Goal: Transaction & Acquisition: Book appointment/travel/reservation

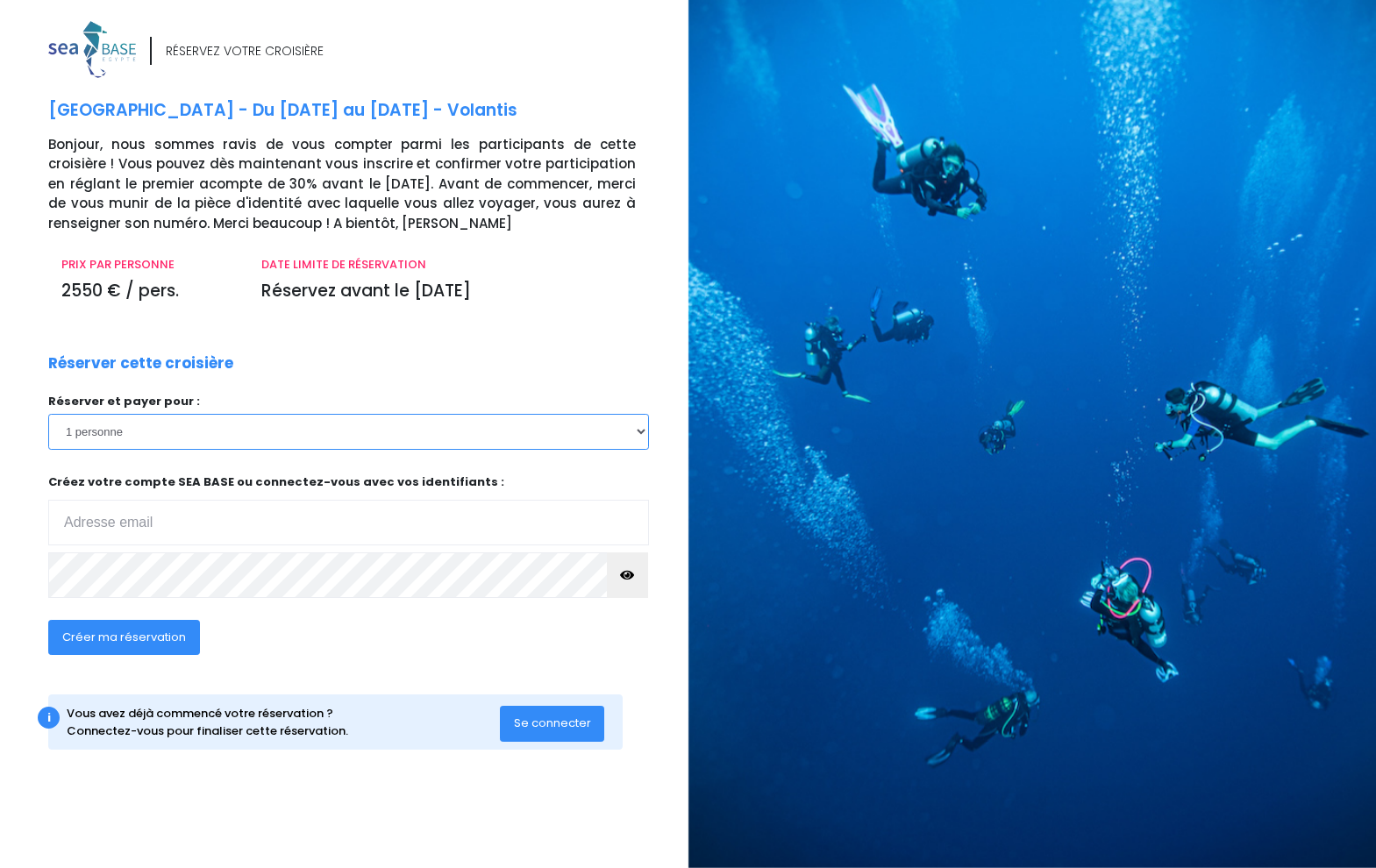
click at [256, 432] on select "1 personne 2 personnes" at bounding box center [349, 431] width 600 height 35
select select "2"
click at [49, 414] on select "1 personne 2 personnes" at bounding box center [349, 431] width 600 height 35
click at [262, 528] on input "email" at bounding box center [349, 522] width 600 height 46
type input "pascand@wanadoo.fr"
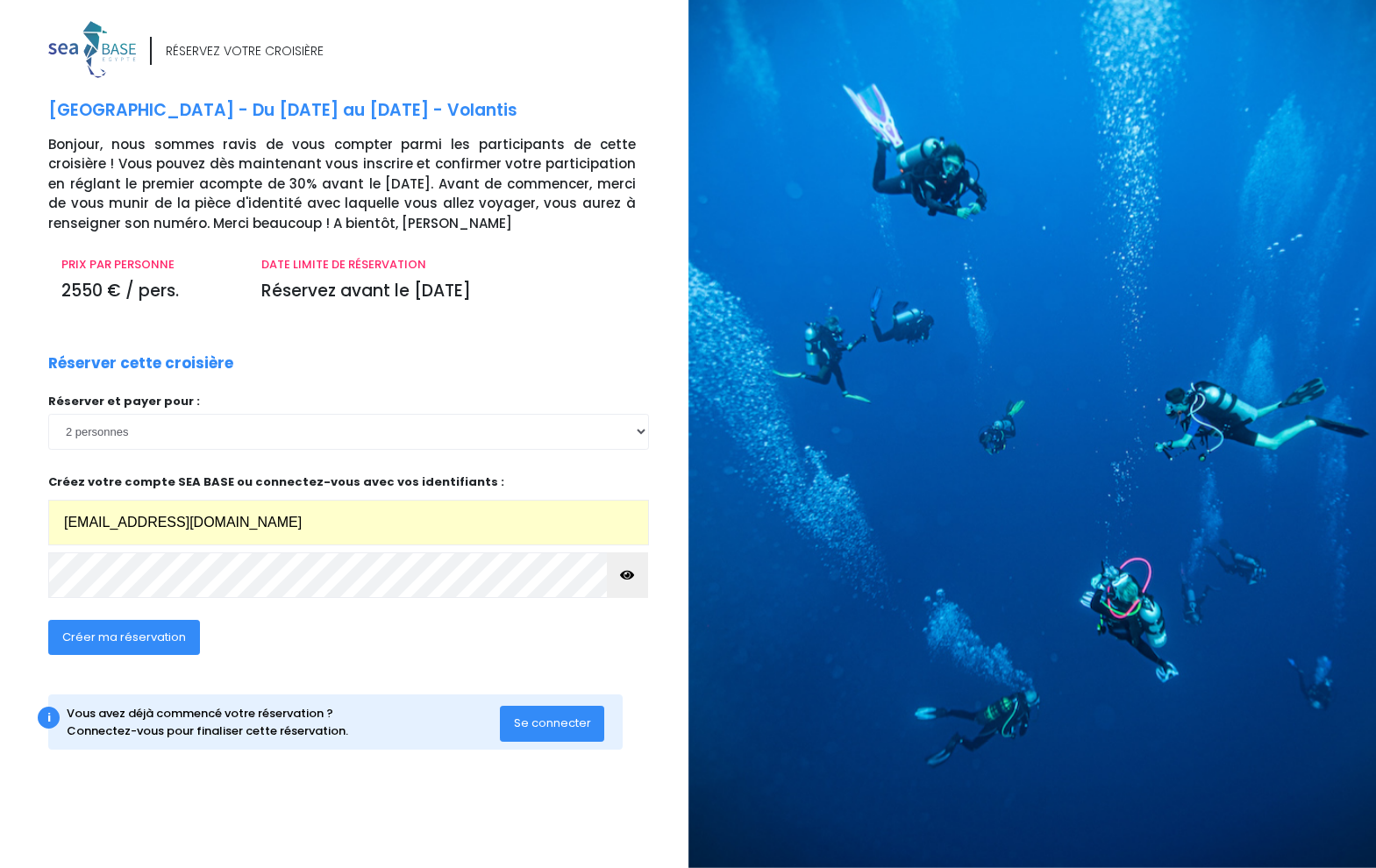
click at [545, 720] on span "Se connecter" at bounding box center [552, 722] width 77 height 16
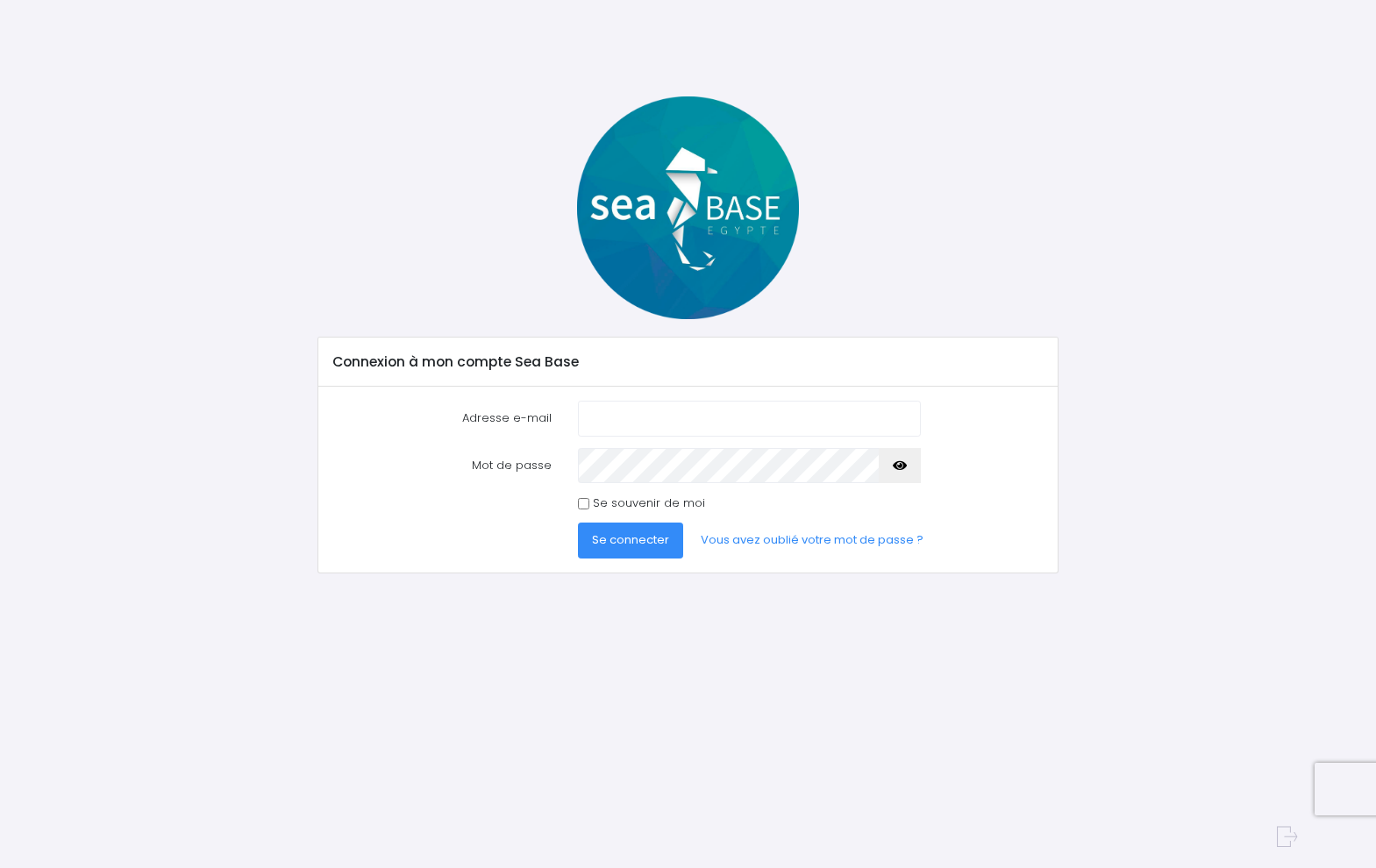
click at [603, 420] on input "Adresse e-mail" at bounding box center [748, 418] width 342 height 35
type input "pascand@wanadoo.fr"
click at [652, 541] on span "Se connecter" at bounding box center [630, 539] width 77 height 16
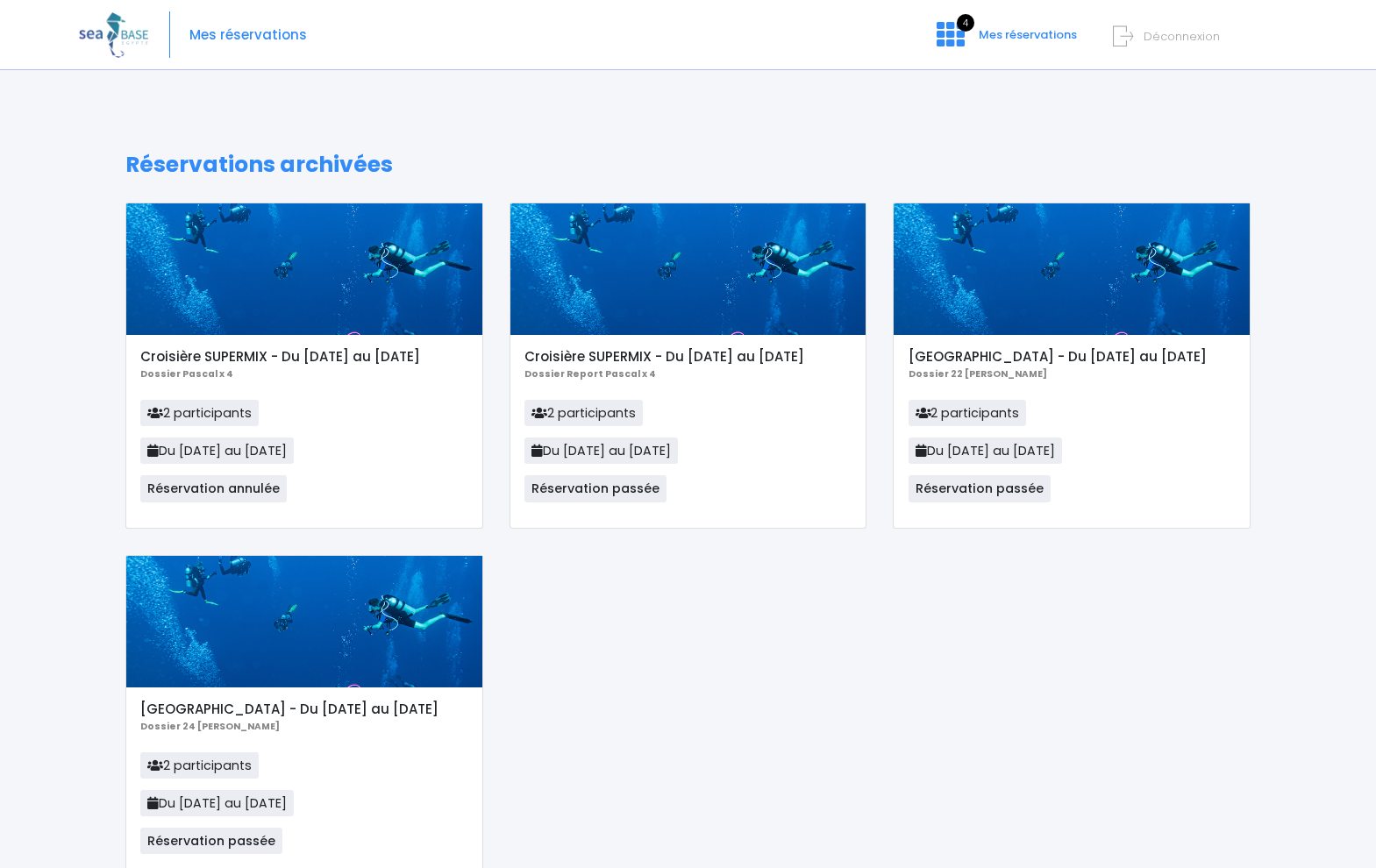
drag, startPoint x: 134, startPoint y: 38, endPoint x: 104, endPoint y: 36, distance: 30.1
click at [134, 38] on img at bounding box center [113, 34] width 70 height 45
click at [93, 33] on img at bounding box center [113, 34] width 70 height 45
click at [265, 35] on span "Mes réservations" at bounding box center [248, 35] width 117 height 0
click at [957, 23] on span "4" at bounding box center [965, 23] width 17 height 17
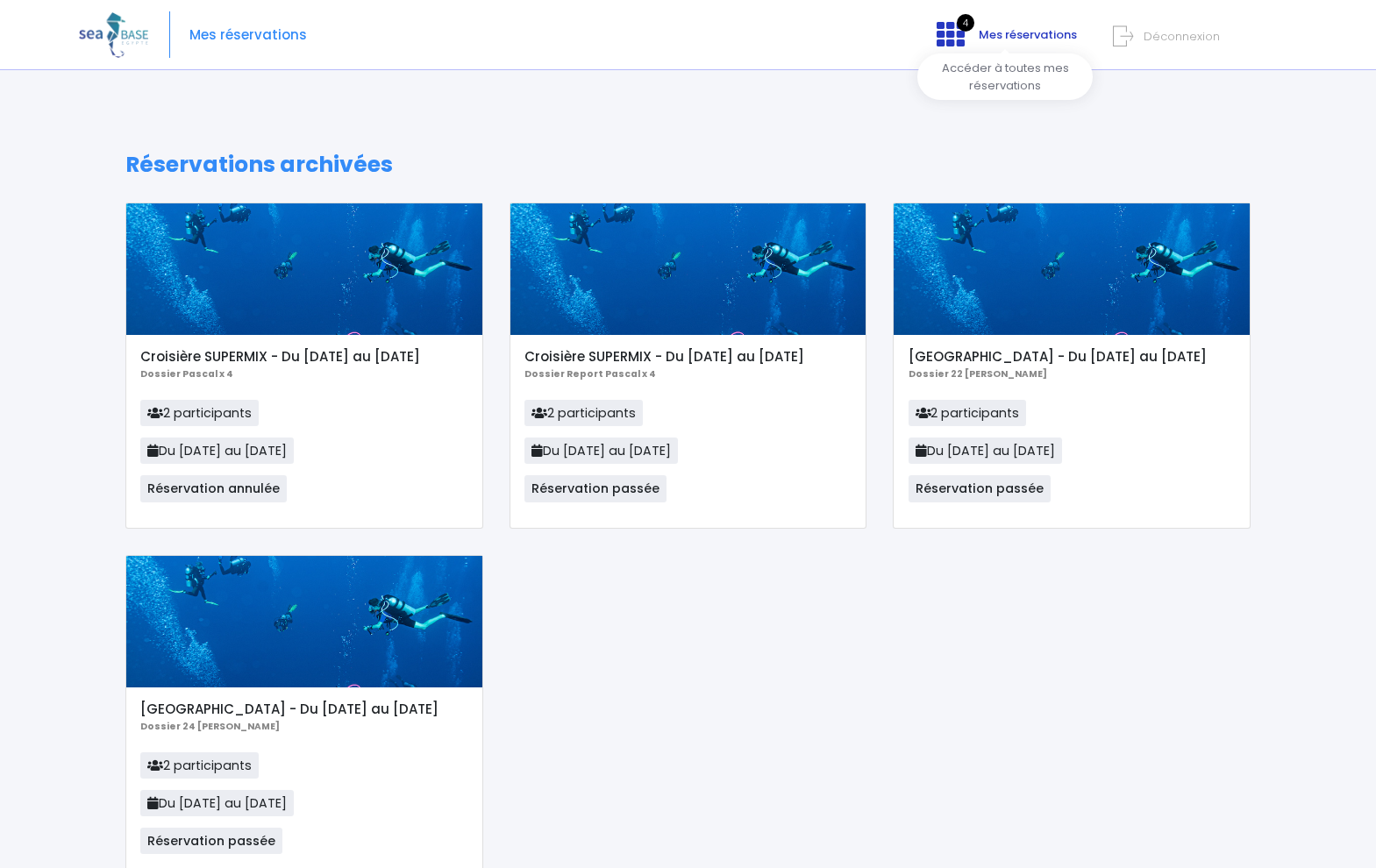
click at [1057, 34] on span "Mes réservations" at bounding box center [1027, 34] width 98 height 16
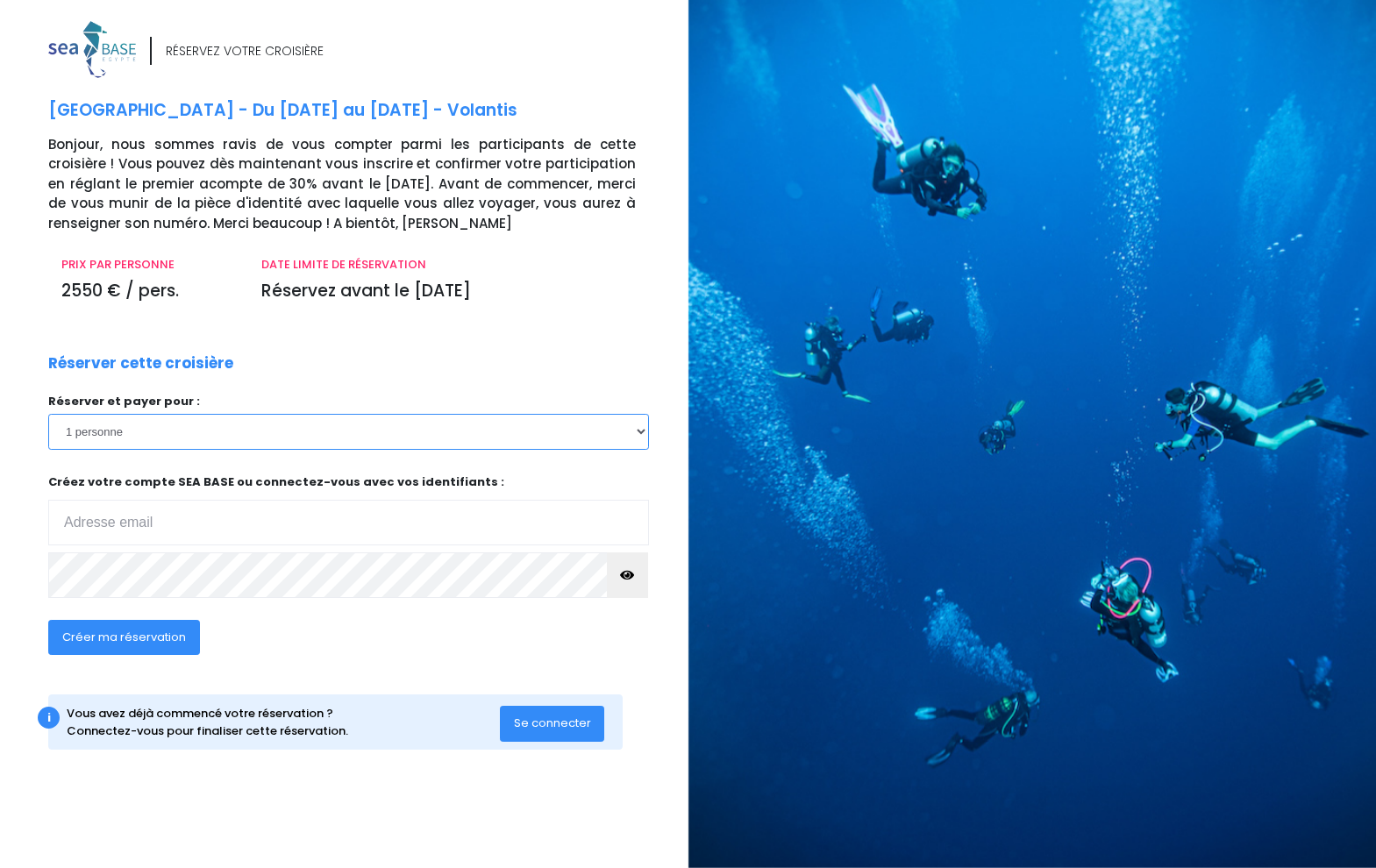
click at [137, 426] on select "1 personne 2 personnes" at bounding box center [349, 431] width 600 height 35
select select "2"
click at [49, 414] on select "1 personne 2 personnes" at bounding box center [349, 431] width 600 height 35
click at [558, 719] on span "Se connecter" at bounding box center [552, 722] width 77 height 16
click at [566, 313] on div "DATE LIMITE DE RÉSERVATION Réservez avant le 10/10/25" at bounding box center [448, 286] width 400 height 59
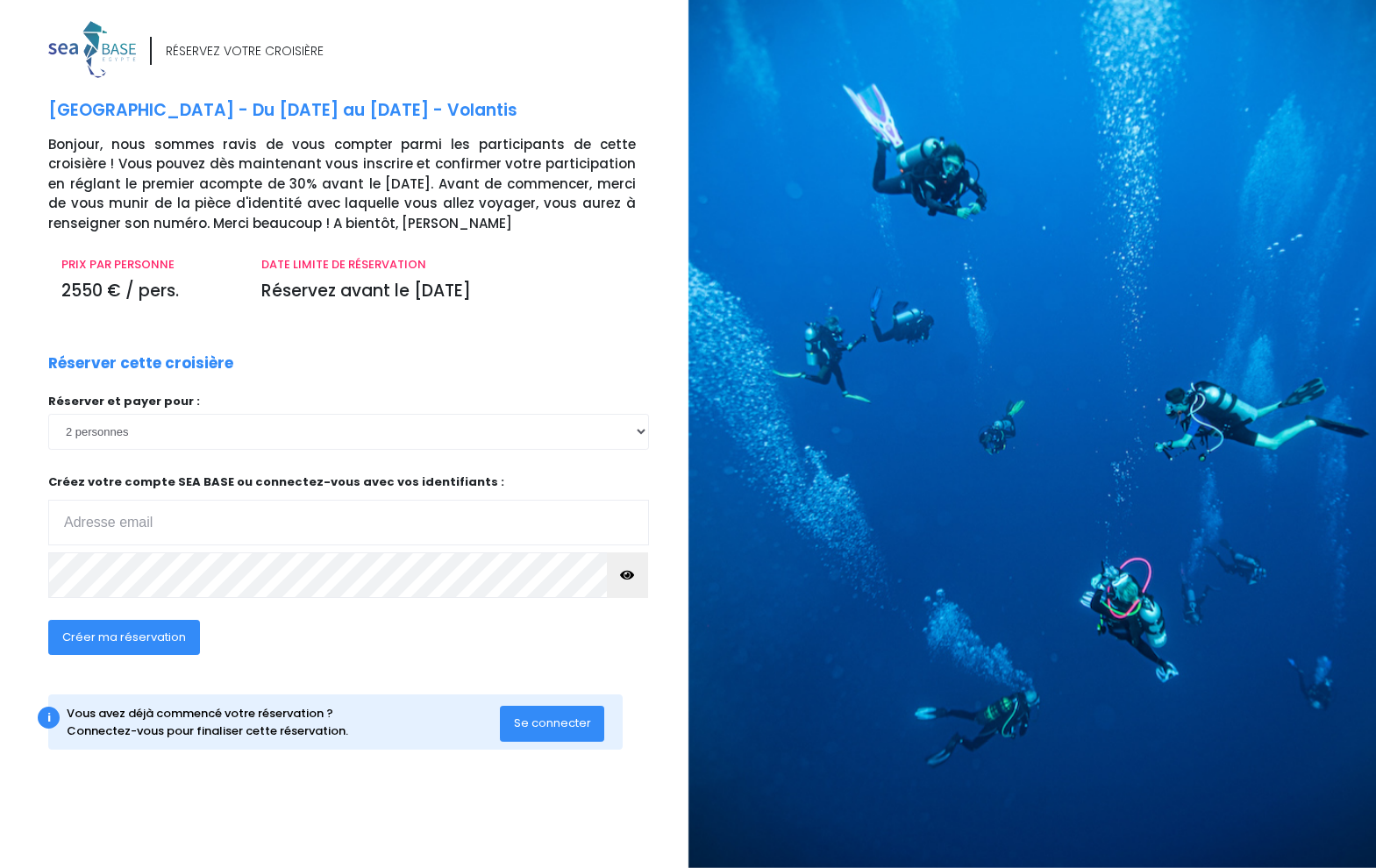
click at [575, 724] on span "Se connecter" at bounding box center [552, 722] width 77 height 16
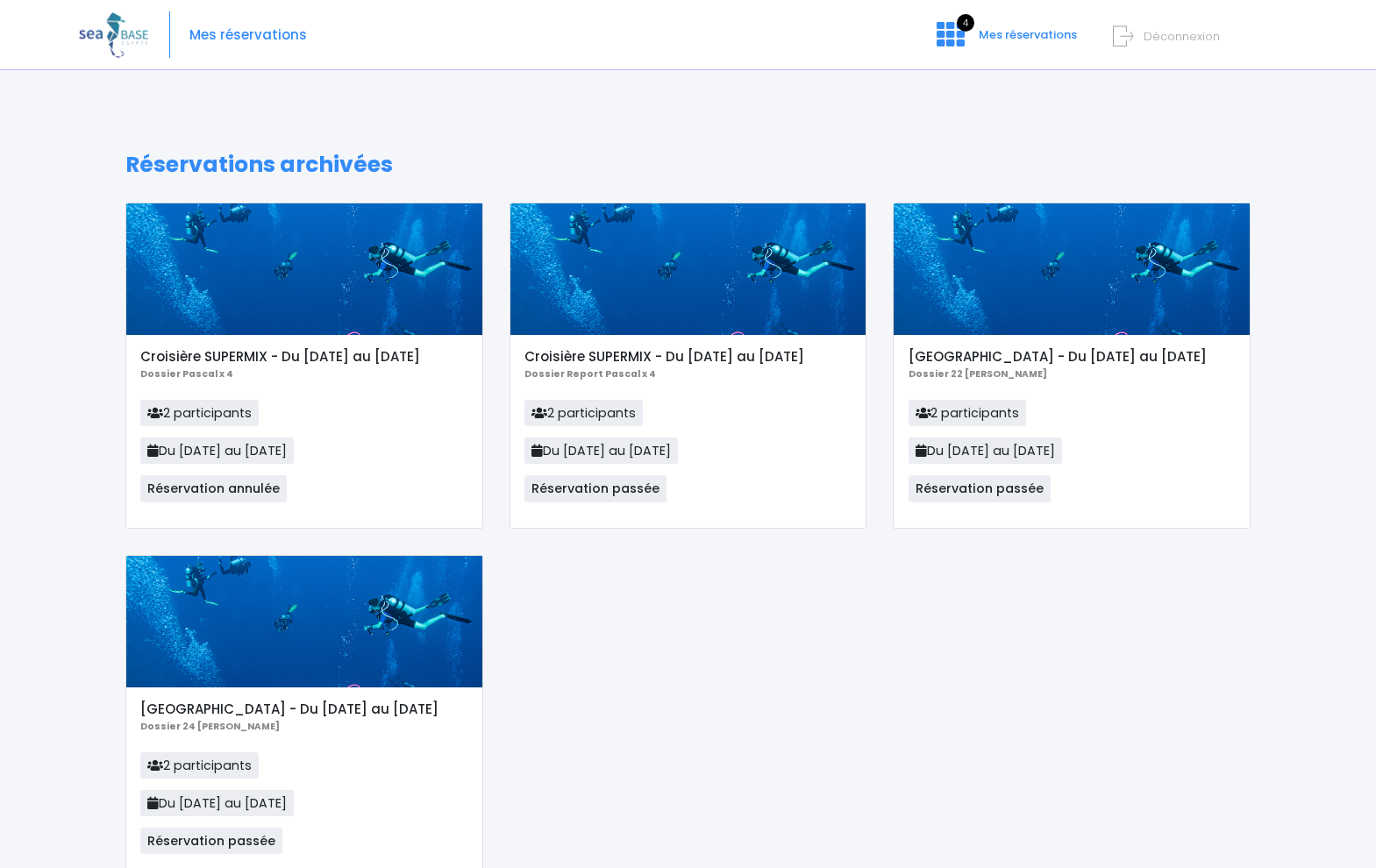
click at [126, 35] on img at bounding box center [113, 34] width 70 height 45
click at [127, 36] on img at bounding box center [113, 34] width 70 height 45
click at [127, 35] on img at bounding box center [113, 34] width 70 height 45
click at [576, 724] on div "Croisière SUPERMIX - Du 25/04/20 au 02/05/20 Dossier Pascal x 4 2 participants …" at bounding box center [688, 555] width 1151 height 705
drag, startPoint x: 254, startPoint y: 43, endPoint x: 181, endPoint y: 37, distance: 73.2
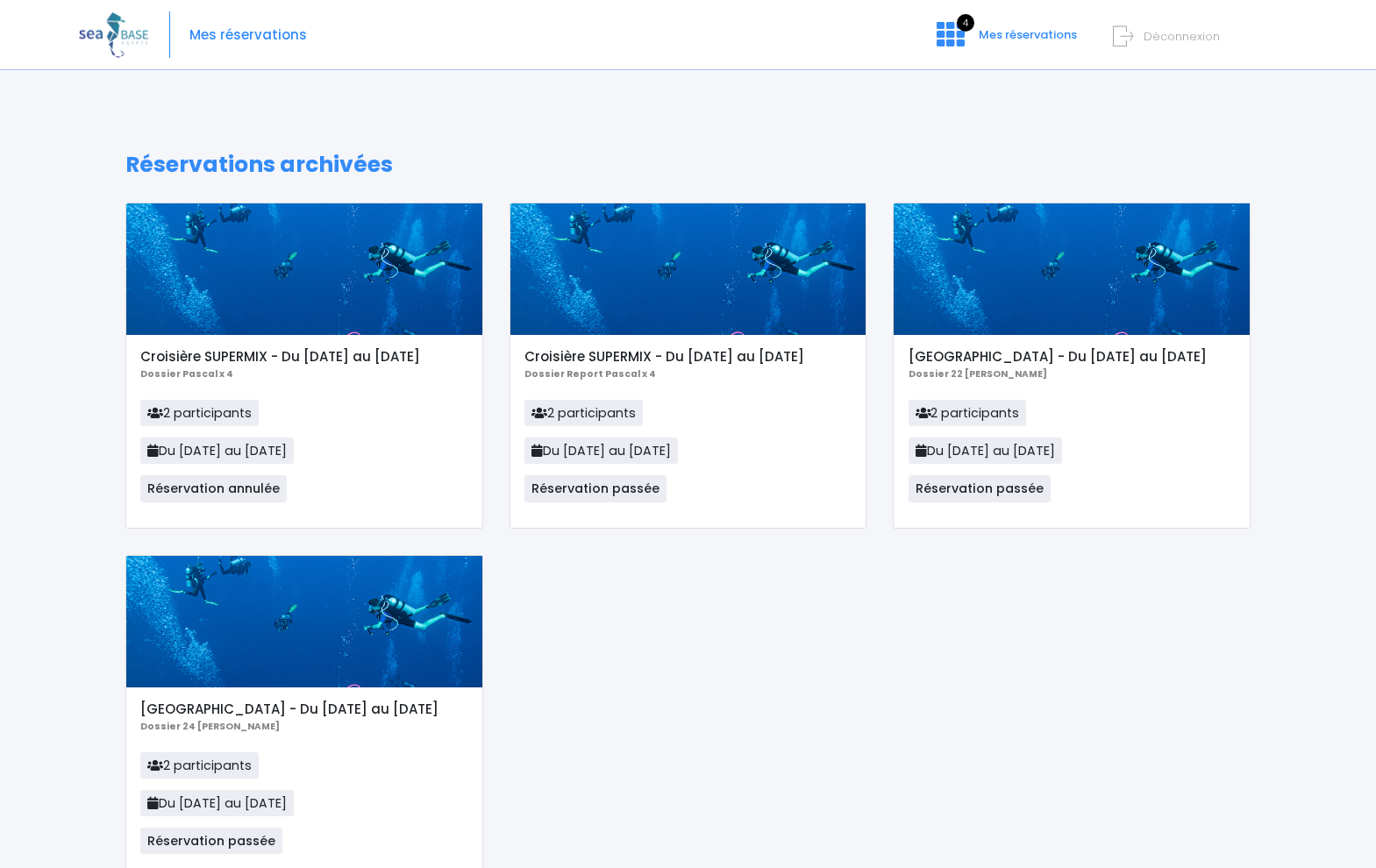
click at [254, 35] on span "Mes réservations" at bounding box center [248, 35] width 117 height 0
click at [88, 32] on img at bounding box center [113, 34] width 70 height 45
click at [122, 31] on img at bounding box center [113, 34] width 70 height 45
click at [1149, 36] on span "Déconnexion" at bounding box center [1182, 35] width 76 height 16
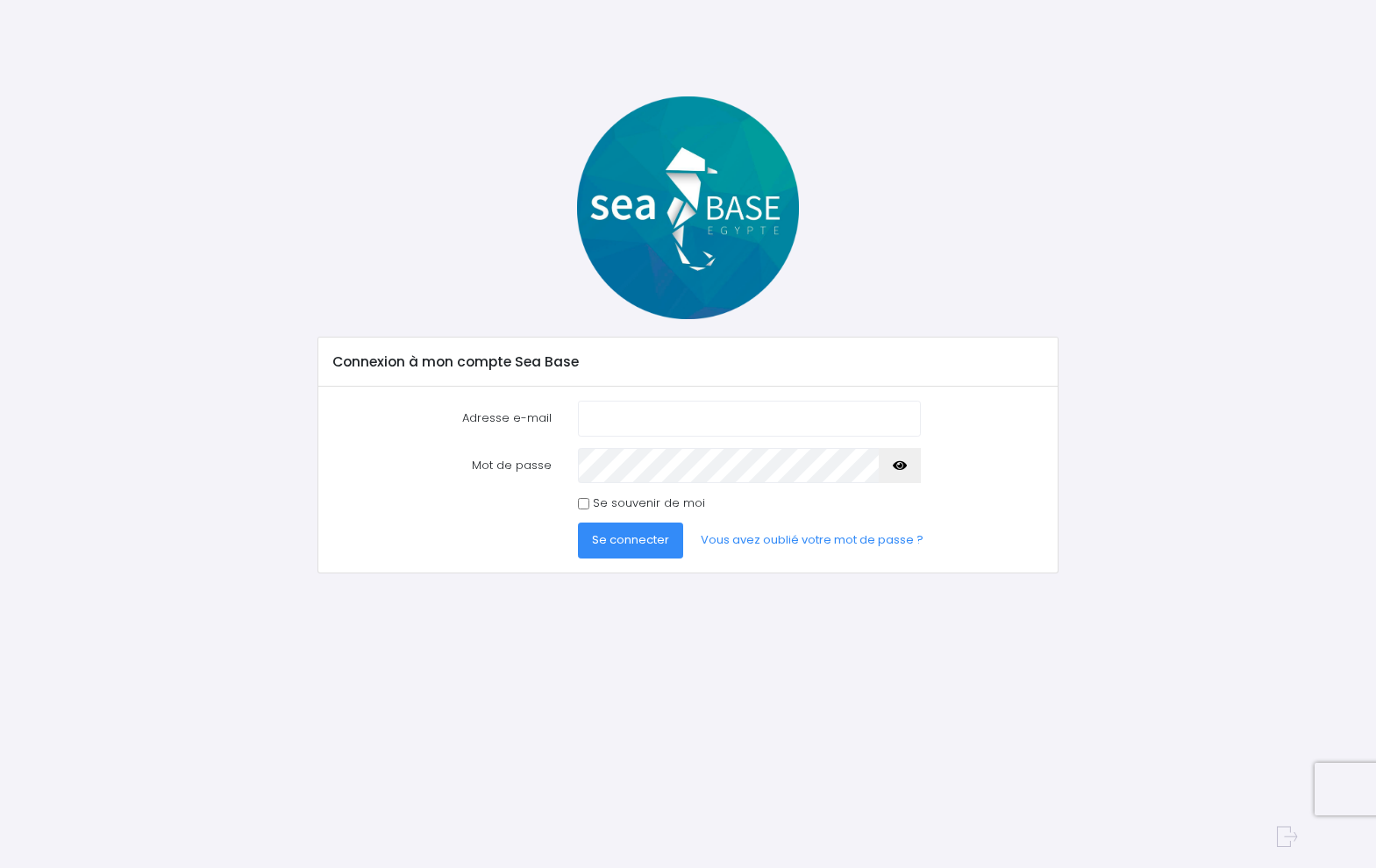
click at [717, 429] on input "Adresse e-mail" at bounding box center [748, 418] width 342 height 35
type input "pascand@wanadoo.fr"
click at [655, 537] on span "Se connecter" at bounding box center [630, 539] width 77 height 16
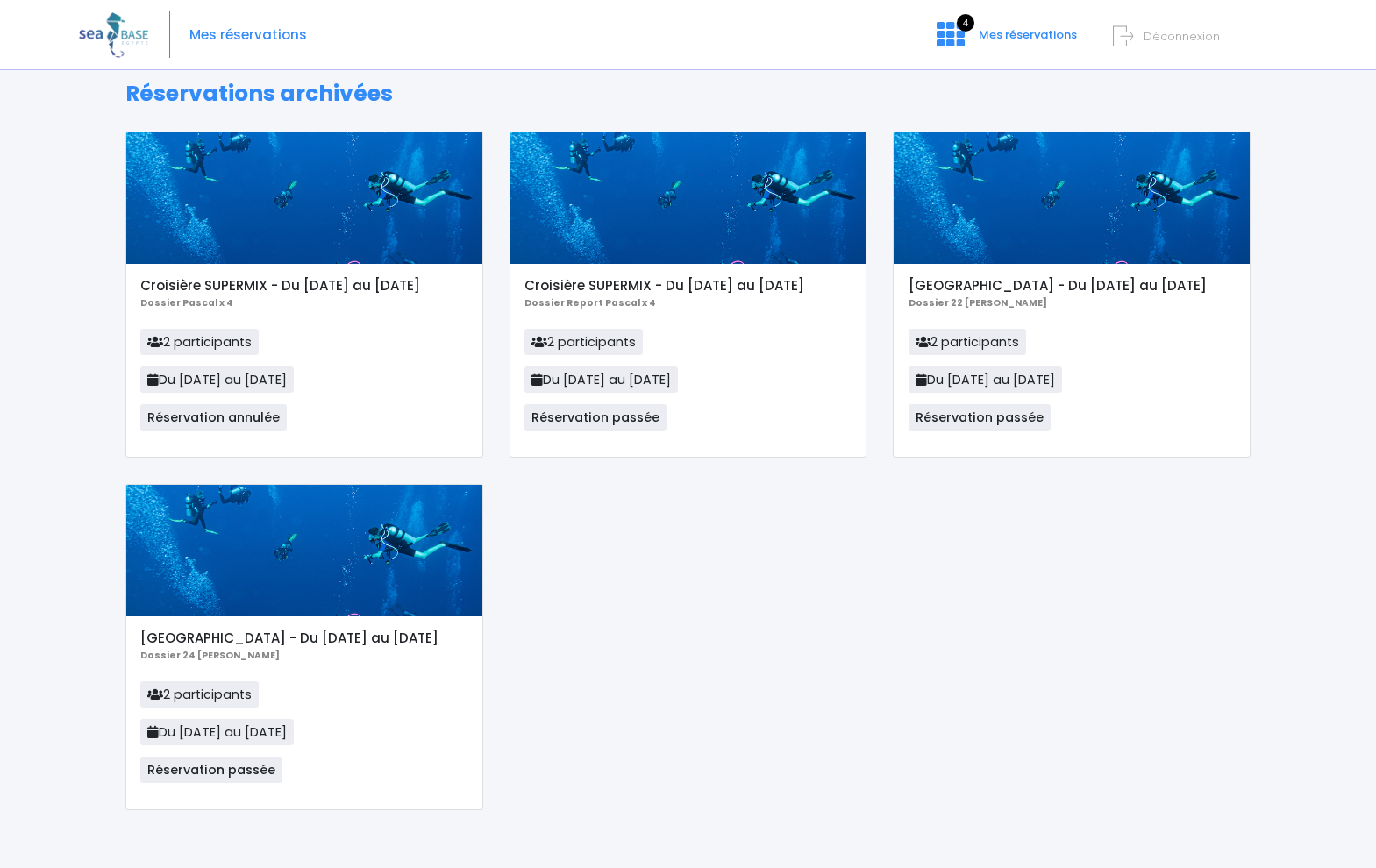
scroll to position [88, 0]
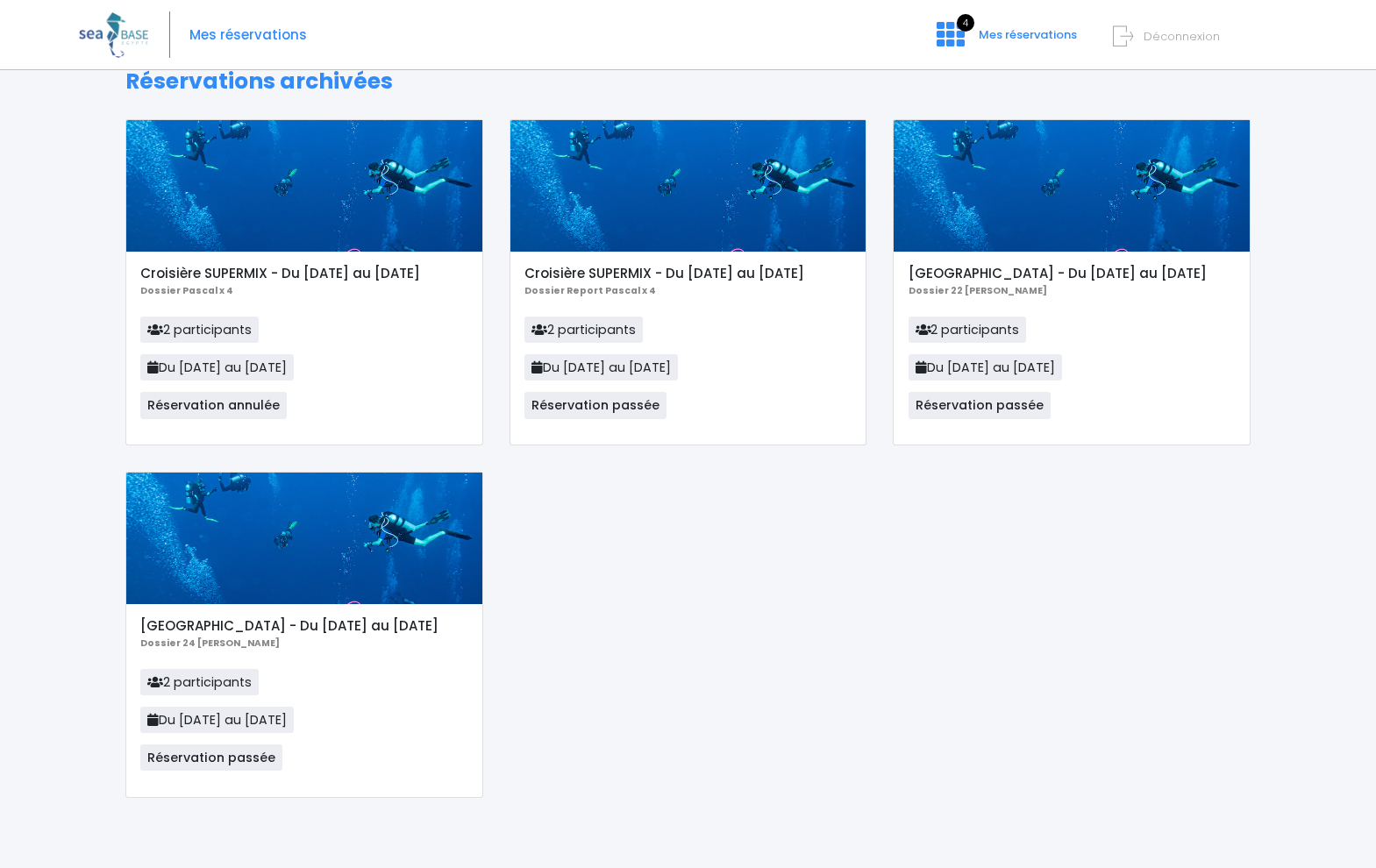
click at [216, 533] on div at bounding box center [305, 538] width 356 height 131
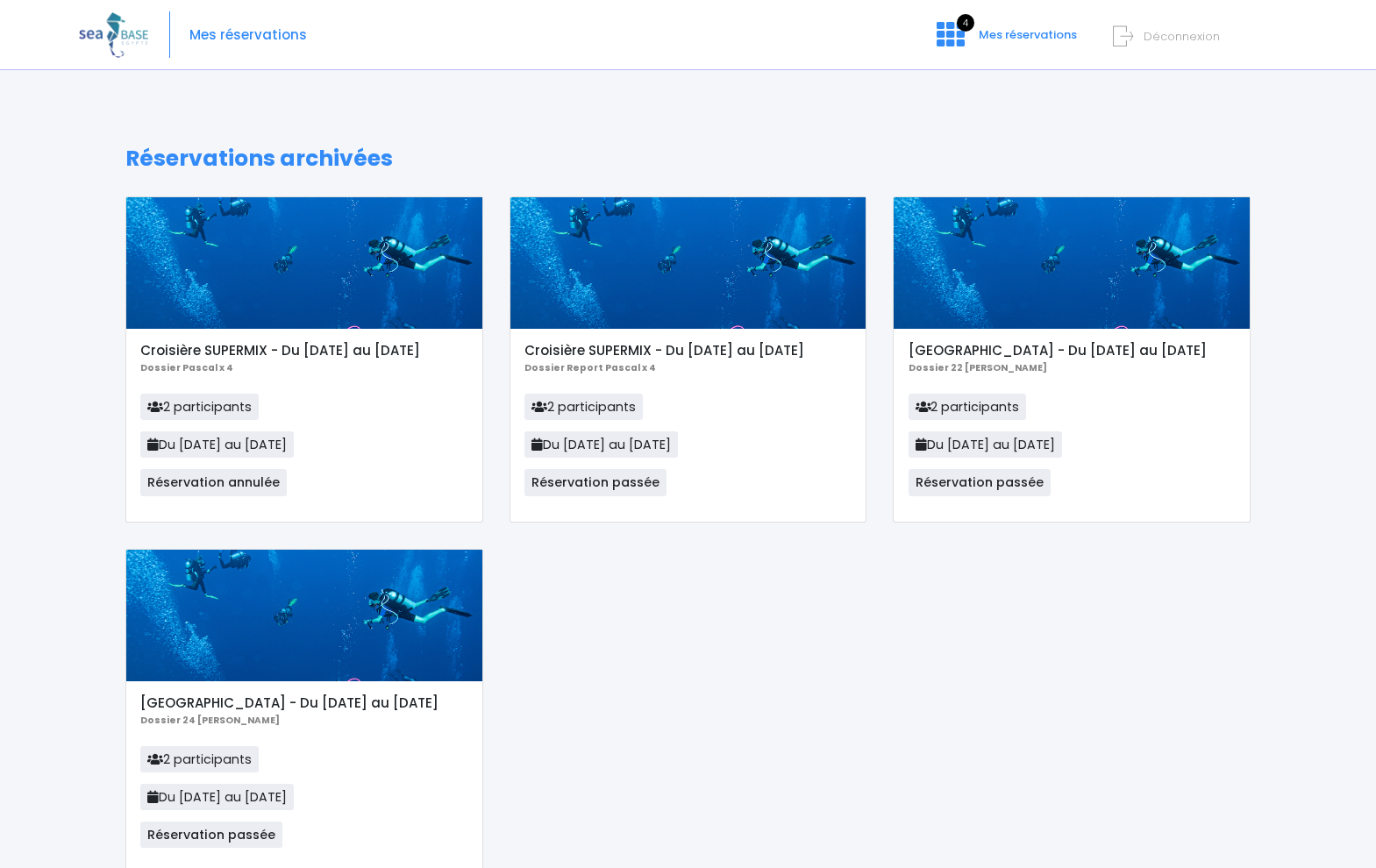
scroll to position [0, 0]
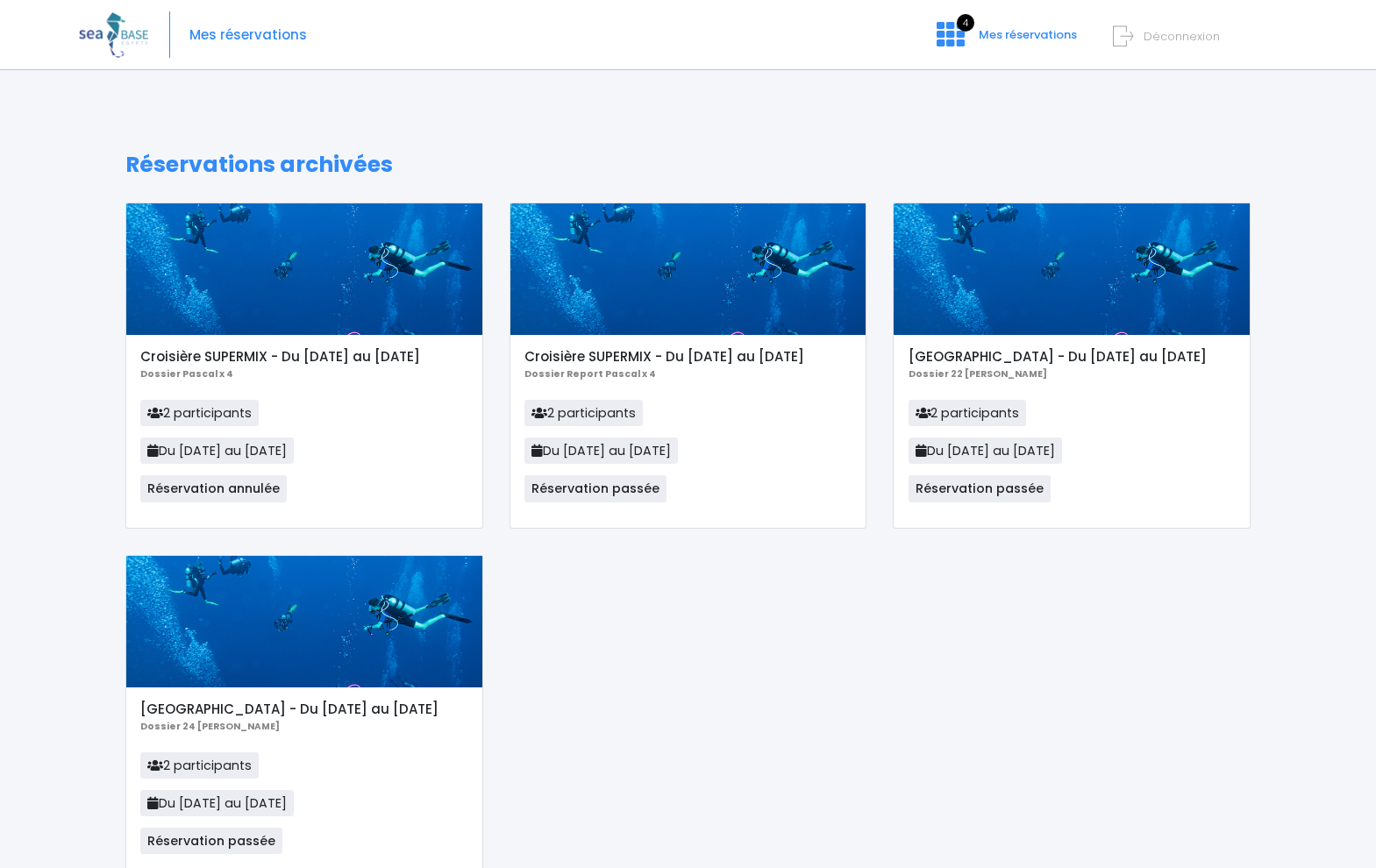
click at [240, 35] on span "Mes réservations" at bounding box center [248, 35] width 117 height 0
click at [116, 30] on img at bounding box center [113, 34] width 70 height 45
click at [140, 31] on img at bounding box center [113, 34] width 70 height 45
click at [1370, 862] on div "Notre plateforme de réservation n'est pas compatible avec votre appareil. Veuil…" at bounding box center [688, 475] width 1376 height 951
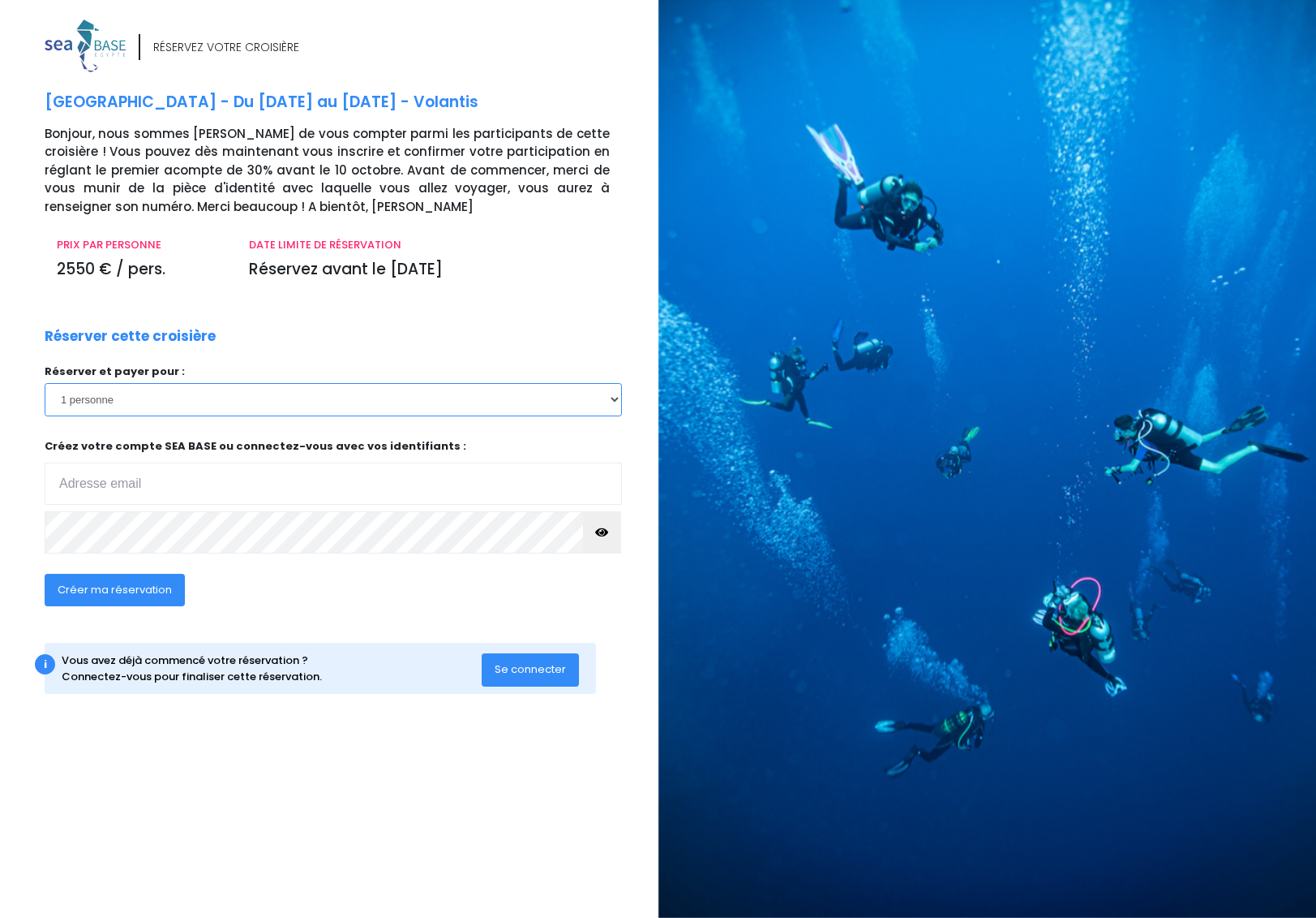
click at [145, 401] on select "1 personne 2 personnes" at bounding box center [333, 399] width 577 height 33
select select "2"
click at [45, 383] on select "1 personne 2 personnes" at bounding box center [333, 399] width 577 height 33
click at [122, 586] on span "Créer ma réservation" at bounding box center [115, 589] width 115 height 15
click at [619, 597] on div "Réserver cette croisière Réserver et payer pour : 1 personne 2 personnes Votre …" at bounding box center [333, 476] width 602 height 300
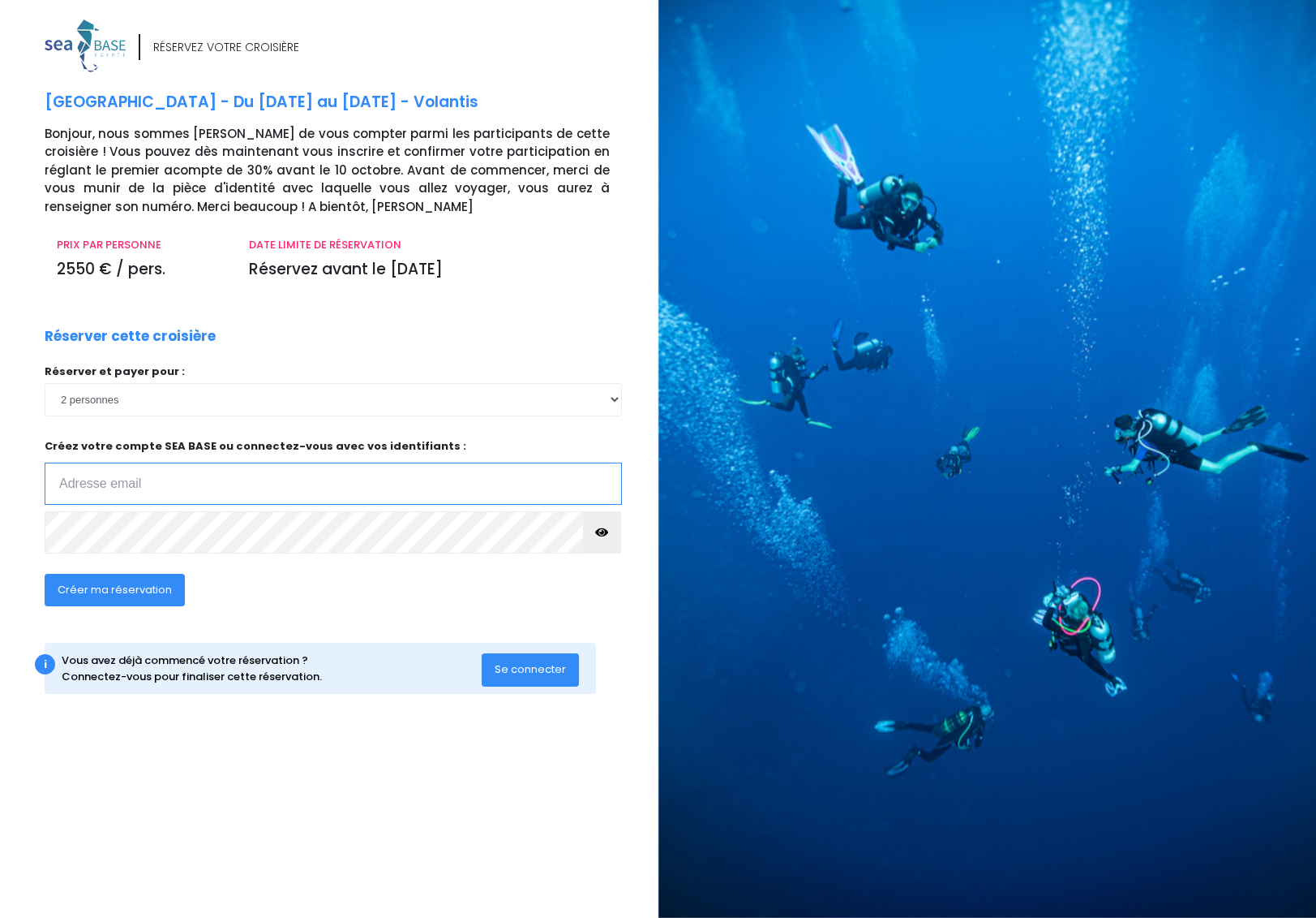
click at [206, 482] on input "email" at bounding box center [333, 483] width 577 height 42
type input "pascand@wanadoo.fr"
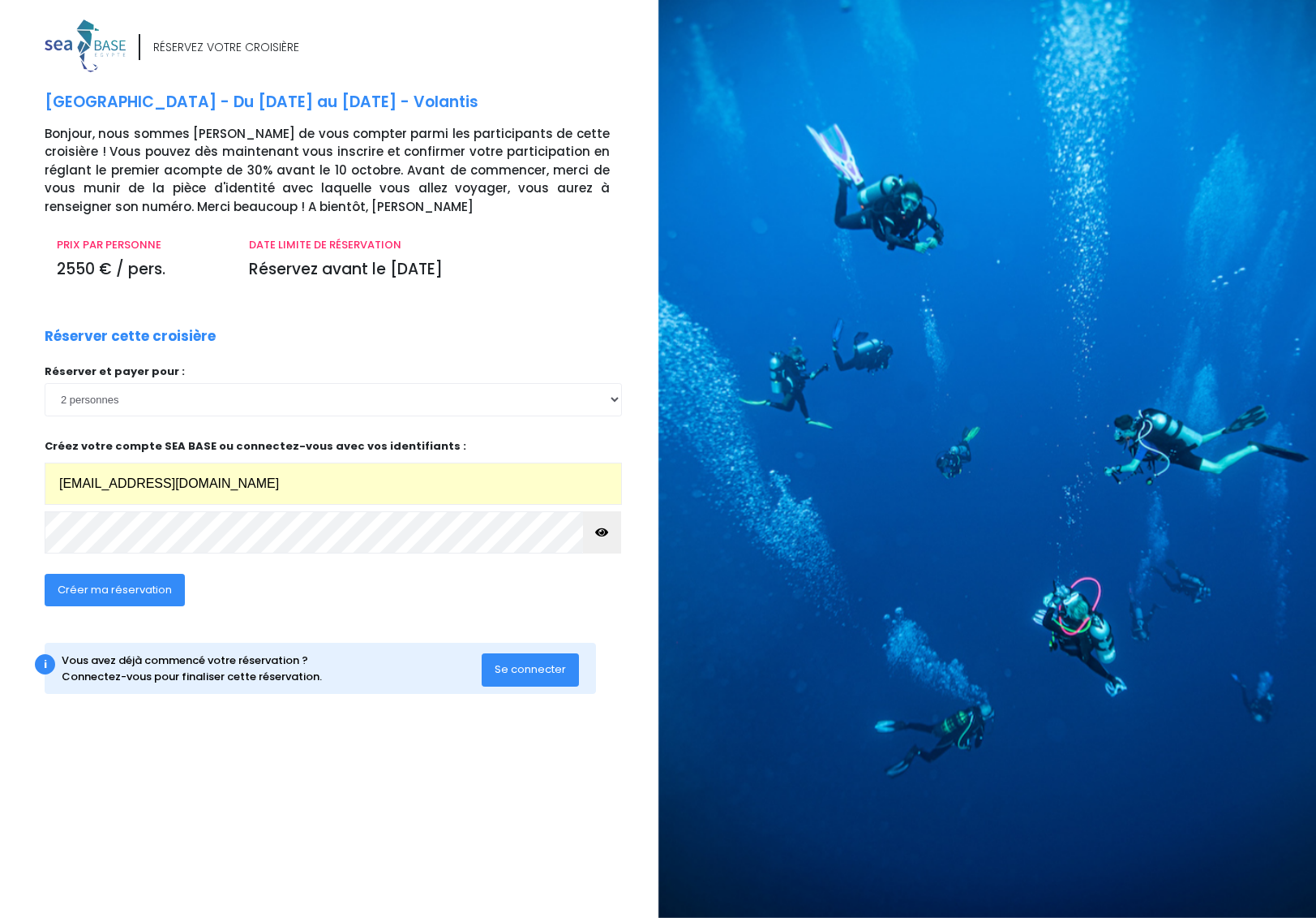
click at [637, 598] on form "Réserver cette croisière Réserver et payer pour : 1 personne 2 personnes Votre …" at bounding box center [346, 476] width 602 height 300
click at [165, 591] on span "Créer ma réservation" at bounding box center [115, 589] width 115 height 15
click at [658, 587] on div at bounding box center [993, 459] width 671 height 918
click at [559, 671] on span "Se connecter" at bounding box center [530, 668] width 71 height 15
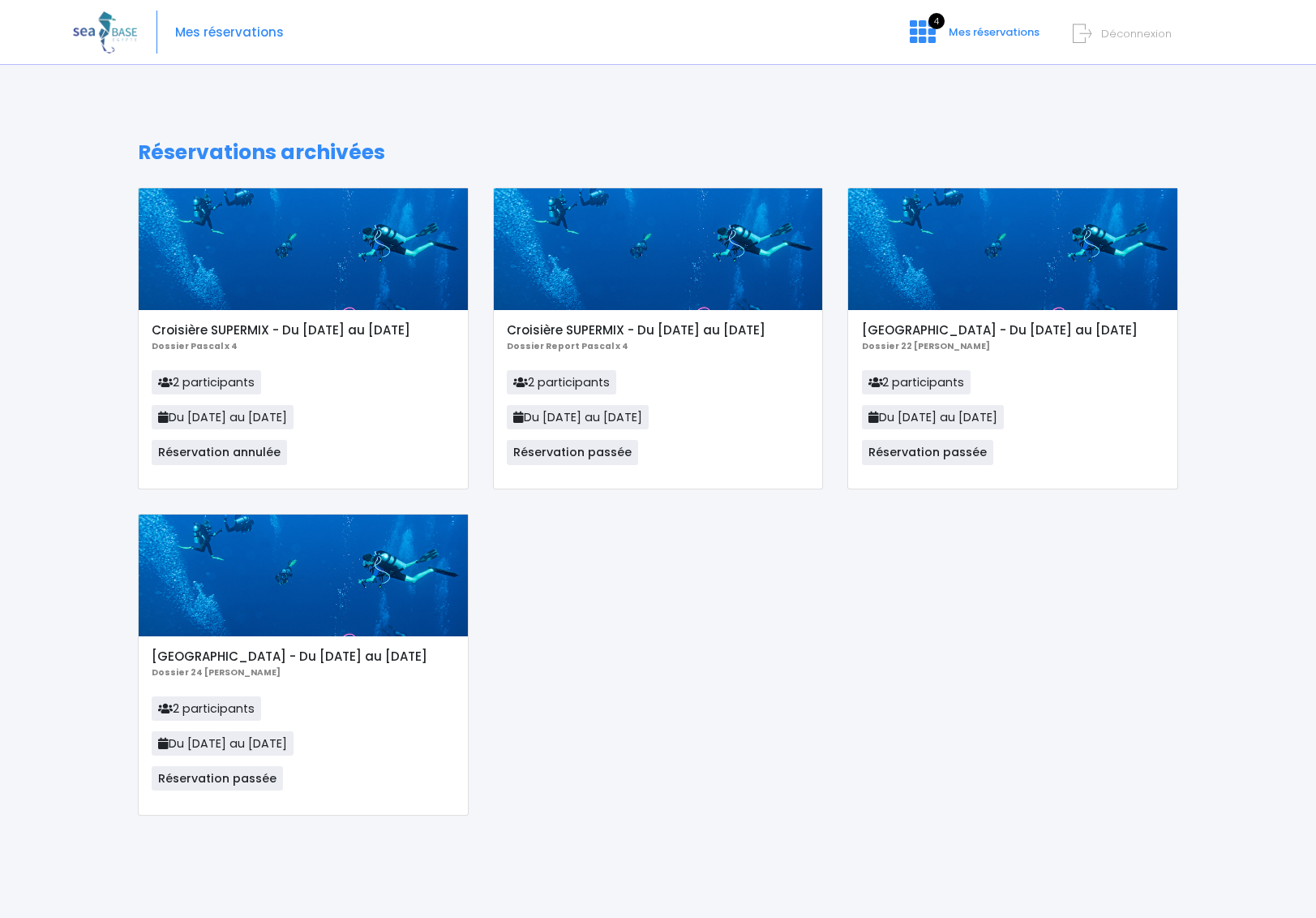
click at [1082, 35] on icon at bounding box center [1082, 34] width 19 height 26
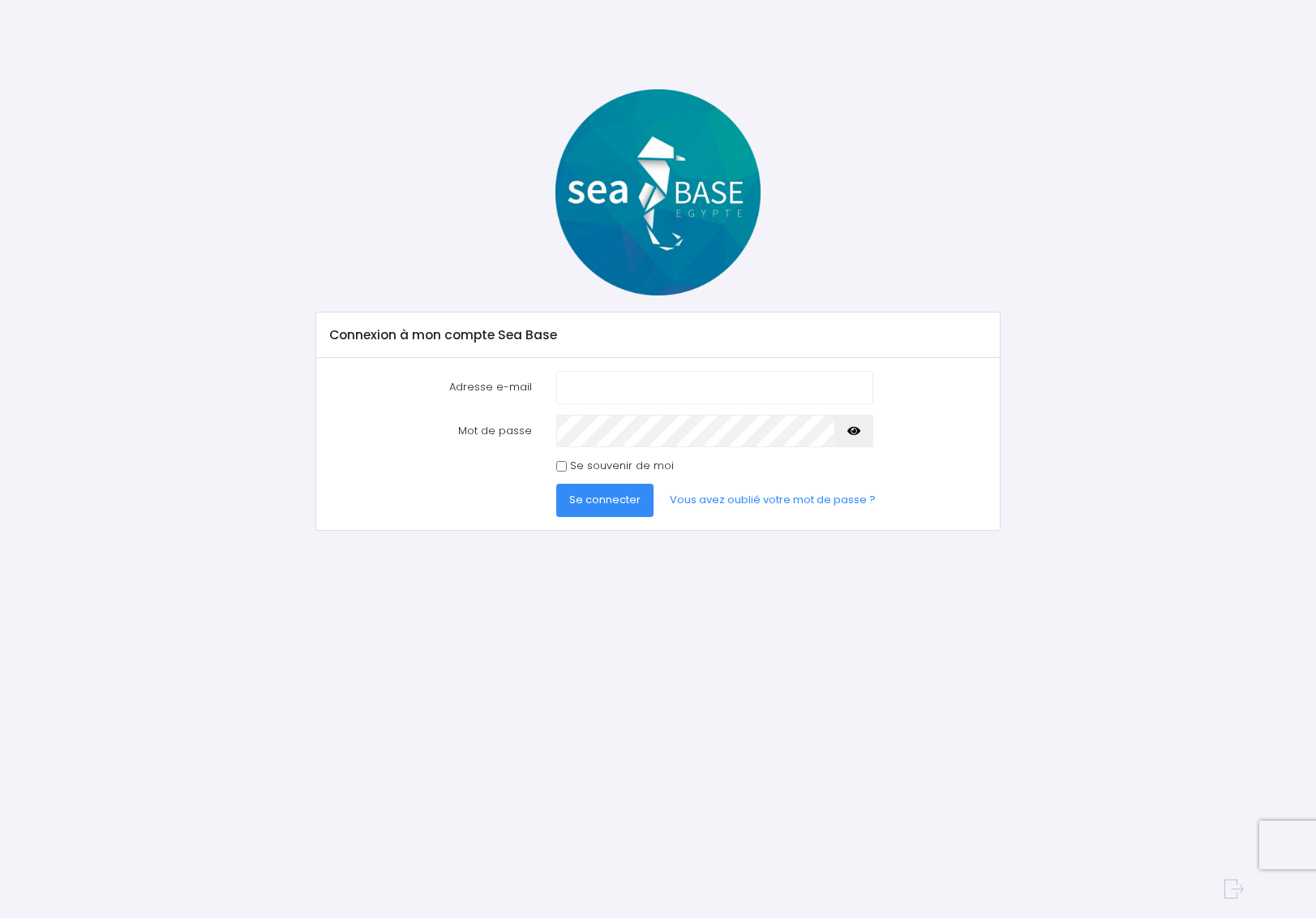
drag, startPoint x: 1074, startPoint y: 435, endPoint x: 1011, endPoint y: 445, distance: 63.8
click at [1074, 434] on div "Connexion à mon compte Sea Base Adresse e-mail Mot de passe" at bounding box center [658, 310] width 1065 height 442
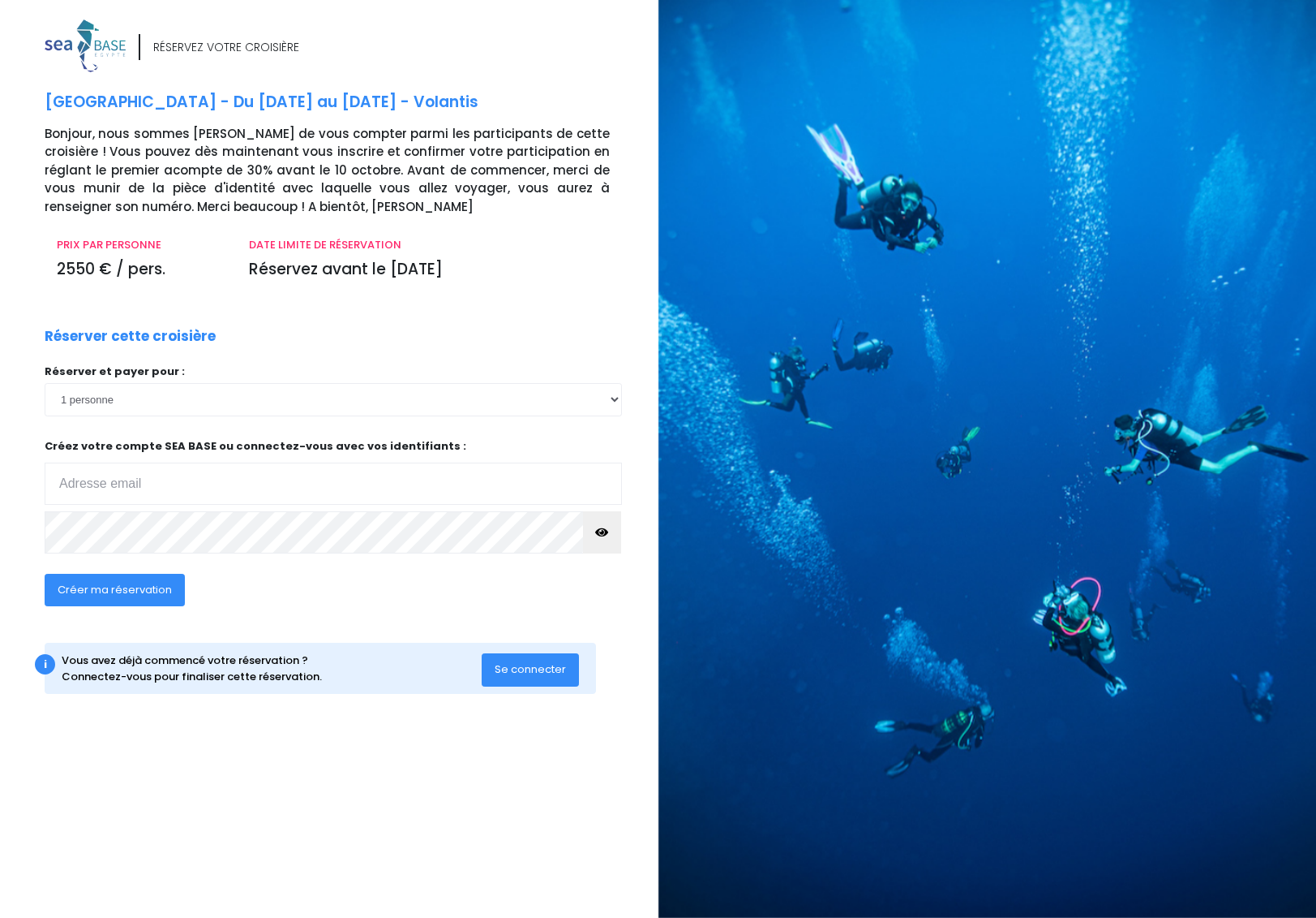
click at [609, 606] on div "Réserver cette croisière Réserver et payer pour : 1 personne 2 personnes Votre …" at bounding box center [333, 476] width 602 height 300
drag, startPoint x: 598, startPoint y: 536, endPoint x: 589, endPoint y: 534, distance: 9.2
click at [598, 533] on icon "button" at bounding box center [601, 533] width 13 height 0
click at [26, 529] on div "RÉSERVEZ VOTRE CROISIÈRE [GEOGRAPHIC_DATA] - Du [DATE] au [DATE] - Volantis Bon…" at bounding box center [323, 464] width 671 height 890
click at [127, 597] on button "Créer ma réservation" at bounding box center [115, 590] width 140 height 33
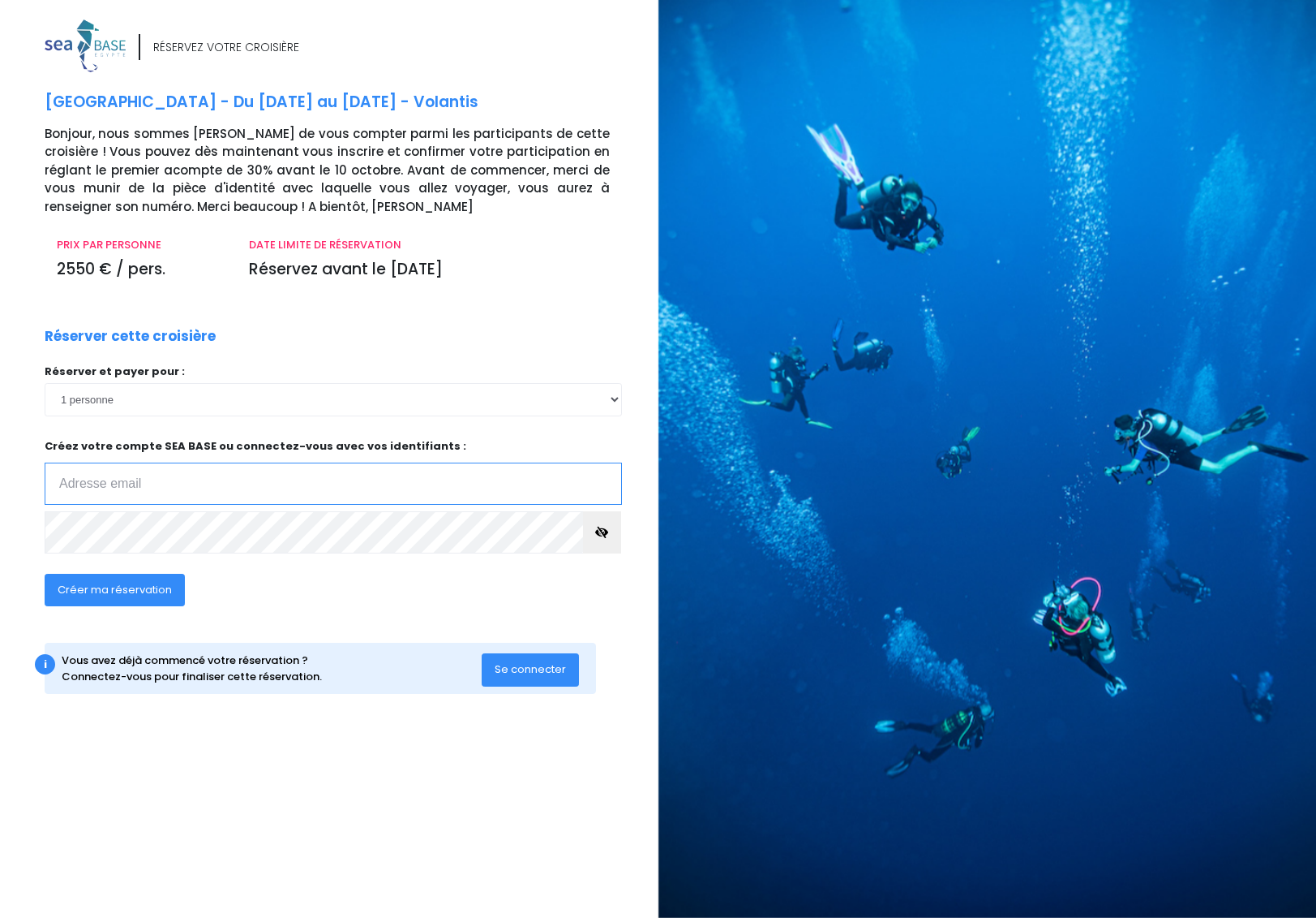
paste input "[EMAIL_ADDRESS][DOMAIN_NAME]"
type input "[EMAIL_ADDRESS][DOMAIN_NAME]"
click at [609, 587] on div "Réserver cette croisière Réserver et payer pour : 1 personne 2 personnes Votre …" at bounding box center [333, 476] width 602 height 300
click at [115, 594] on span "Créer ma réservation" at bounding box center [115, 589] width 115 height 15
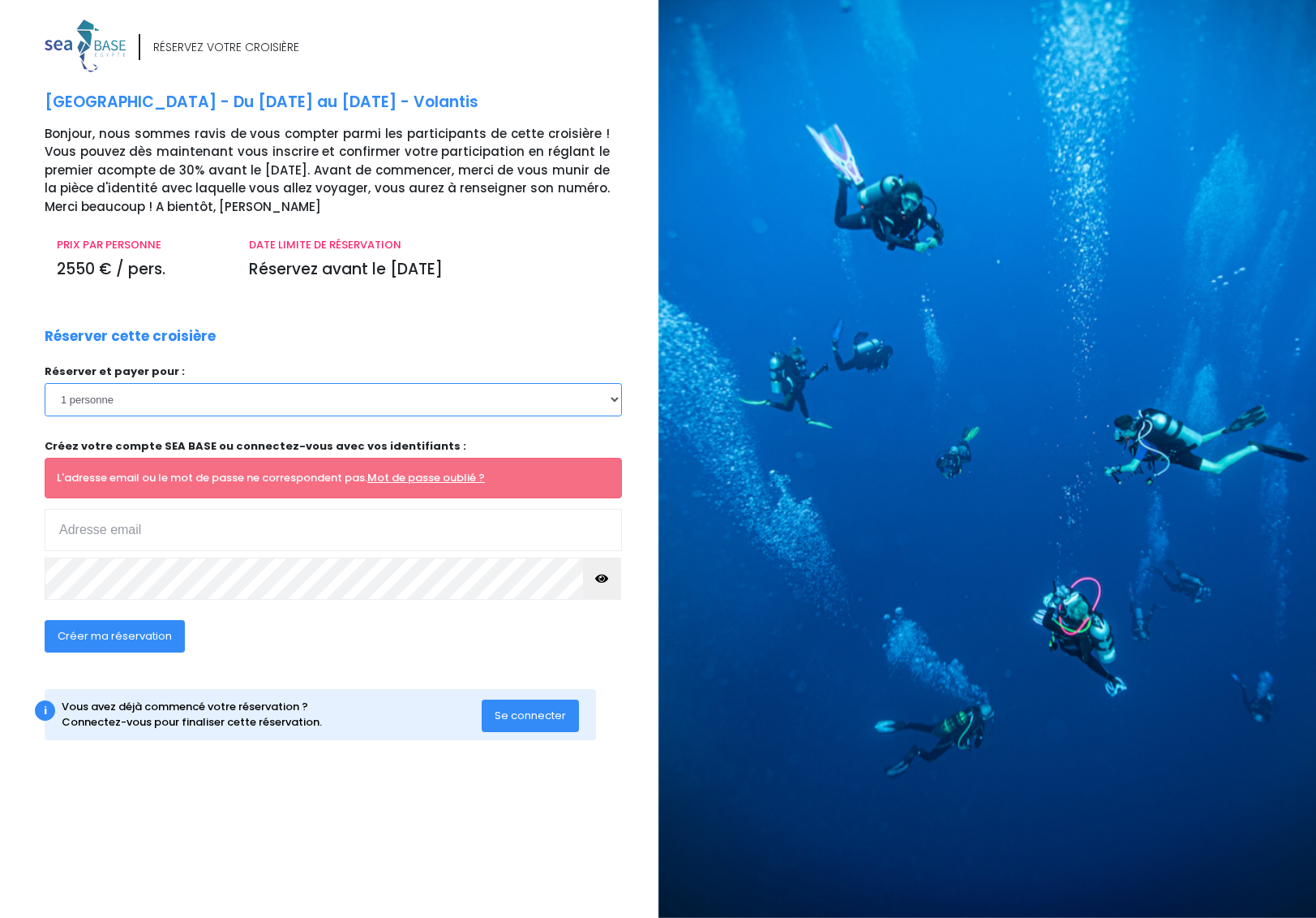
click at [109, 406] on select "1 personne 2 personnes" at bounding box center [333, 399] width 577 height 33
select select "2"
click at [45, 383] on select "1 personne 2 personnes" at bounding box center [333, 399] width 577 height 33
click at [151, 535] on input "email" at bounding box center [333, 530] width 577 height 42
type input "[EMAIL_ADDRESS][DOMAIN_NAME]"
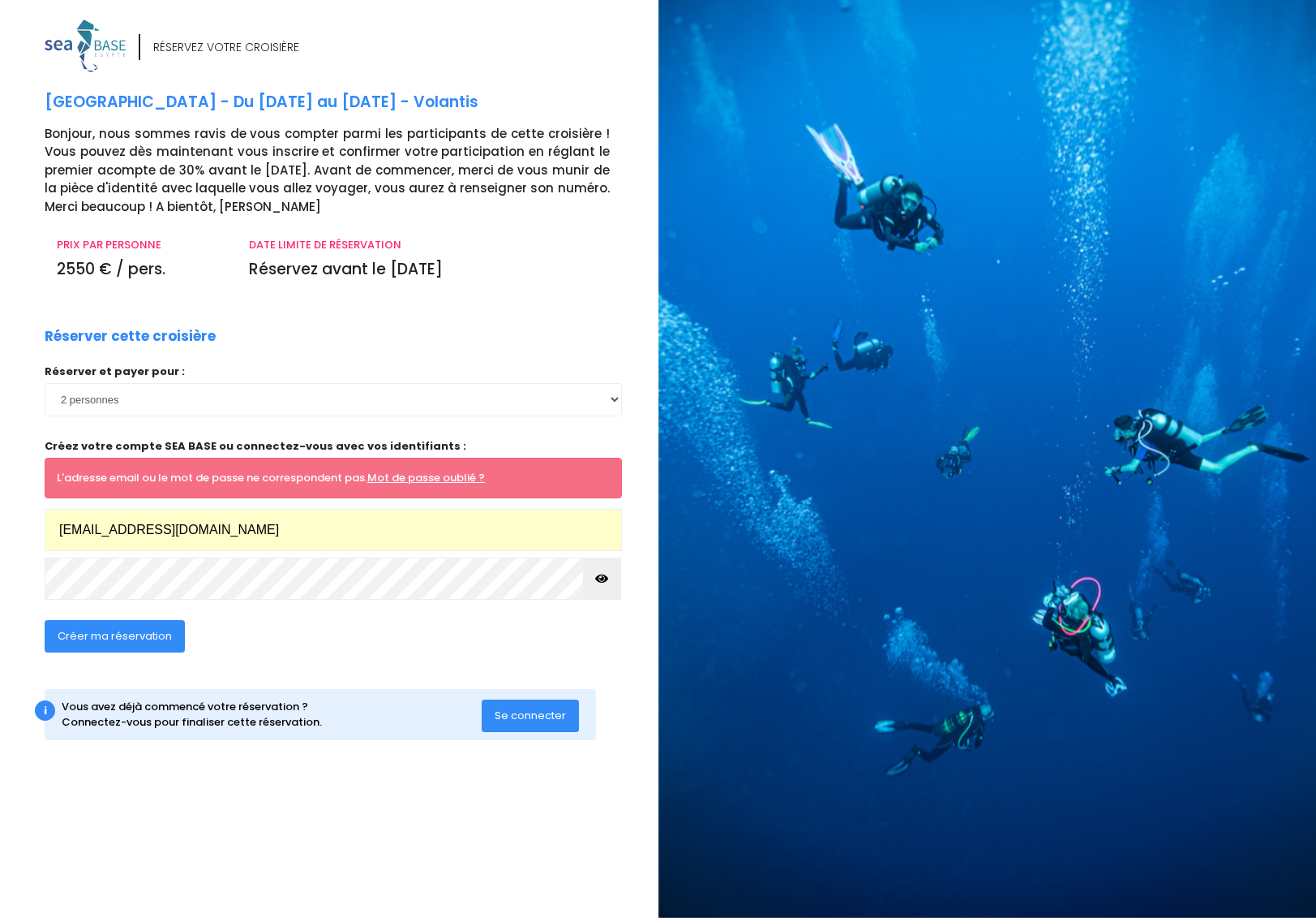
click at [26, 496] on div "RÉSERVEZ VOTRE CROISIÈRE [GEOGRAPHIC_DATA] - Du [DATE] au [DATE] - Volantis Bon…" at bounding box center [323, 464] width 671 height 890
click at [86, 632] on span "Créer ma réservation" at bounding box center [115, 635] width 115 height 15
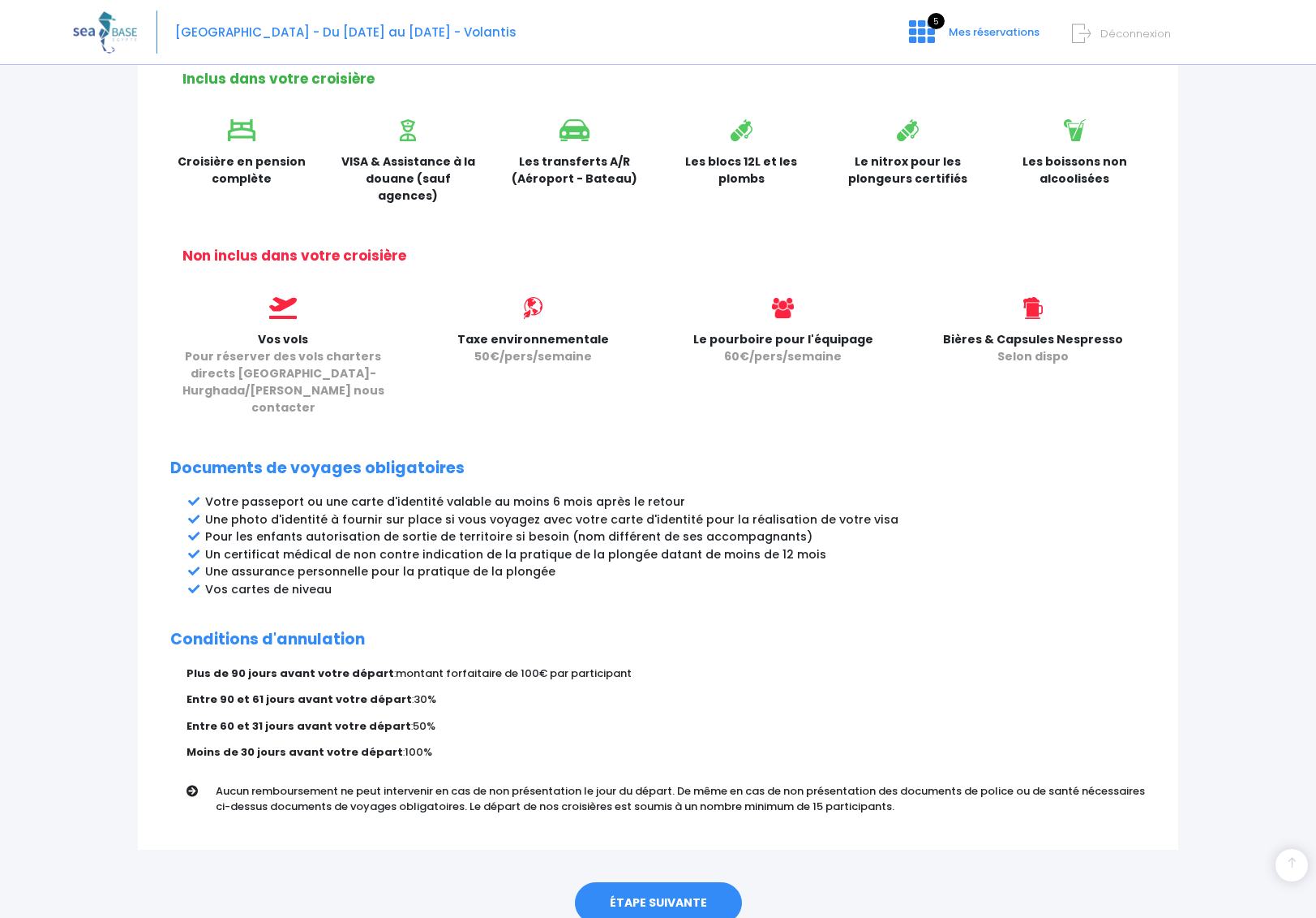
scroll to position [549, 0]
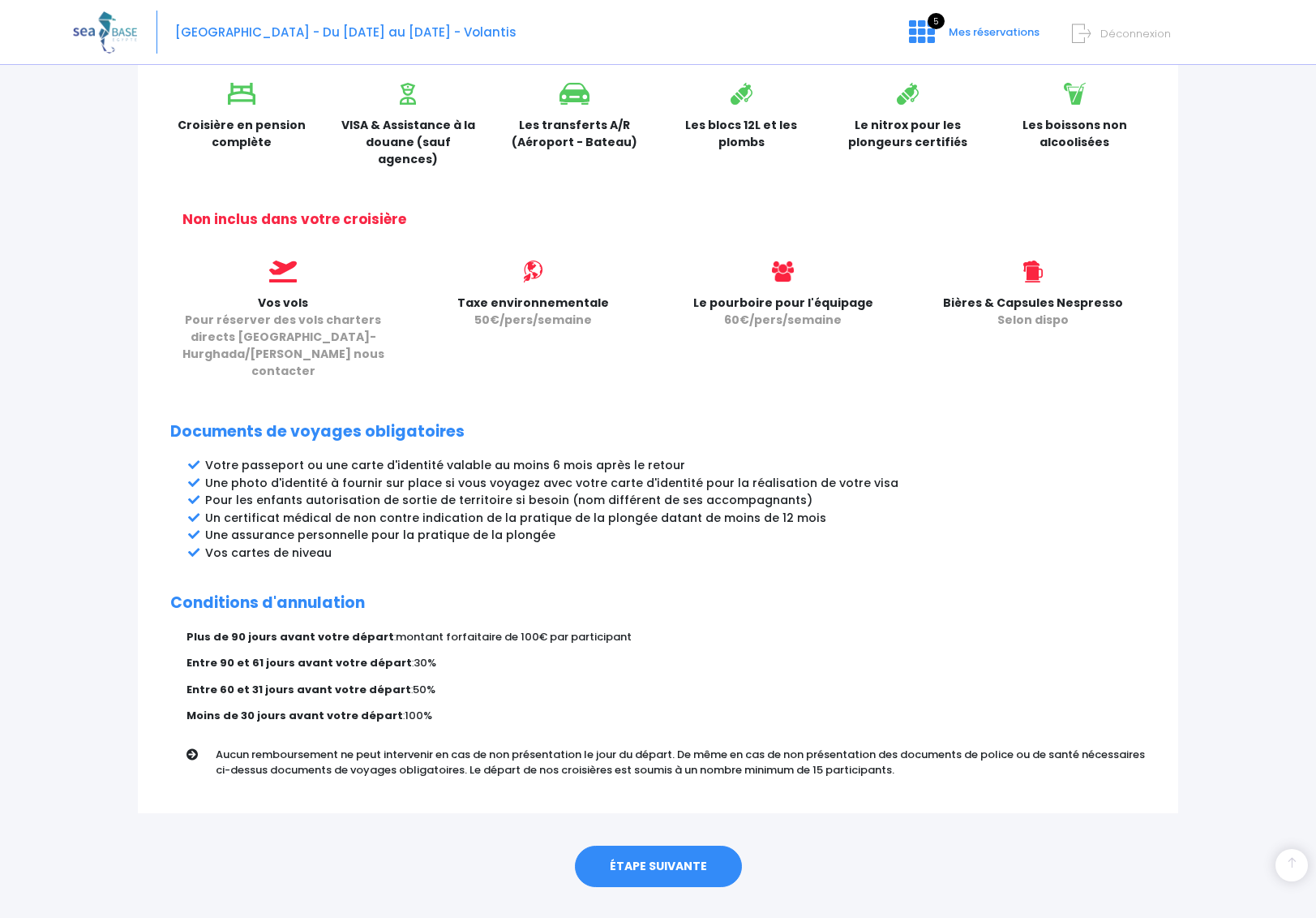
click at [654, 846] on link "ÉTAPE SUIVANTE" at bounding box center [658, 867] width 167 height 42
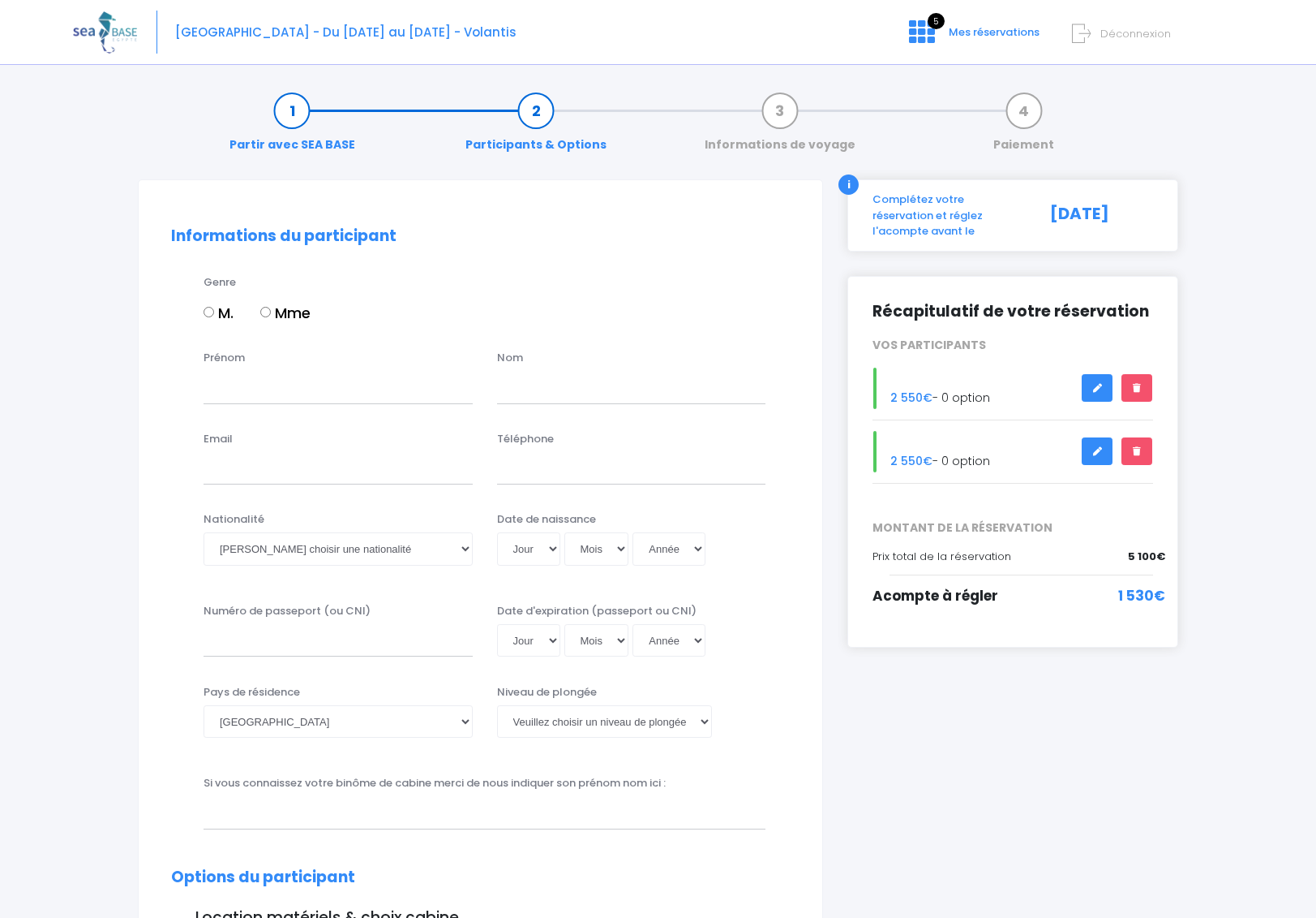
click at [210, 311] on input "M." at bounding box center [209, 312] width 11 height 11
radio input "true"
click at [296, 392] on input "Prénom" at bounding box center [338, 387] width 269 height 33
type input "Pascal"
type input "ANDRIEU"
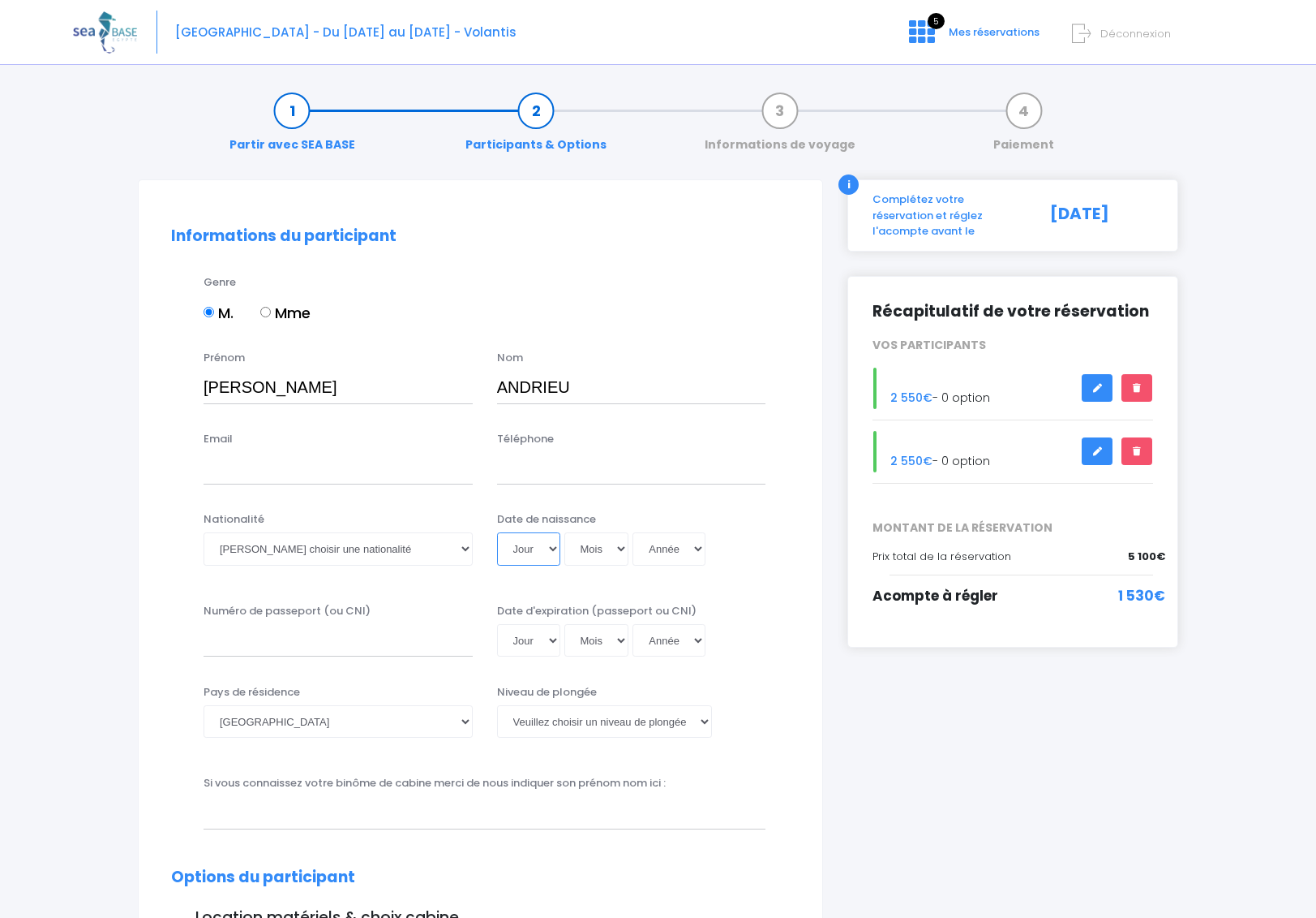
select select "30"
select select "01"
select select "1969"
select select "30"
type input "1969-01-30"
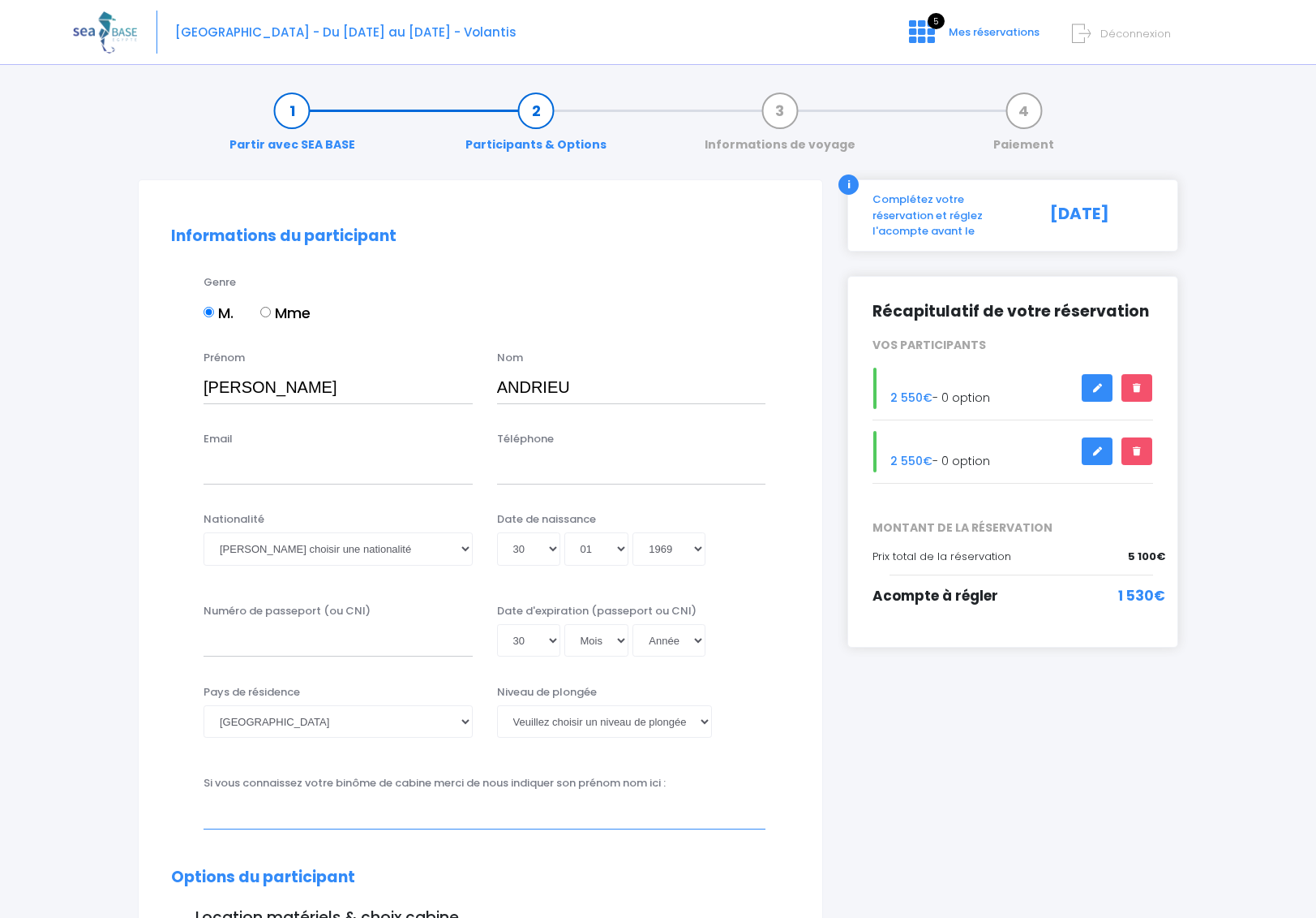
type input "[PERSON_NAME]"
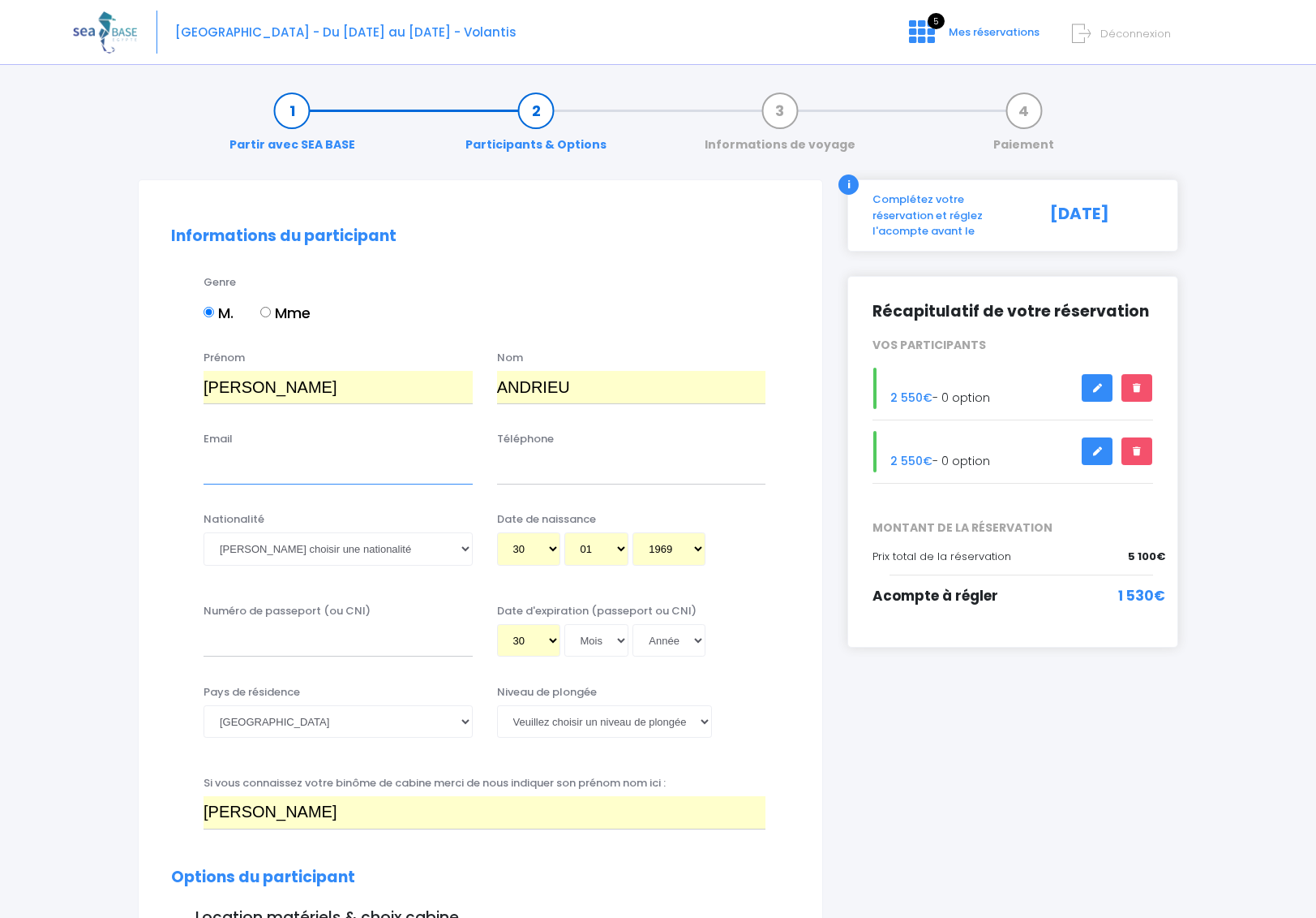
type input "pascand@wanadoo.fr"
type input "0603852608"
type input "22CE38223"
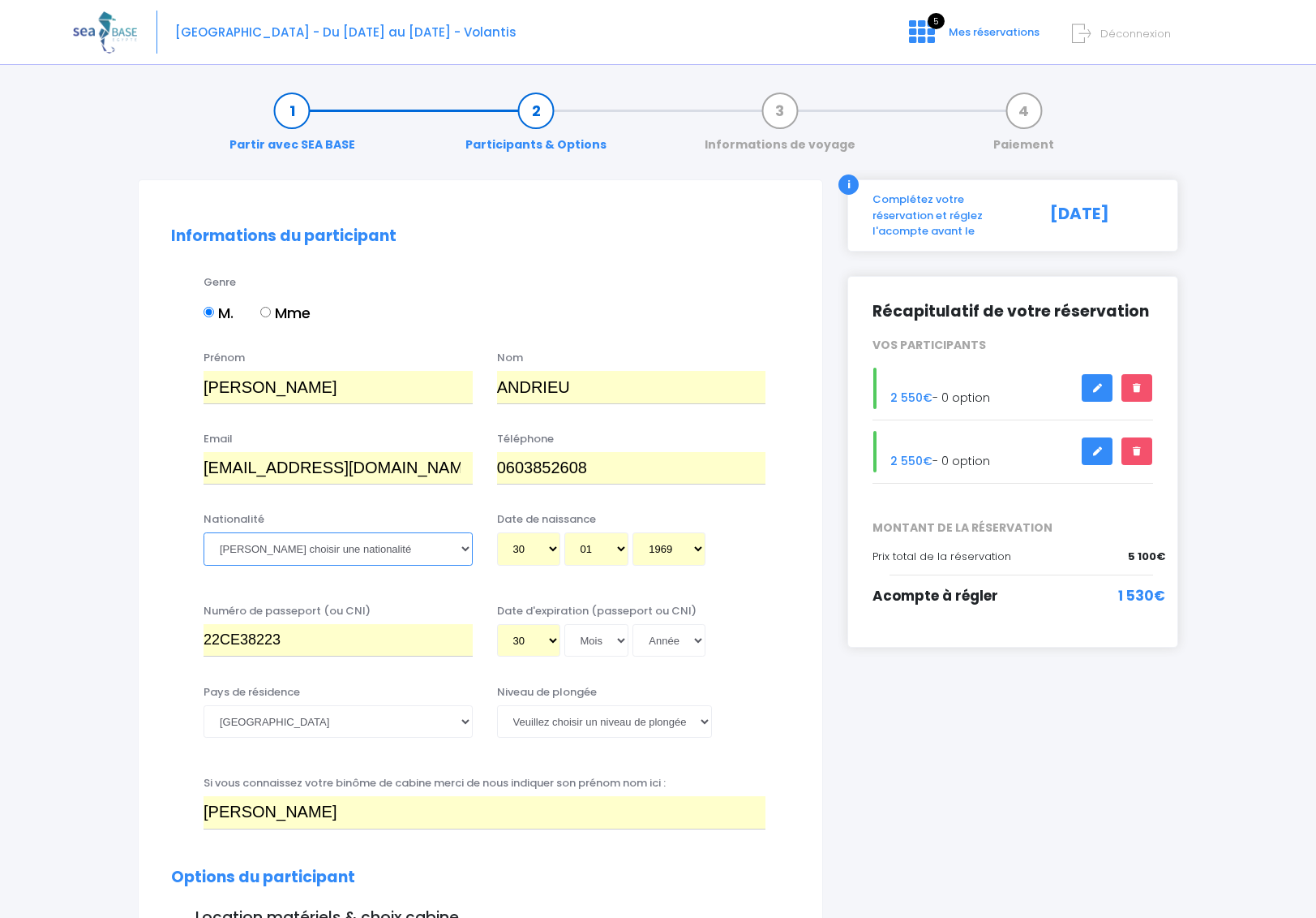
click at [285, 549] on select "Veuillez choisir une nationalité Afghane Albanaise Algerienne Allemande America…" at bounding box center [338, 549] width 269 height 33
select select "Française"
click at [204, 533] on select "Veuillez choisir une nationalité Afghane Albanaise Algerienne Allemande America…" at bounding box center [338, 549] width 269 height 33
click at [596, 719] on select "Veuillez choisir un niveau de plongée Non plongeur Junior OW diver Adventure OW…" at bounding box center [605, 721] width 215 height 33
select select "N4"
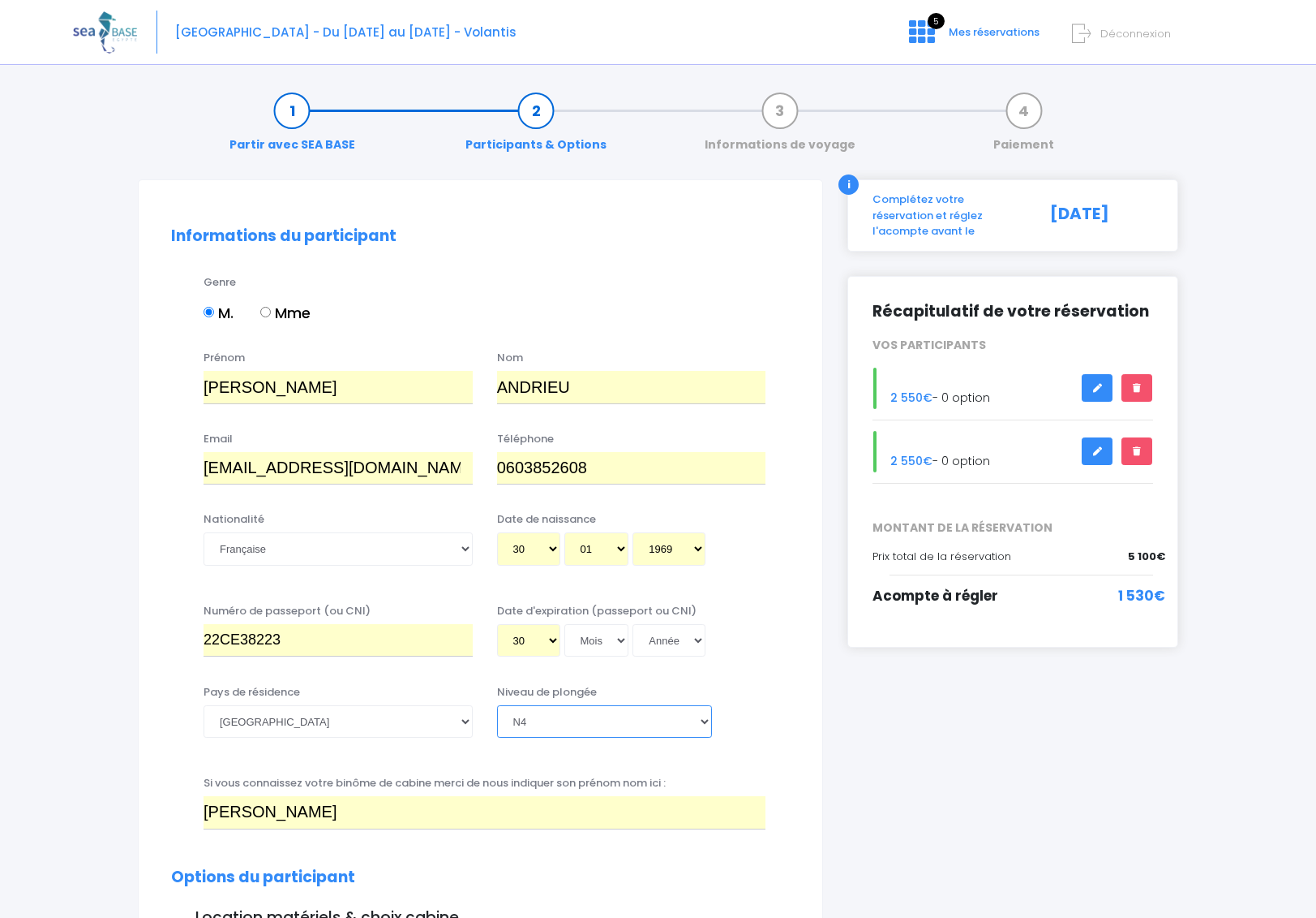
click at [497, 705] on select "Veuillez choisir un niveau de plongée Non plongeur Junior OW diver Adventure OW…" at bounding box center [605, 721] width 215 height 33
drag, startPoint x: 351, startPoint y: 813, endPoint x: 198, endPoint y: 810, distance: 153.0
click at [198, 810] on div "Si vous connaissez votre binôme de cabine merci de nous indiquer son prénom nom…" at bounding box center [484, 802] width 586 height 54
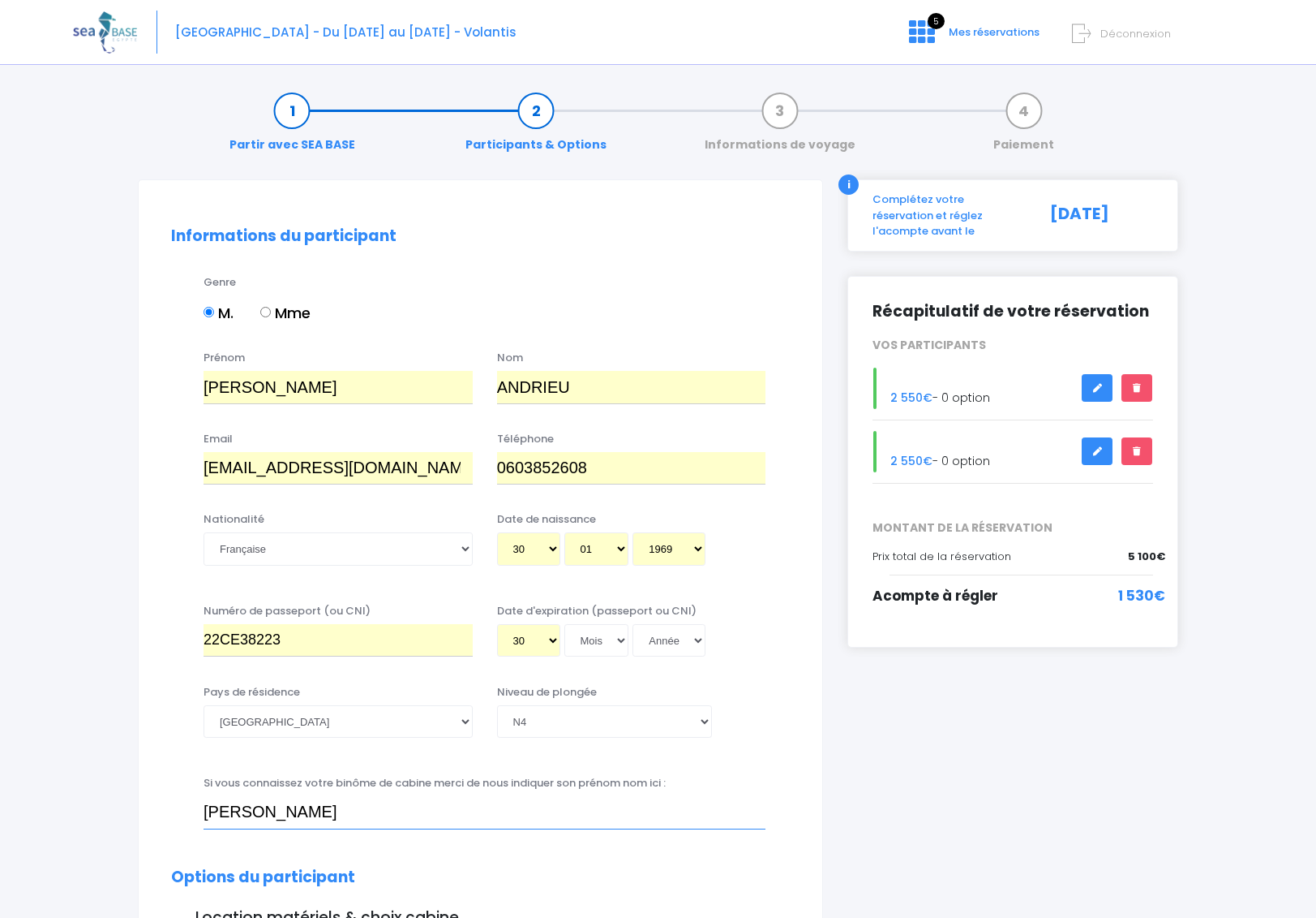
type input "Charlotte NGUYEN"
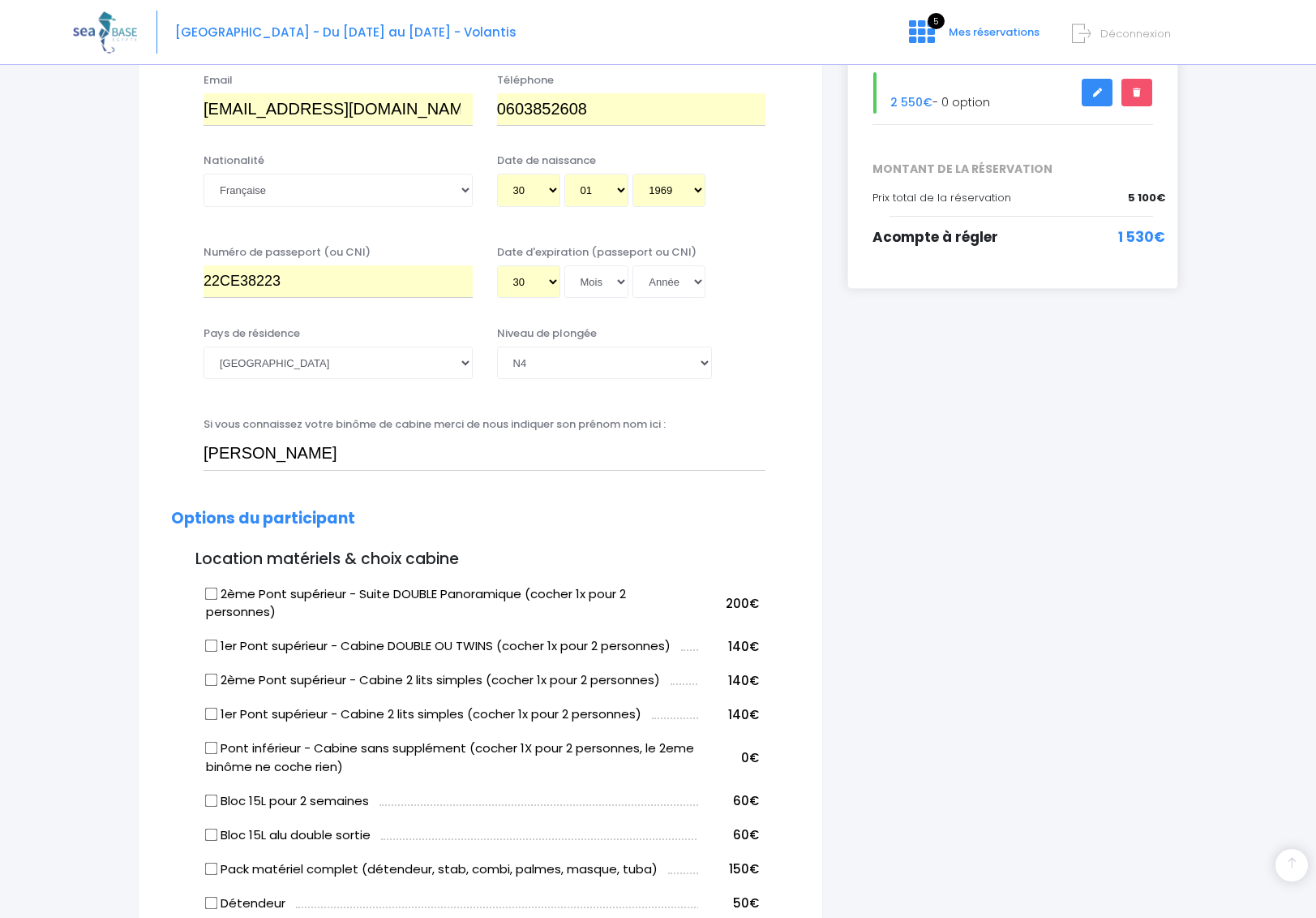
scroll to position [361, 0]
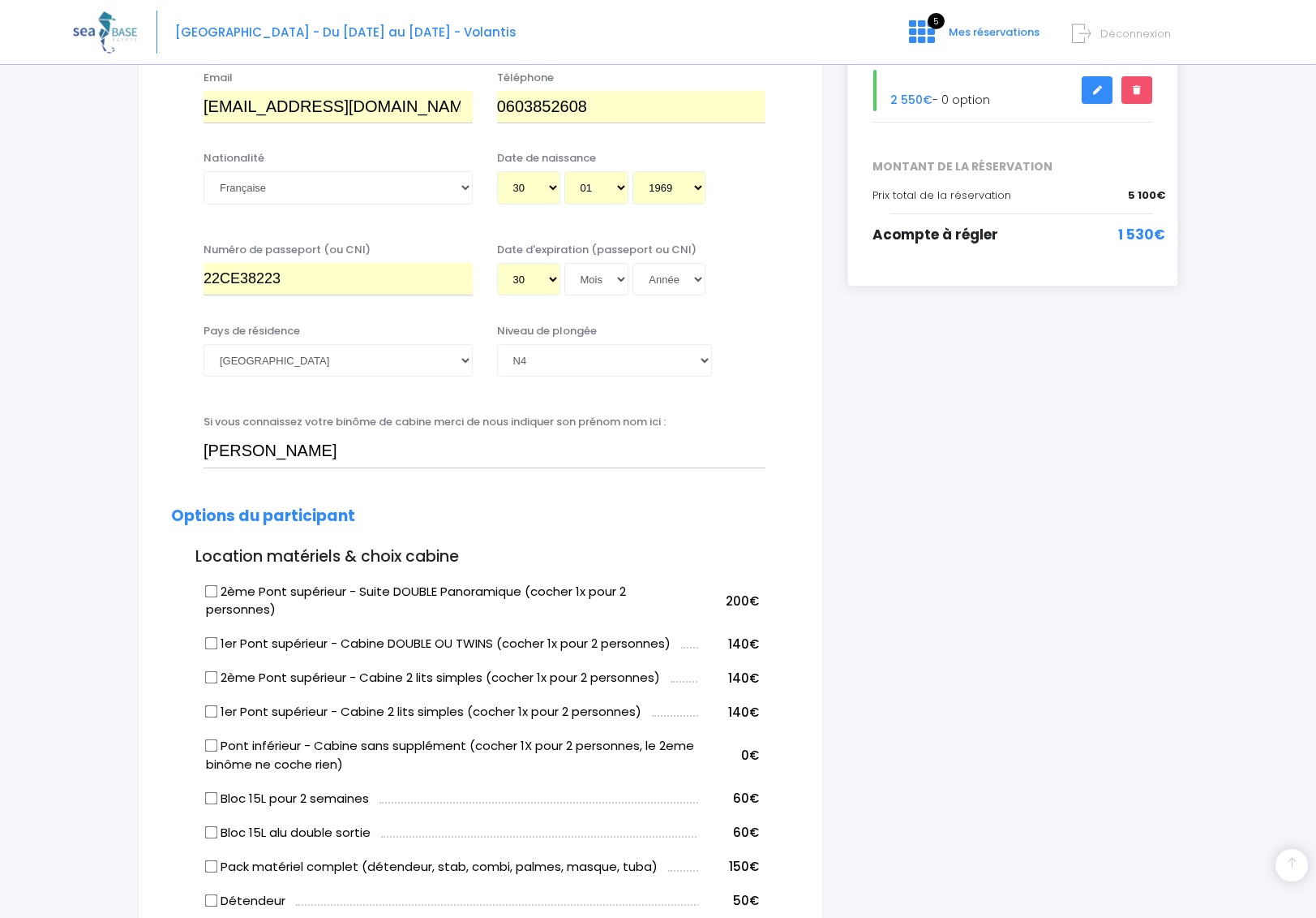
click at [212, 640] on input "1er Pont supérieur - Cabine DOUBLE OU TWINS (cocher 1x pour 2 personnes)" at bounding box center [212, 643] width 13 height 13
checkbox input "true"
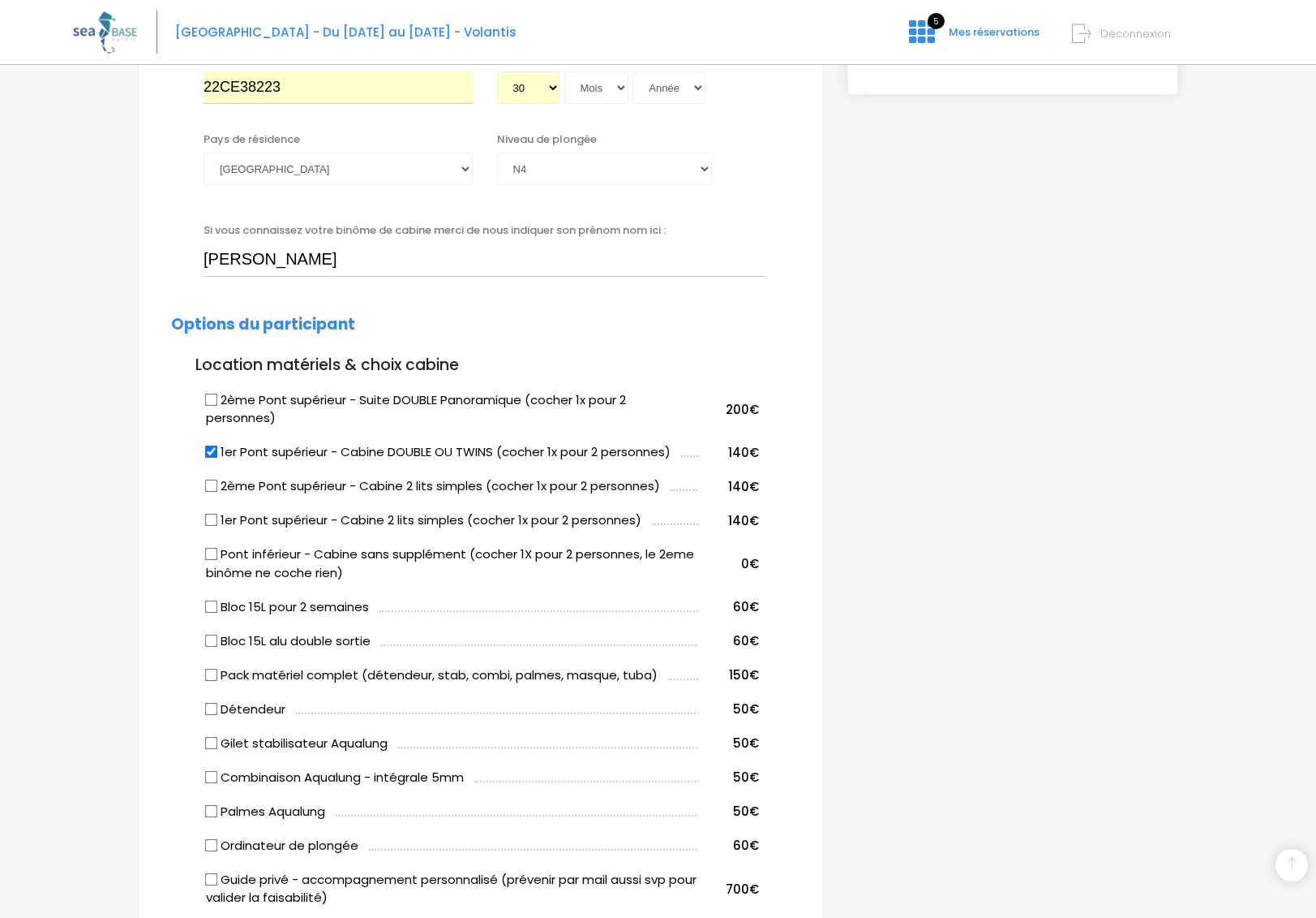
scroll to position [556, 0]
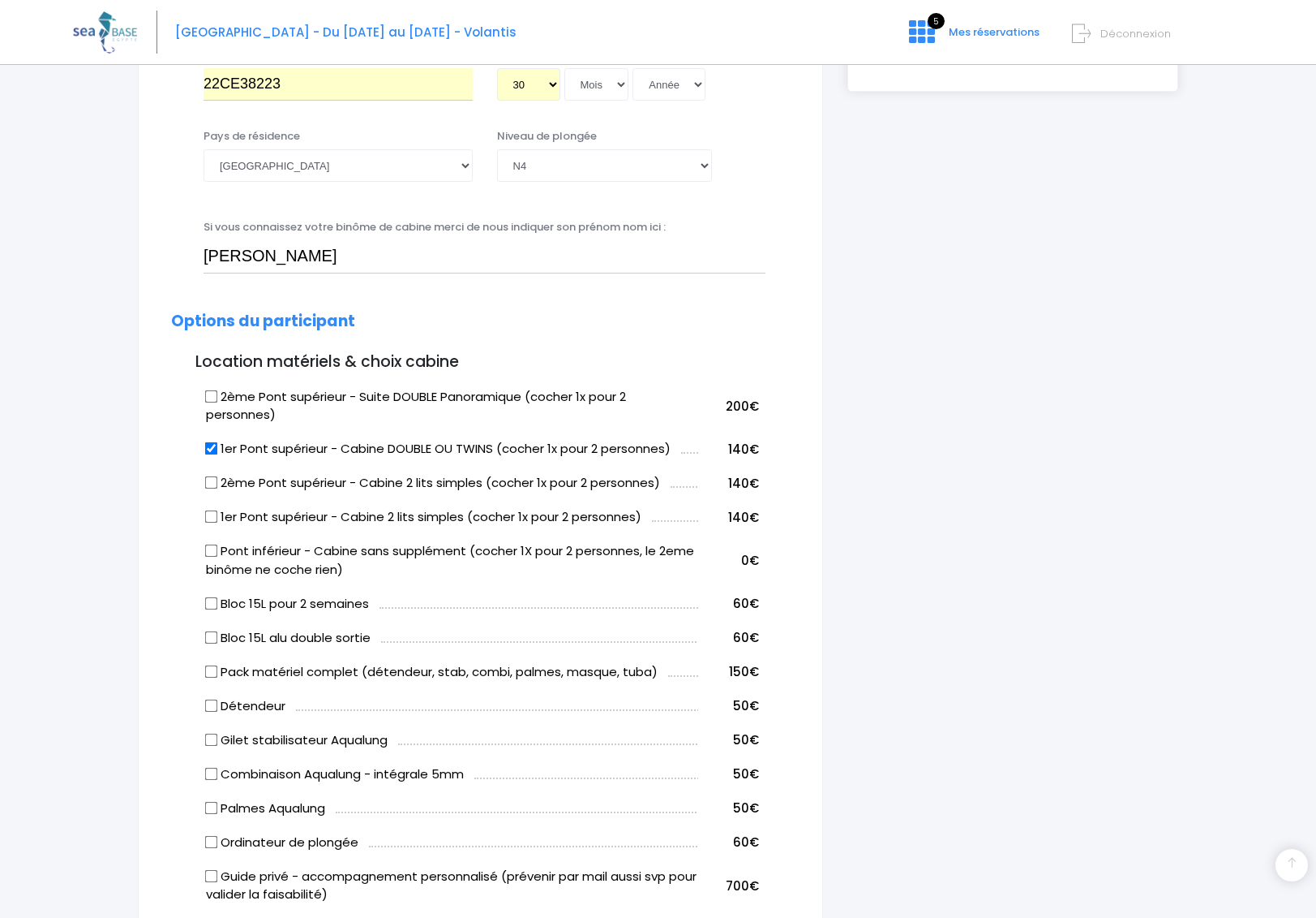
click at [210, 605] on input "Bloc 15L pour 2 semaines" at bounding box center [212, 602] width 13 height 13
checkbox input "true"
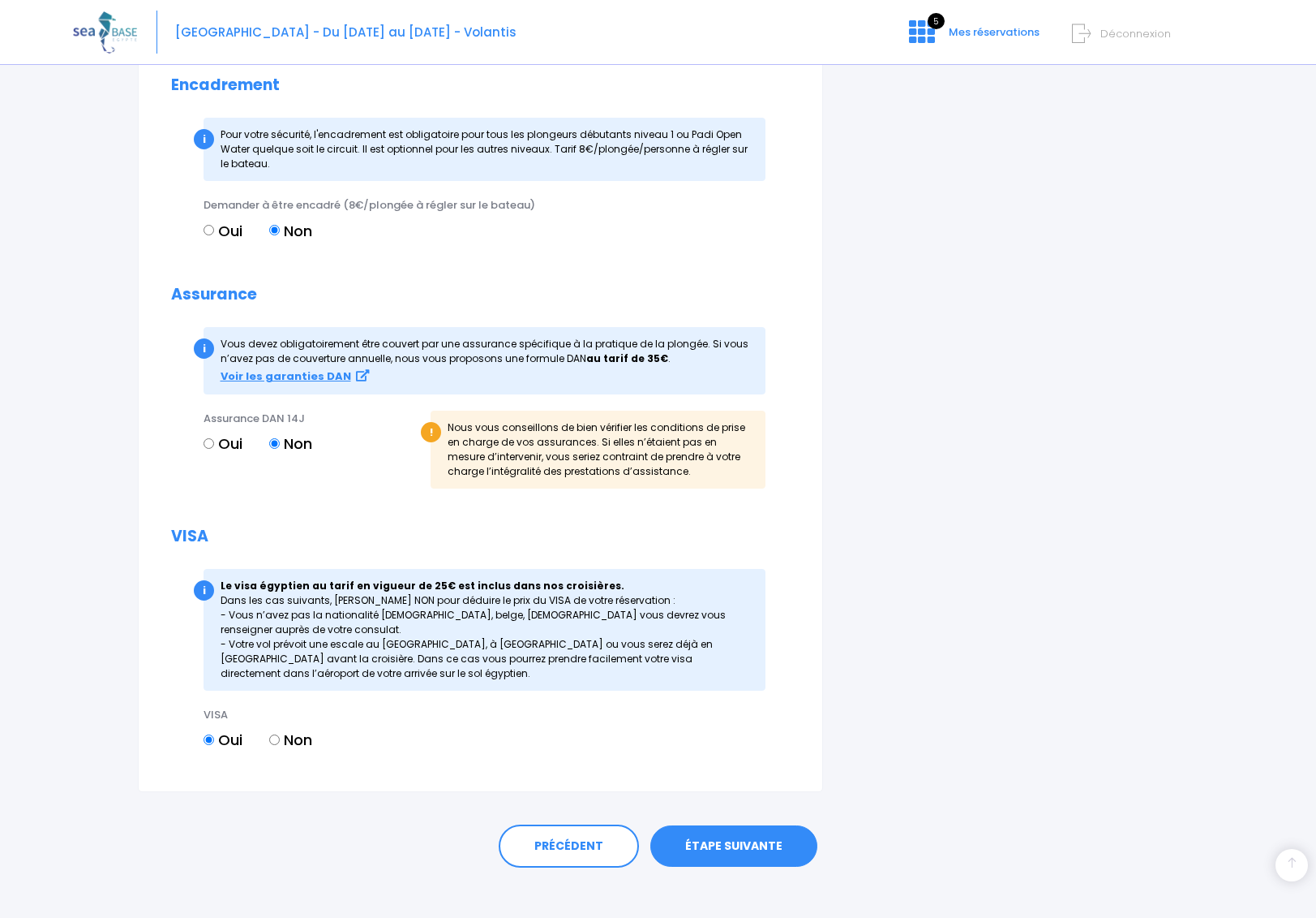
scroll to position [1586, 0]
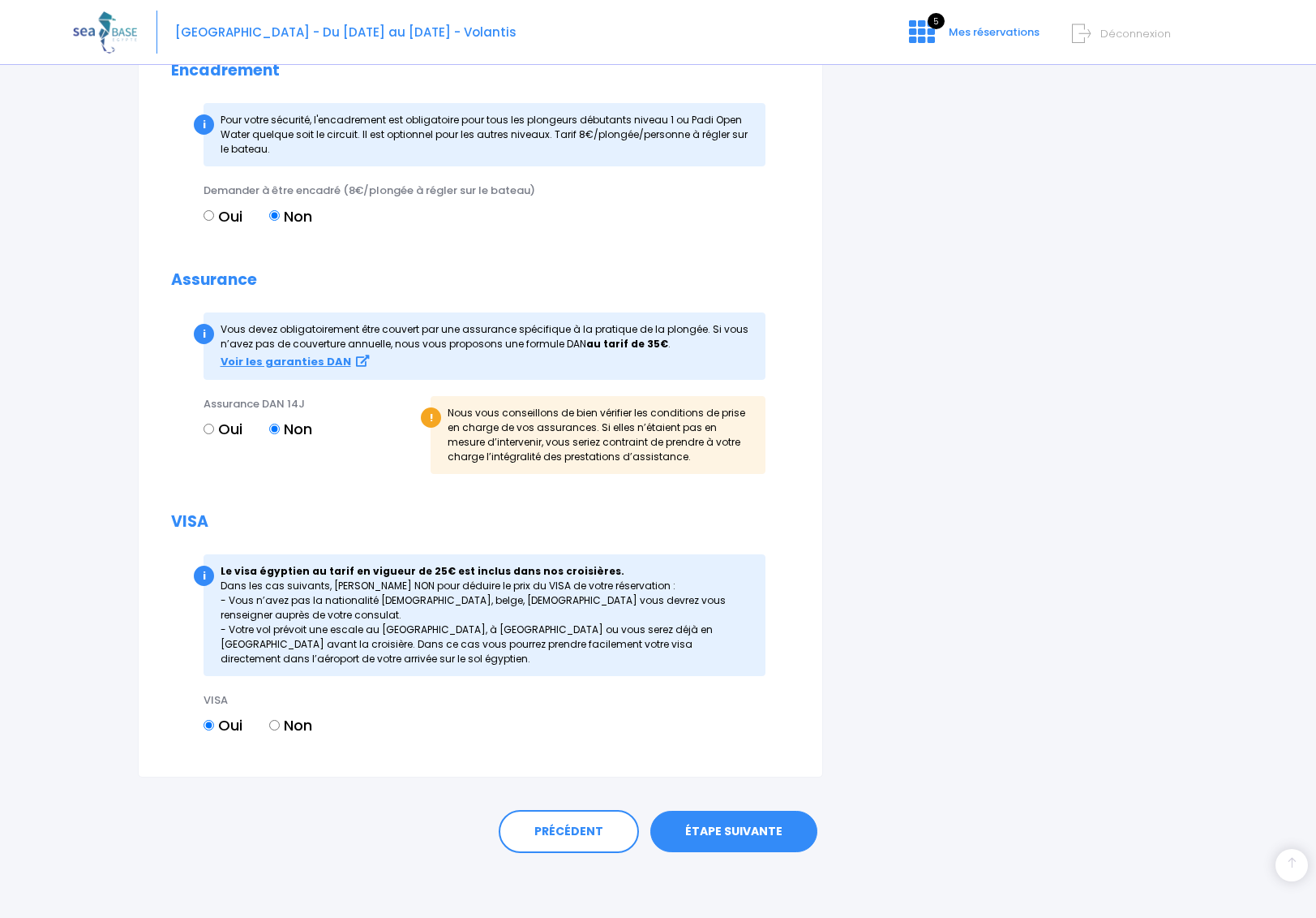
click at [742, 828] on link "ÉTAPE SUIVANTE" at bounding box center [734, 832] width 167 height 42
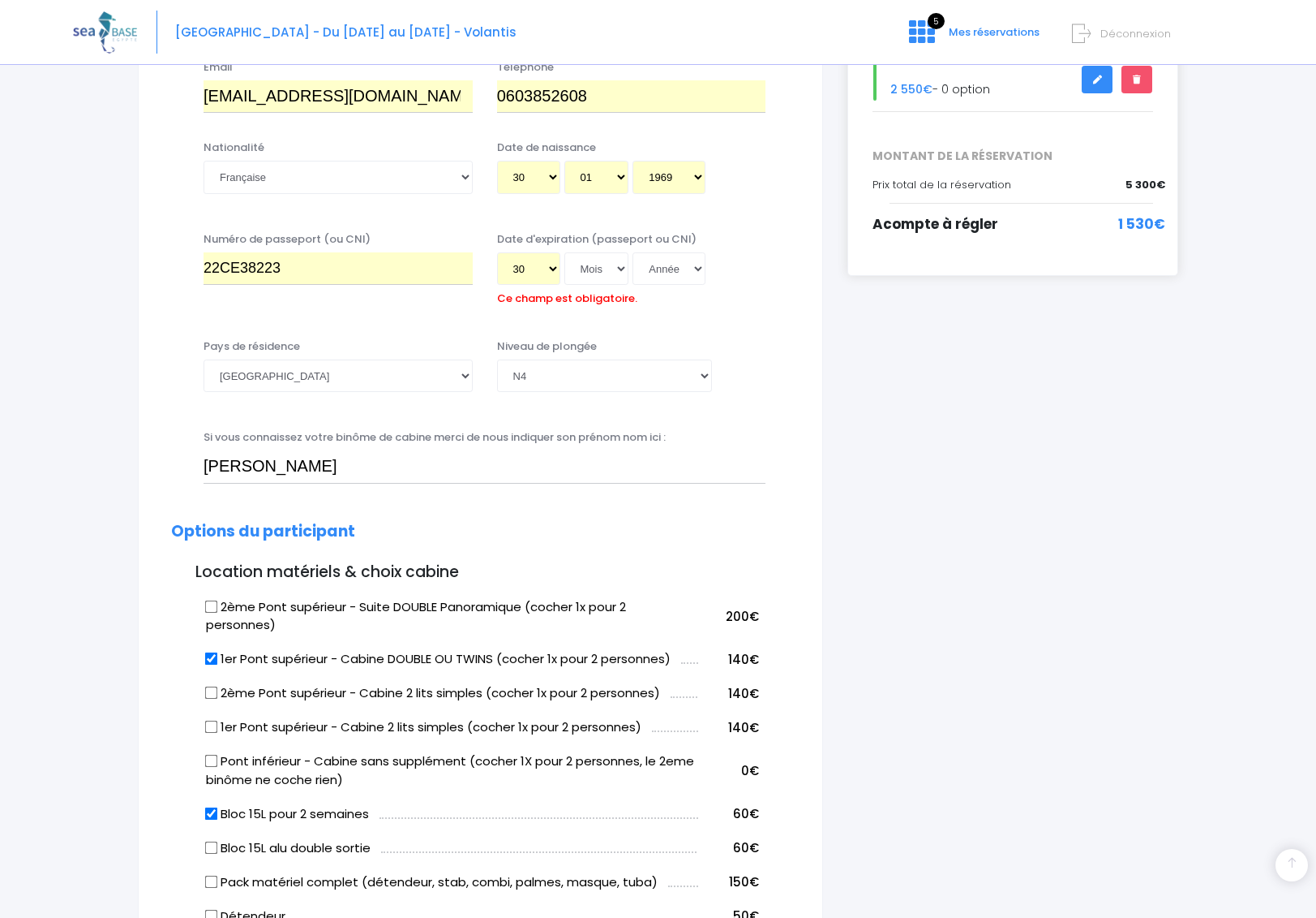
scroll to position [369, 0]
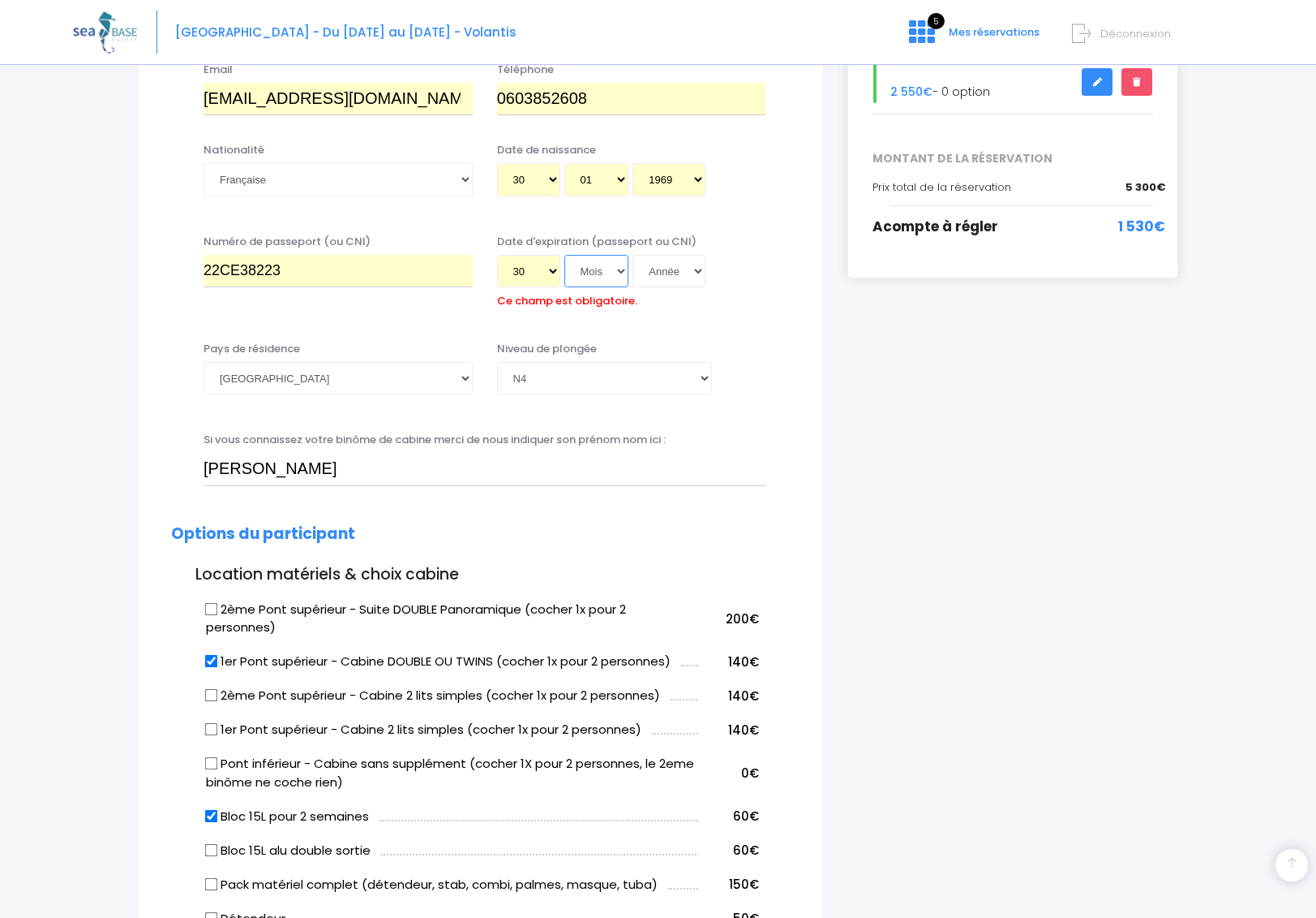
click at [599, 263] on select "Mois 01 02 03 04 05 06 07 08 09 10 11 12" at bounding box center [597, 271] width 65 height 33
select select "01"
click at [564, 255] on select "Mois 01 02 03 04 05 06 07 08 09 10 11 12" at bounding box center [597, 271] width 65 height 33
click at [554, 272] on select "Jour 01 02 03 04 05 06 07 08 09 10 11 12 13 14 15 16 17 18 19 20 21 22 23 24 25…" at bounding box center [529, 271] width 63 height 33
select select "23"
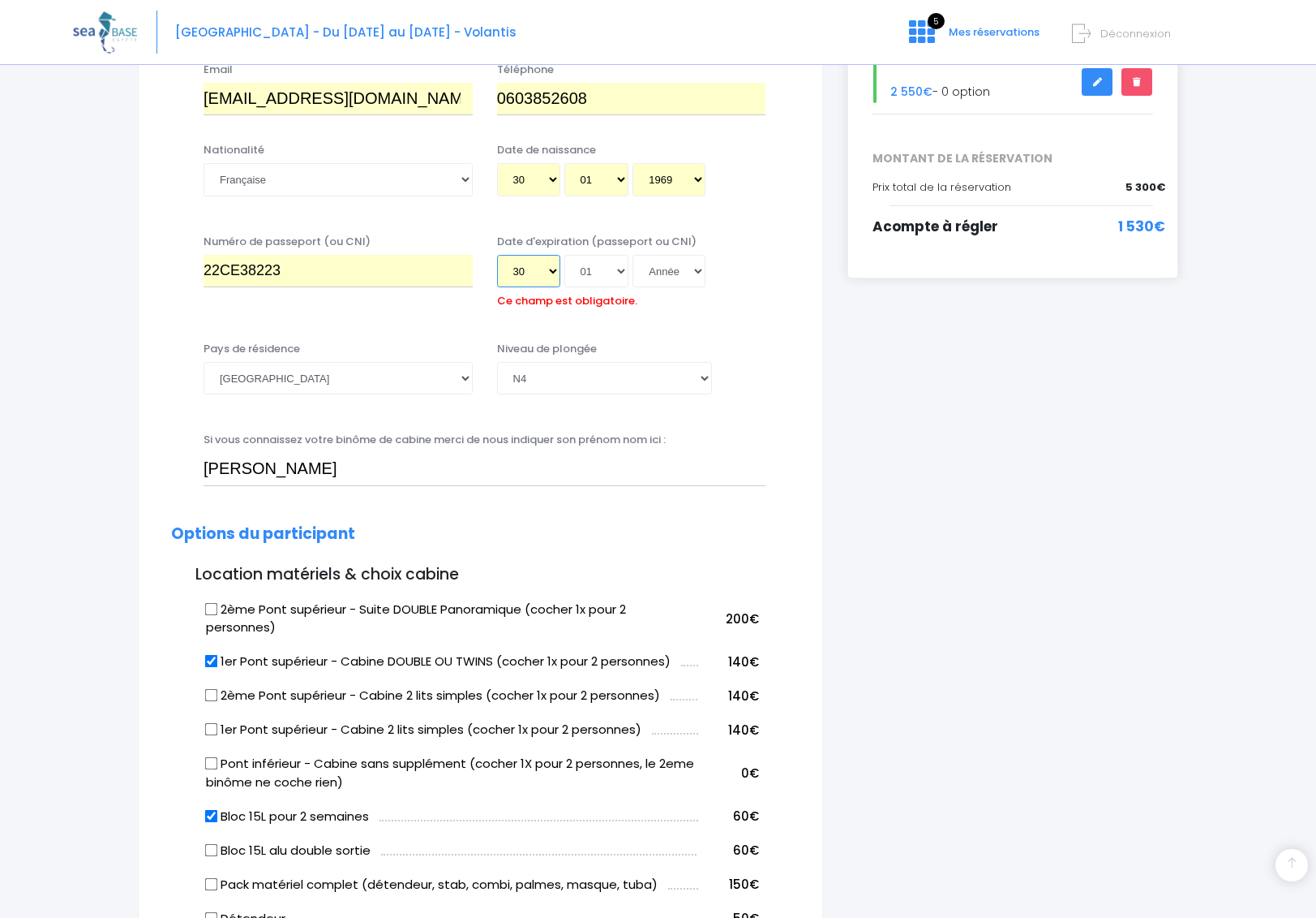
click at [497, 255] on select "Jour 01 02 03 04 05 06 07 08 09 10 11 12 13 14 15 16 17 18 19 20 21 22 23 24 25…" at bounding box center [529, 271] width 63 height 33
click at [595, 270] on select "Mois 01 02 03 04 05 06 07 08 09 10 11 12" at bounding box center [597, 271] width 65 height 33
select select "03"
click at [564, 255] on select "Mois 01 02 03 04 05 06 07 08 09 10 11 12" at bounding box center [597, 271] width 65 height 33
click at [663, 269] on select "Année 2045 2044 2043 2042 2041 2040 2039 2038 2037 2036 2035 2034 2033 2032 203…" at bounding box center [669, 271] width 73 height 33
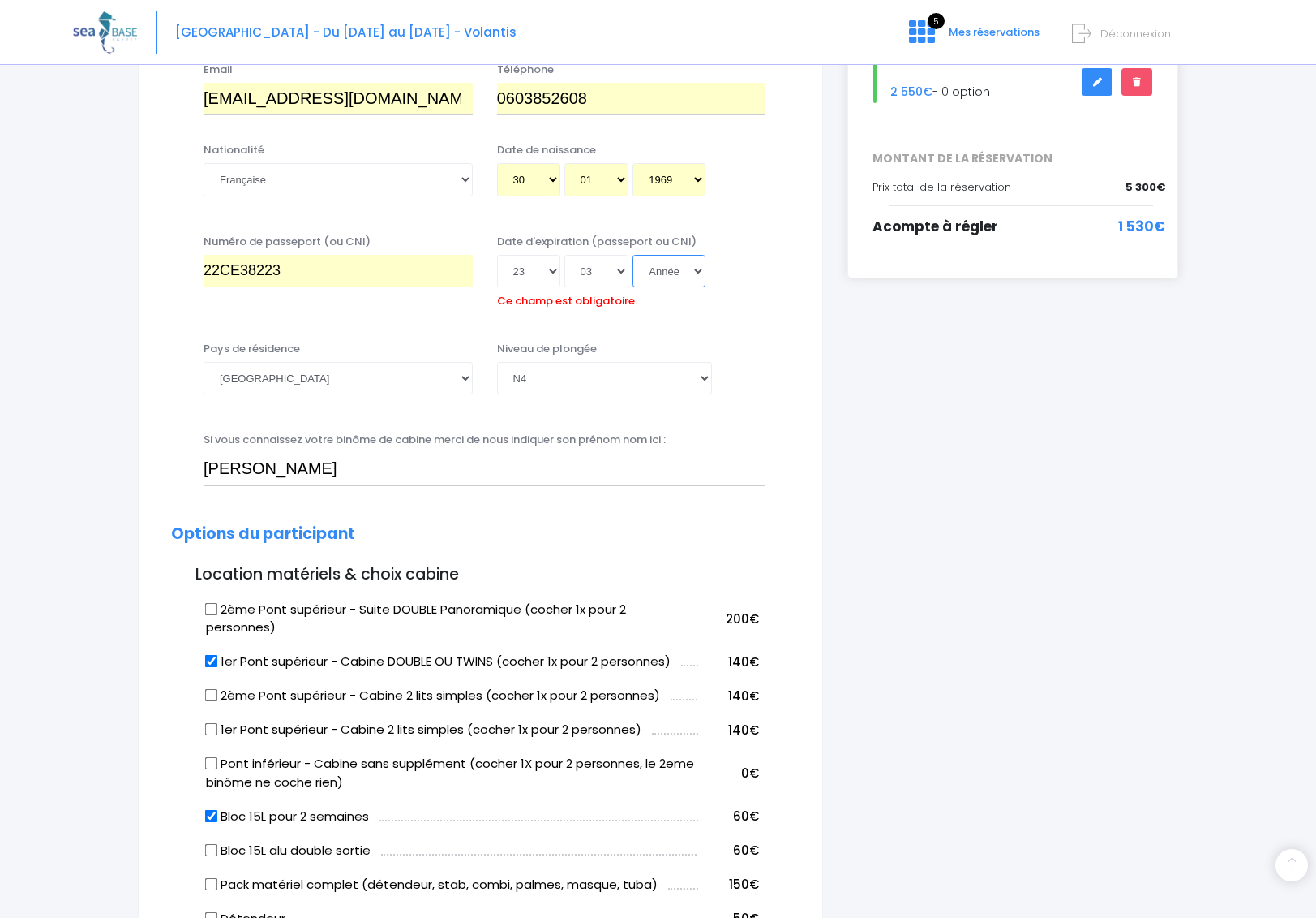
select select "2032"
click at [633, 255] on select "Année 2045 2044 2043 2042 2041 2040 2039 2038 2037 2036 2035 2034 2033 2032 203…" at bounding box center [669, 271] width 73 height 33
type input "2032-03-23"
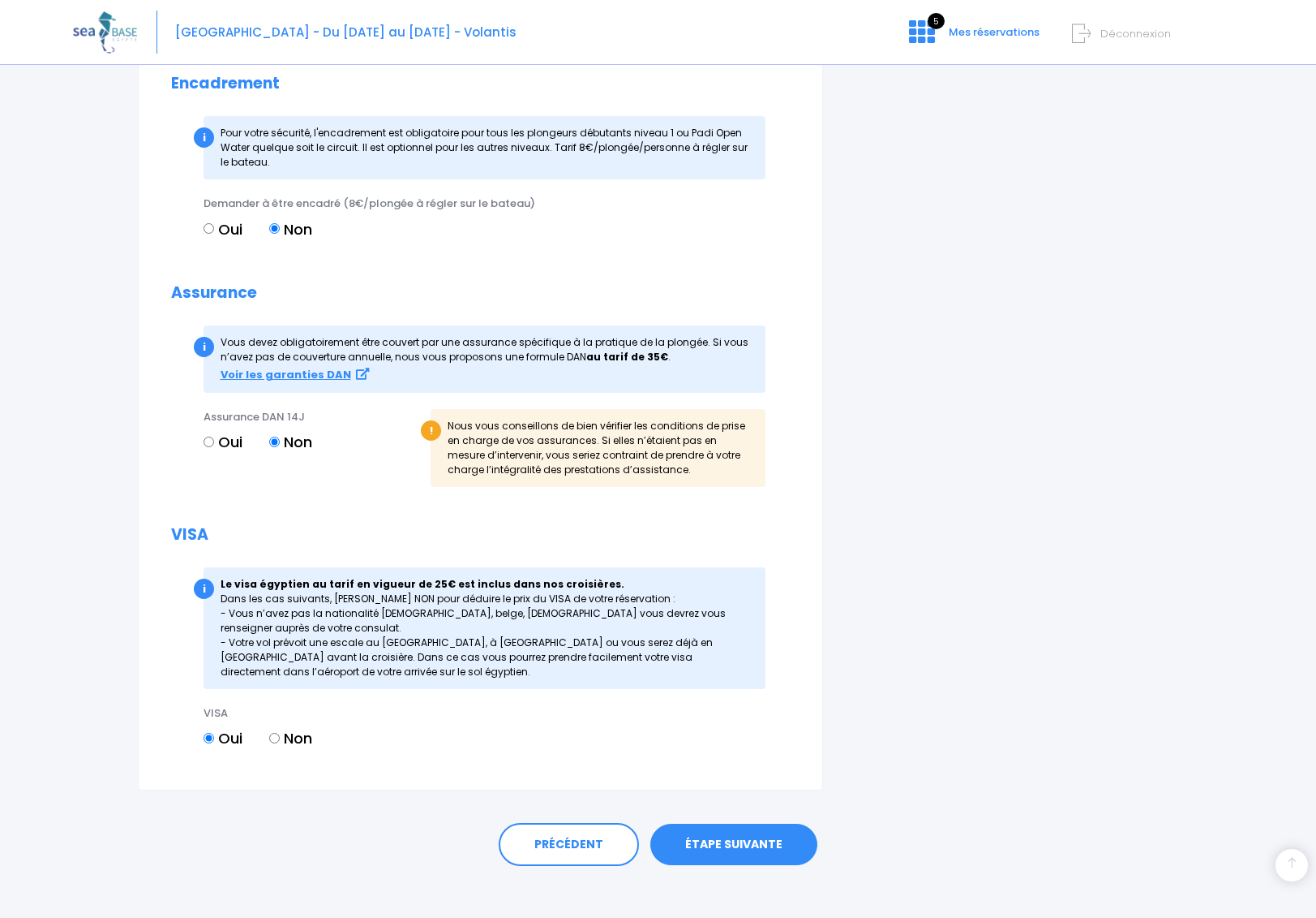
scroll to position [1611, 0]
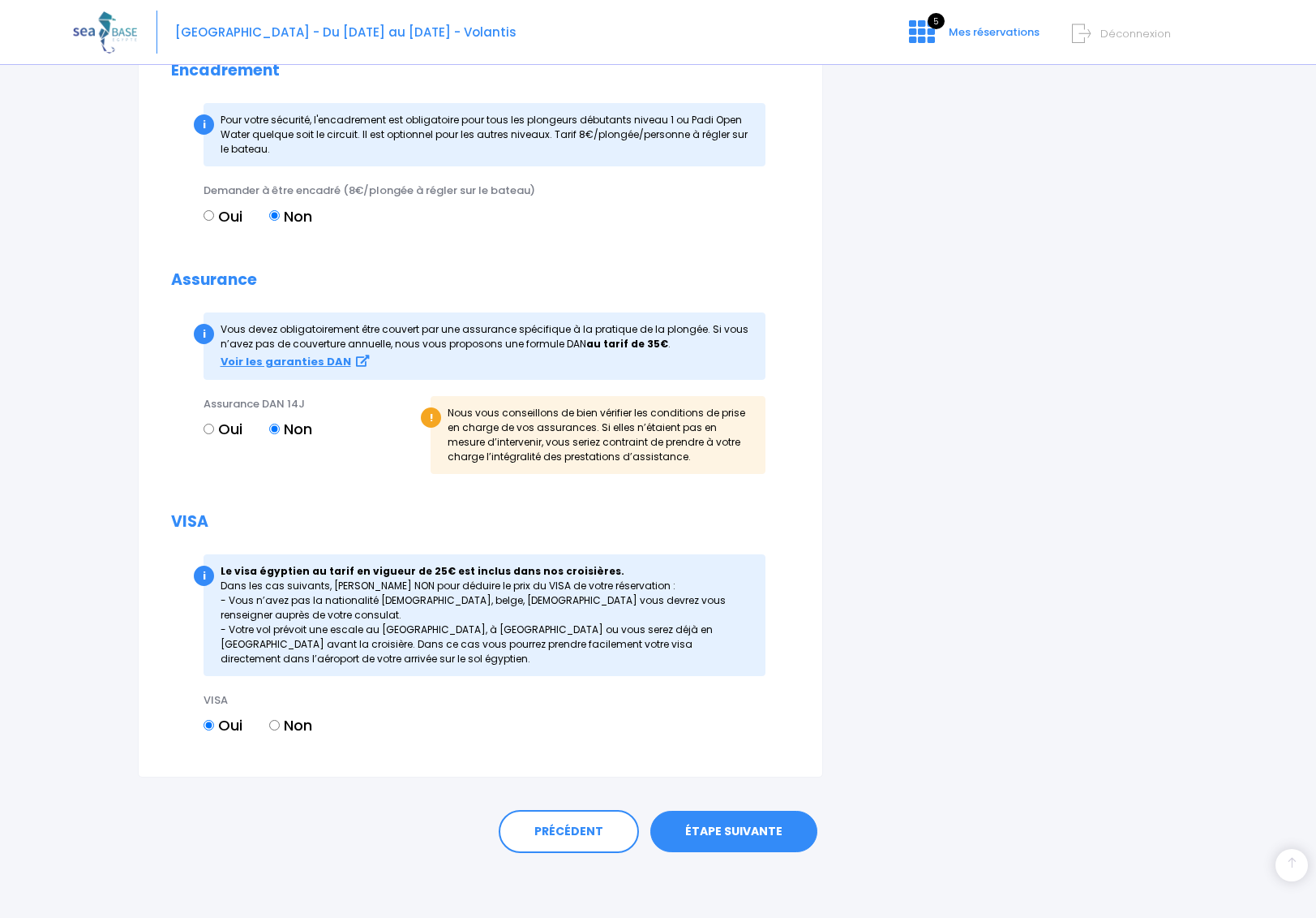
click at [770, 828] on link "ÉTAPE SUIVANTE" at bounding box center [734, 832] width 167 height 42
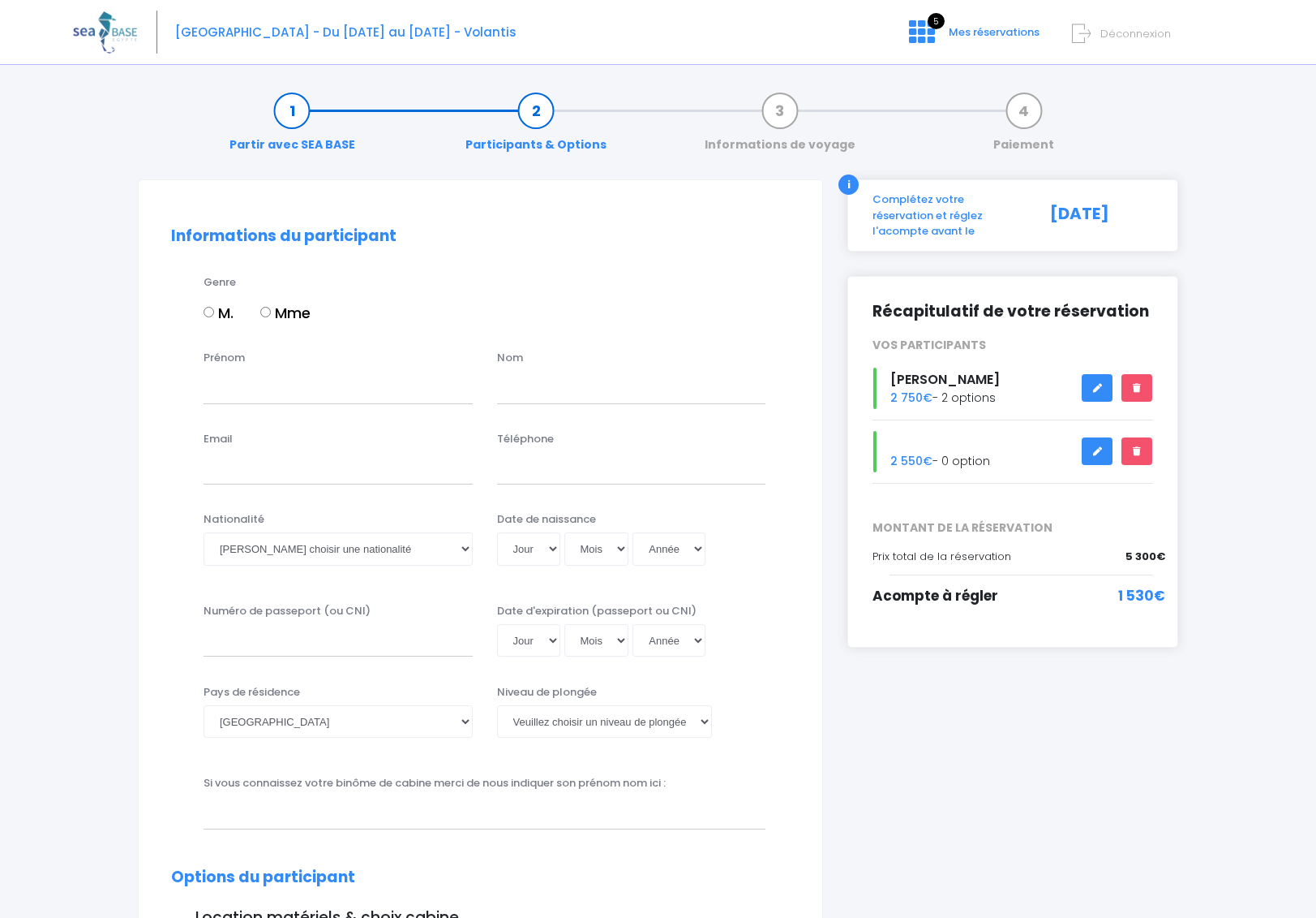
click at [267, 310] on input "Mme" at bounding box center [265, 312] width 11 height 11
radio input "true"
click at [279, 390] on input "Prénom" at bounding box center [338, 387] width 269 height 33
type input "Thi cam-van"
click at [531, 394] on input "text" at bounding box center [631, 387] width 269 height 33
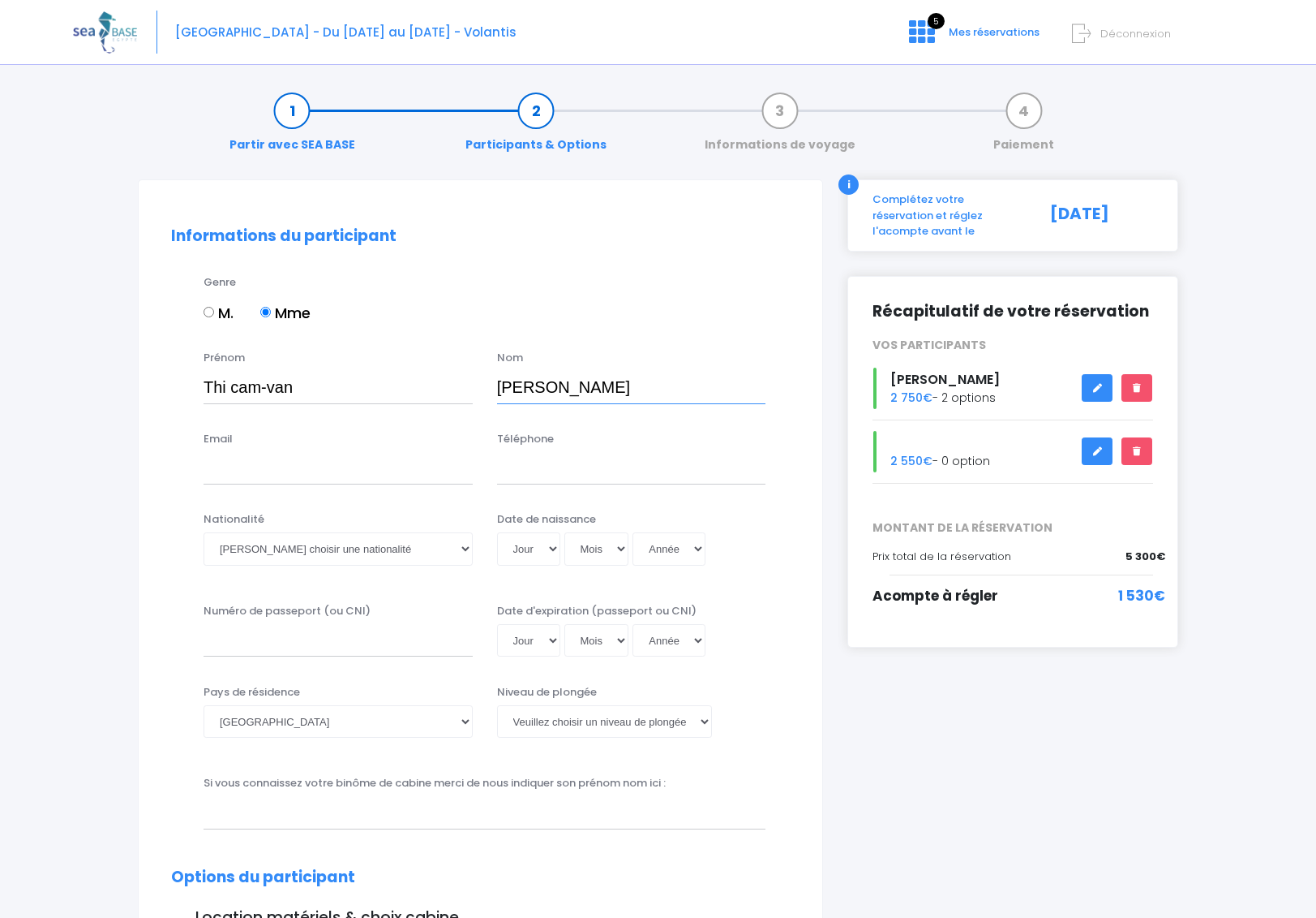
type input "NGUYEN"
click at [260, 469] on input "Email" at bounding box center [338, 468] width 269 height 33
type input "[EMAIL_ADDRESS][DOMAIN_NAME]"
select select "30"
select select "01"
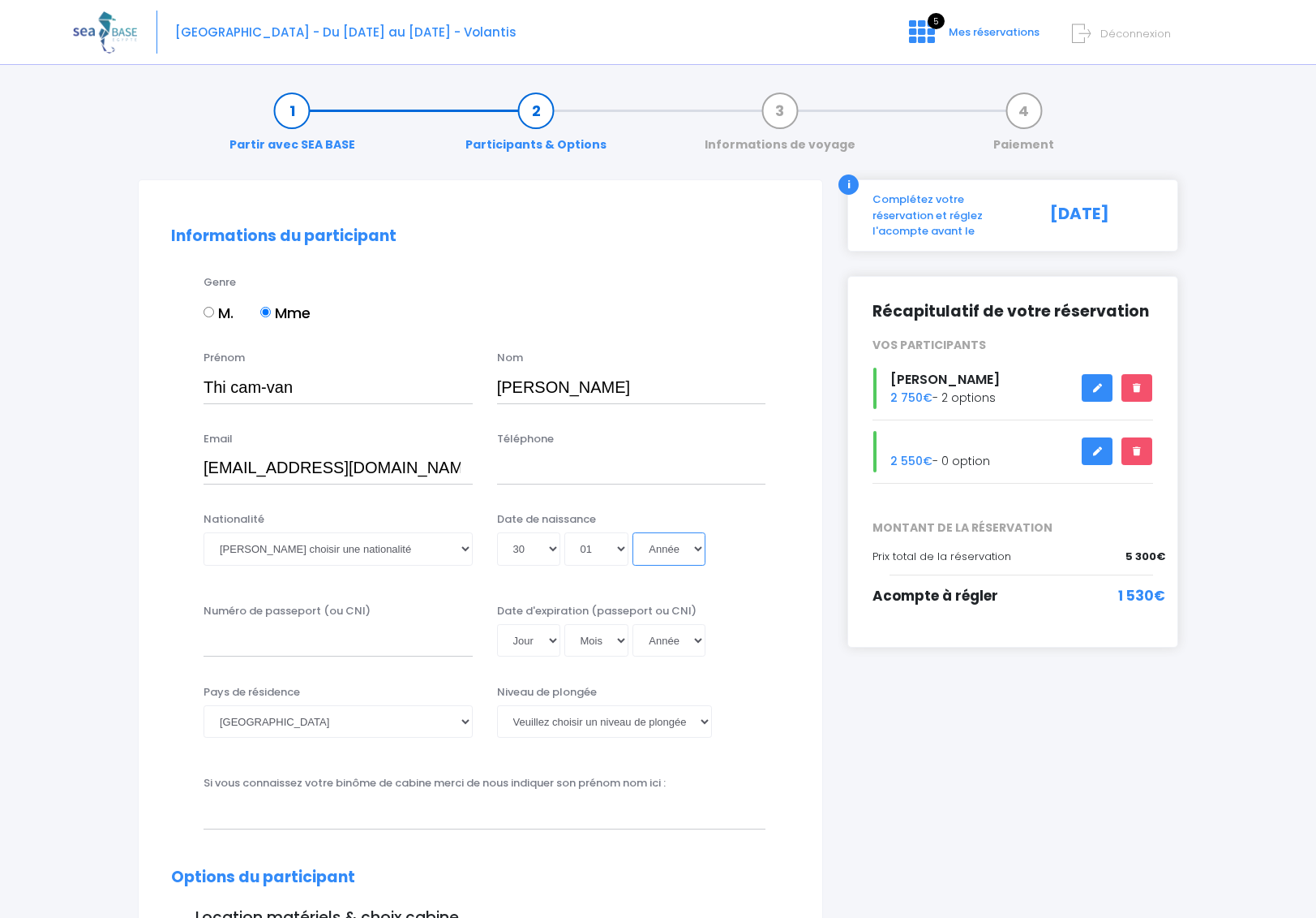
select select "1969"
select select "30"
type input "[DATE]"
type input "[PERSON_NAME]"
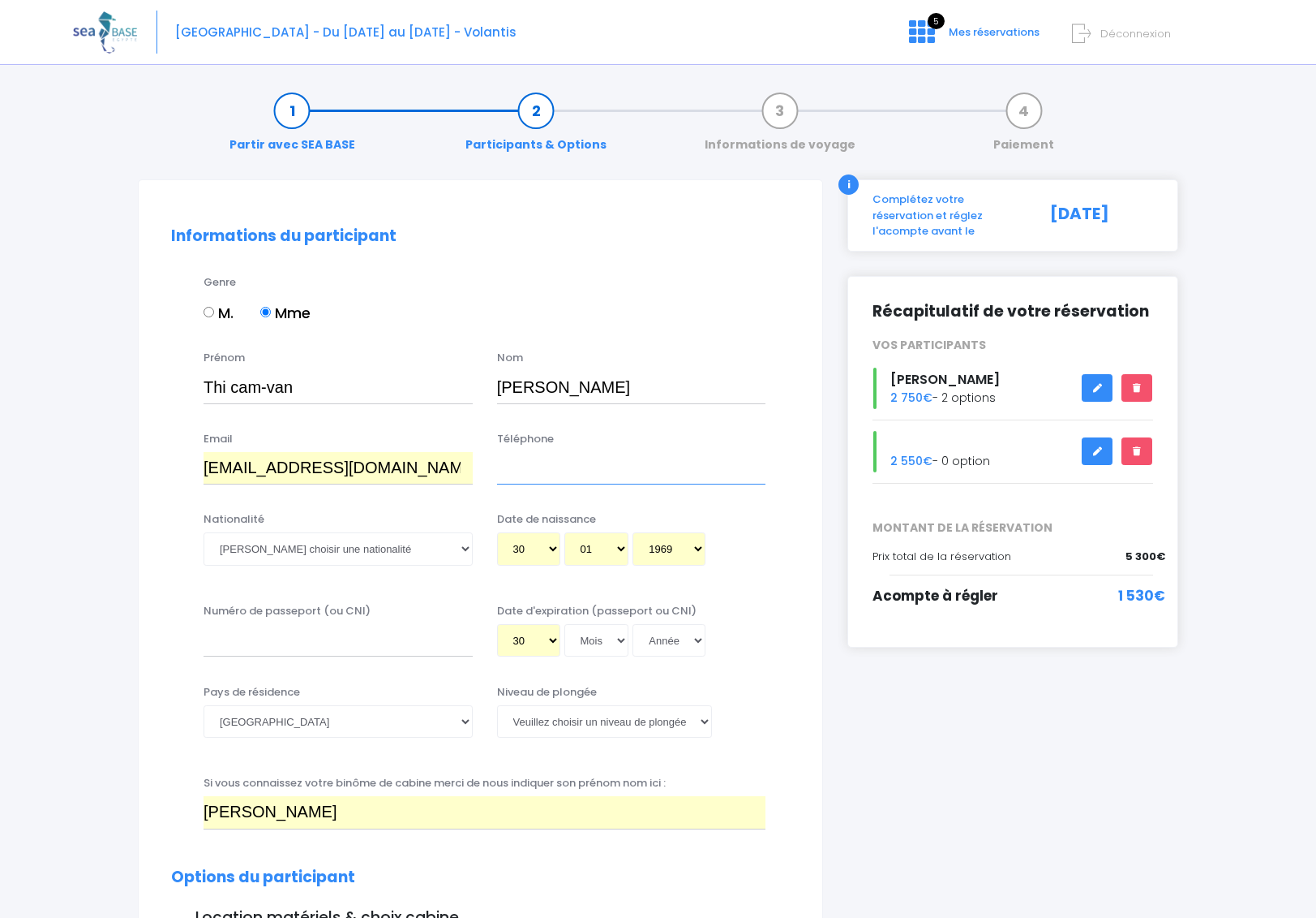
type input "0603852608"
type input "22CE38223"
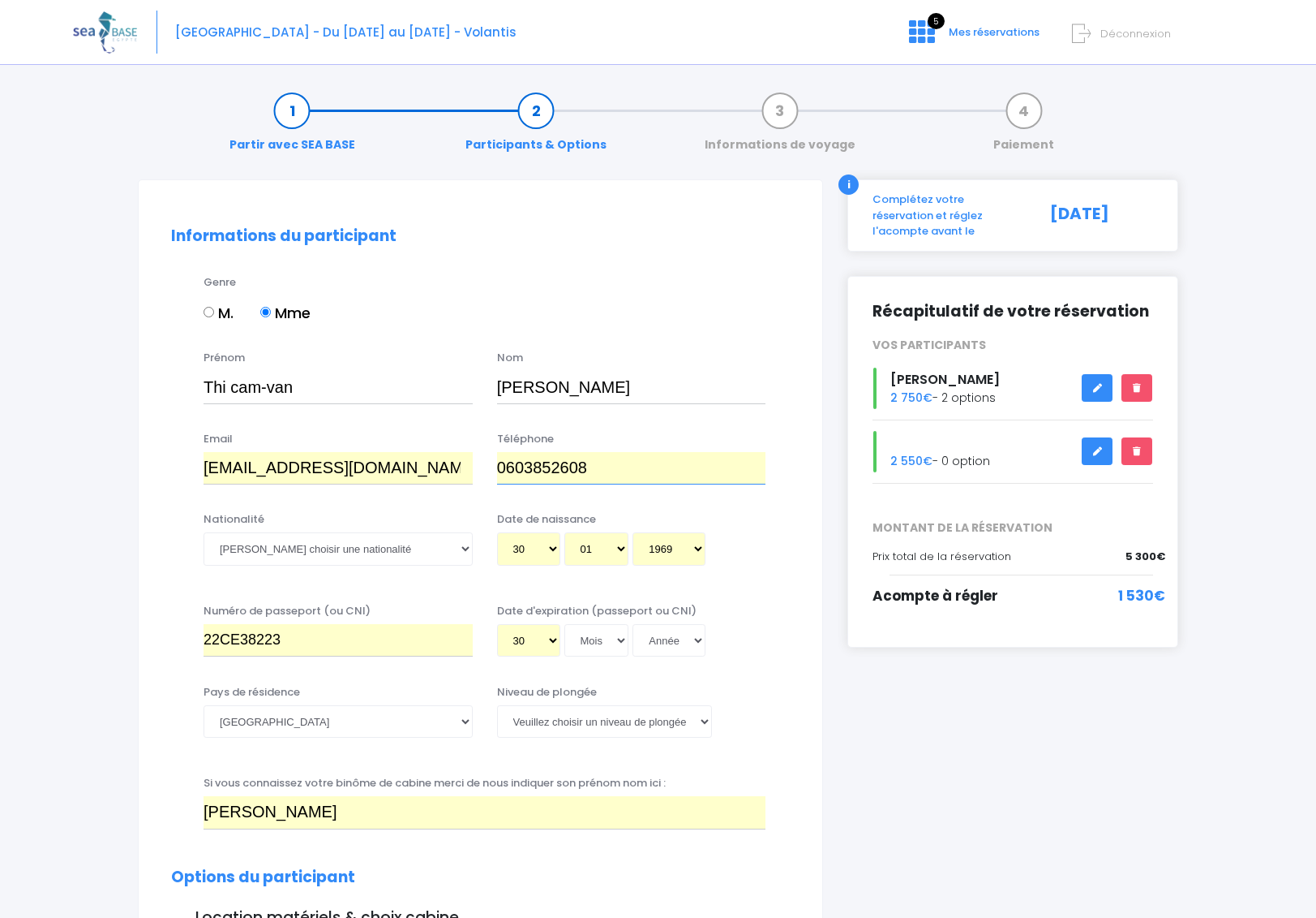
drag, startPoint x: 594, startPoint y: 469, endPoint x: 496, endPoint y: 469, distance: 98.0
click at [497, 469] on input "0603852608" at bounding box center [631, 468] width 269 height 33
type input "0620840924"
click at [370, 543] on select "Veuillez choisir une nationalité Afghane Albanaise Algerienne Allemande America…" at bounding box center [338, 549] width 269 height 33
select select "Française"
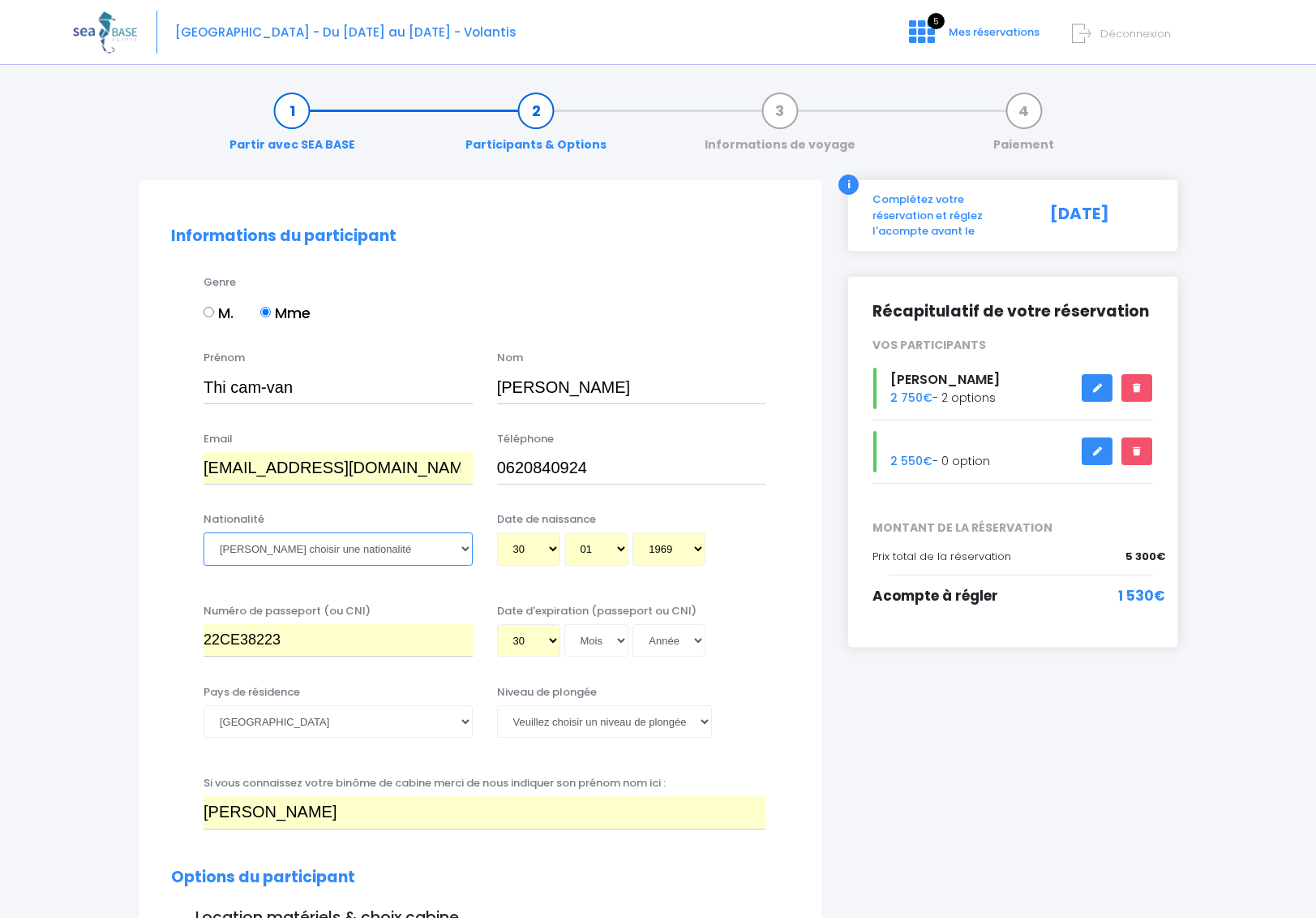
click at [204, 533] on select "Veuillez choisir une nationalité Afghane Albanaise Algerienne Allemande America…" at bounding box center [338, 549] width 269 height 33
click at [544, 544] on select "Jour 01 02 03 04 05 06 07 08 09 10 11 12 13 14 15 16 17 18 19 20 21 22 23 24 25…" at bounding box center [529, 549] width 63 height 33
select select "12"
click at [497, 533] on select "Jour 01 02 03 04 05 06 07 08 09 10 11 12 13 14 15 16 17 18 19 20 21 22 23 24 25…" at bounding box center [529, 549] width 63 height 33
type input "1969-01-12"
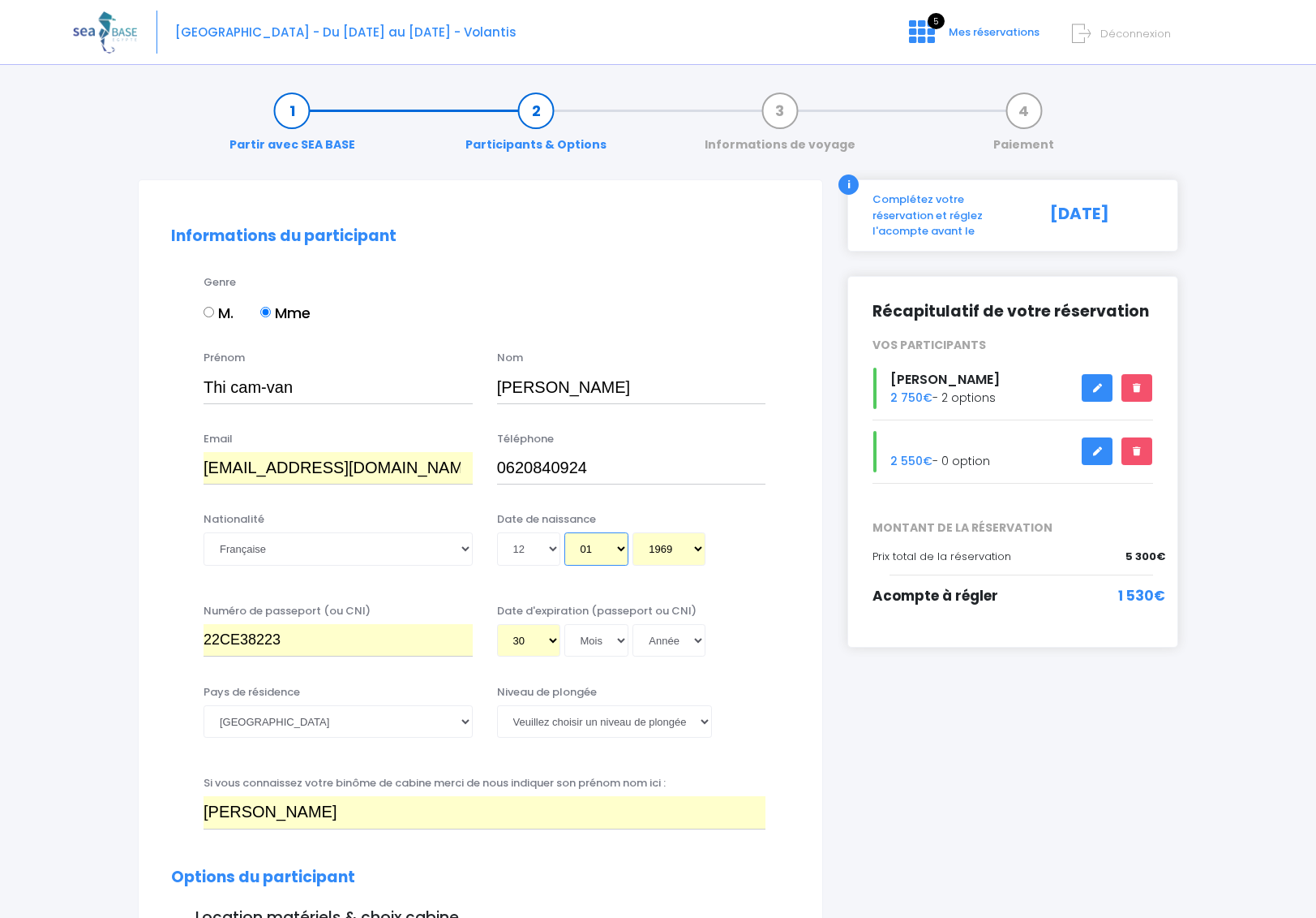
click at [601, 543] on select "Mois 01 02 03 04 05 06 07 08 09 10 11 12" at bounding box center [597, 549] width 65 height 33
select select "05"
click at [564, 533] on select "Mois 01 02 03 04 05 06 07 08 09 10 11 12" at bounding box center [597, 549] width 65 height 33
type input "1969-05-12"
click at [665, 544] on select "Année 2045 2044 2043 2042 2041 2040 2039 2038 2037 2036 2035 2034 2033 2032 203…" at bounding box center [669, 549] width 73 height 33
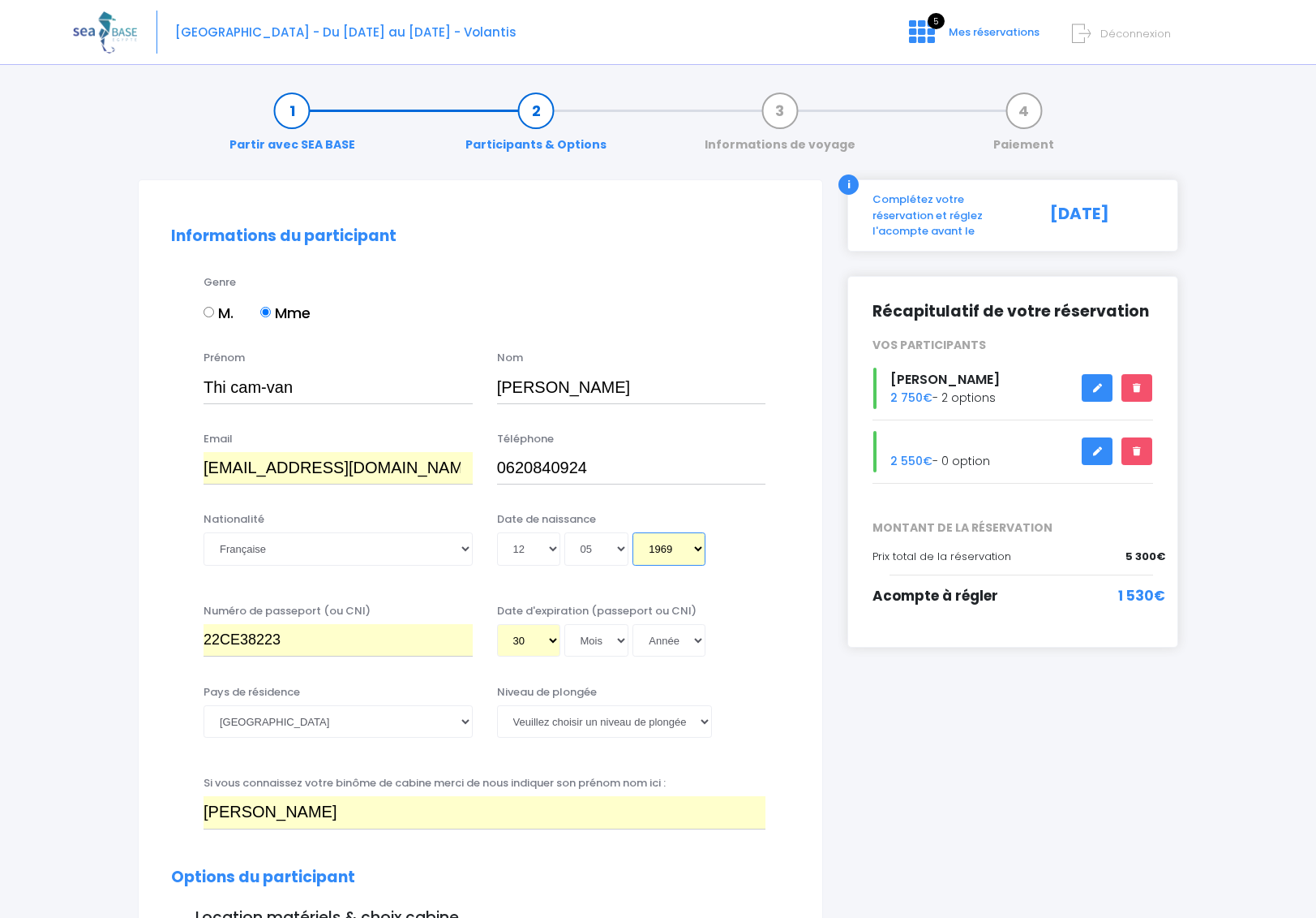
select select "1972"
click at [633, 533] on select "Année 2045 2044 2043 2042 2041 2040 2039 2038 2037 2036 2035 2034 2033 2032 203…" at bounding box center [669, 549] width 73 height 33
type input "1972-05-12"
click at [390, 639] on input "22CE38223" at bounding box center [338, 640] width 269 height 33
drag, startPoint x: 375, startPoint y: 638, endPoint x: 219, endPoint y: 637, distance: 156.0
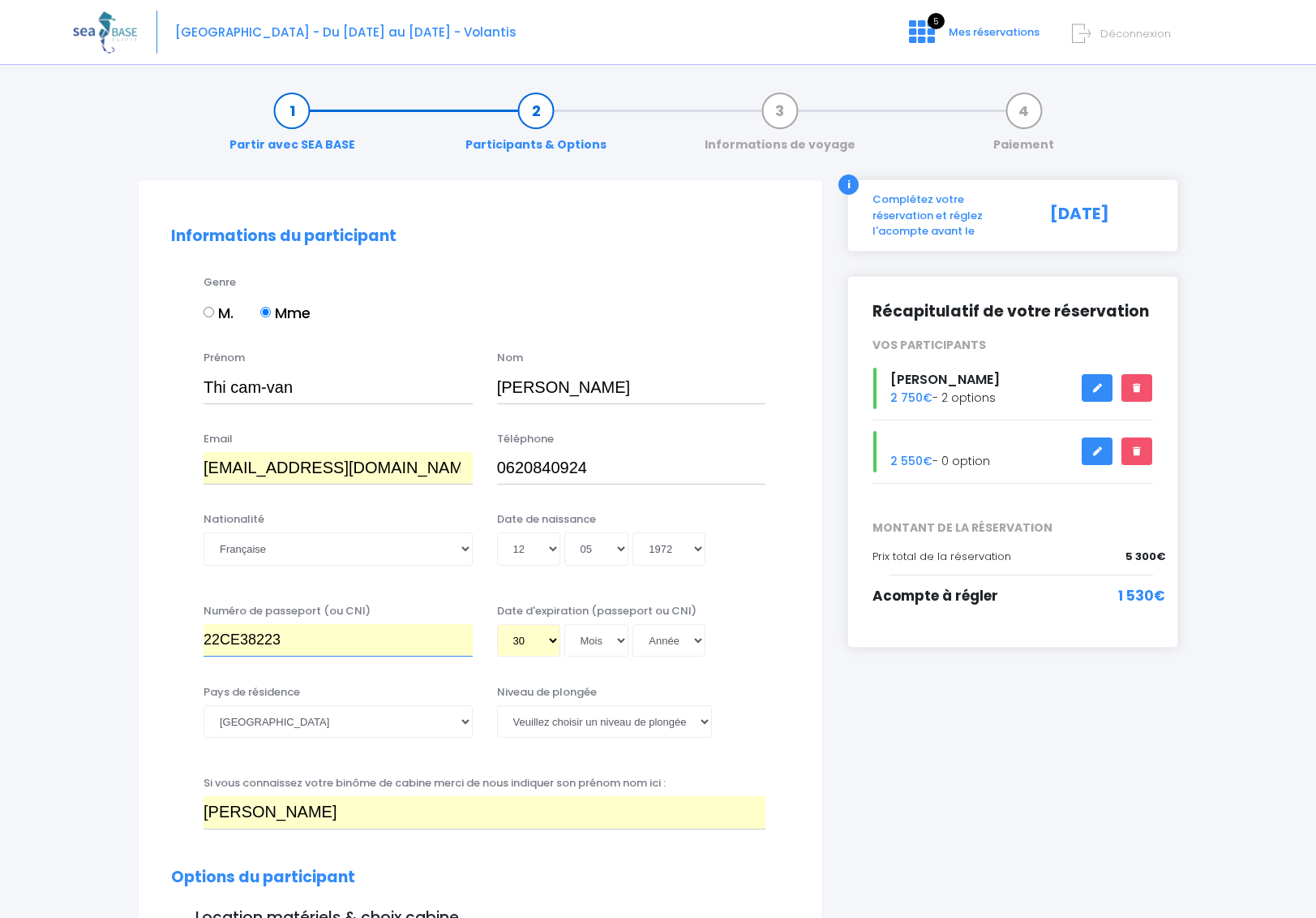
click at [219, 637] on input "22CE38223" at bounding box center [338, 640] width 269 height 33
type input "22DD40713"
click at [594, 720] on select "Veuillez choisir un niveau de plongée Non plongeur Junior OW diver Adventure OW…" at bounding box center [605, 721] width 215 height 33
select select "PADI Advanced OW diver"
click at [497, 705] on select "Veuillez choisir un niveau de plongée Non plongeur Junior OW diver Adventure OW…" at bounding box center [605, 721] width 215 height 33
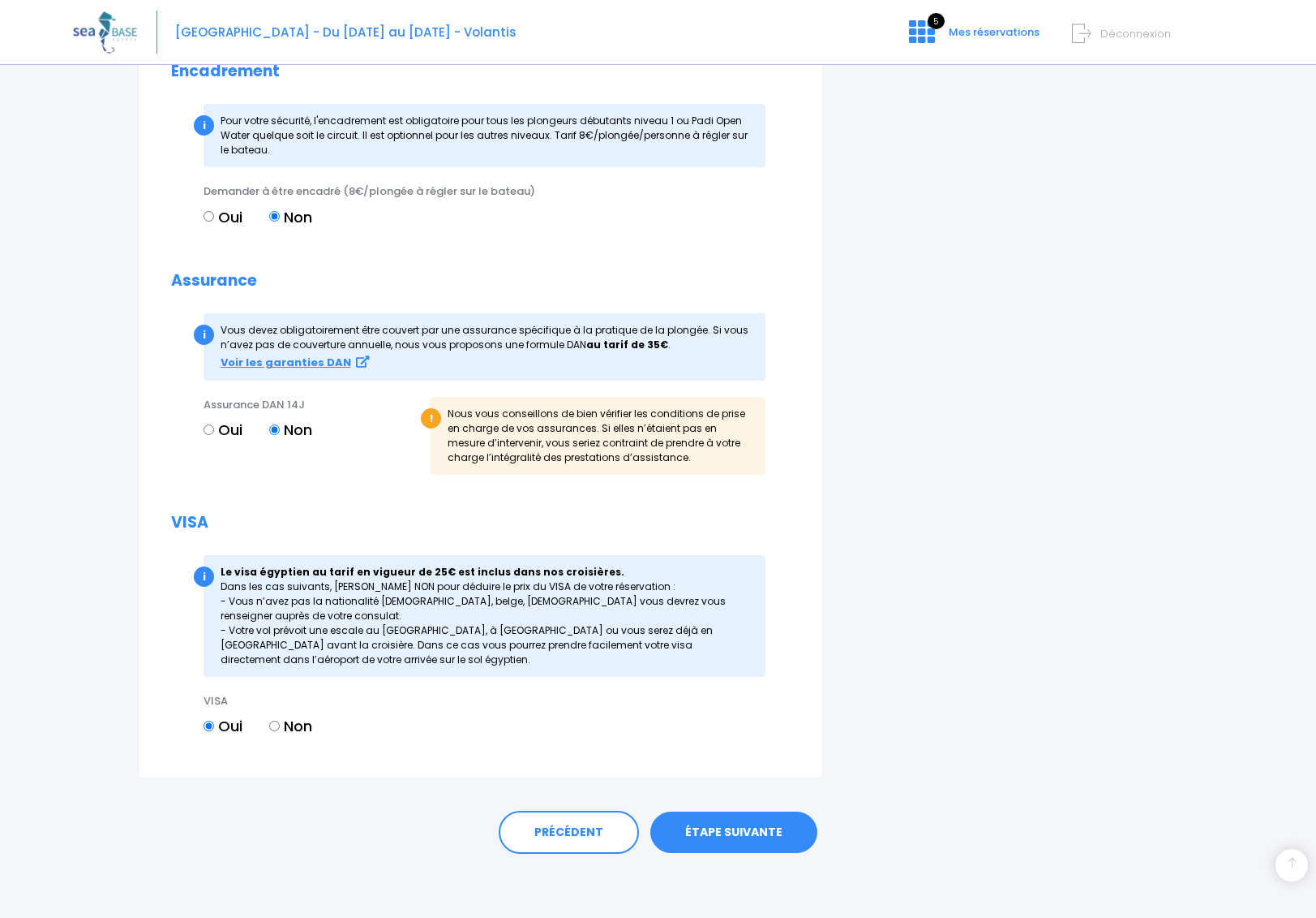
scroll to position [1586, 0]
click at [725, 828] on link "ÉTAPE SUIVANTE" at bounding box center [734, 832] width 167 height 42
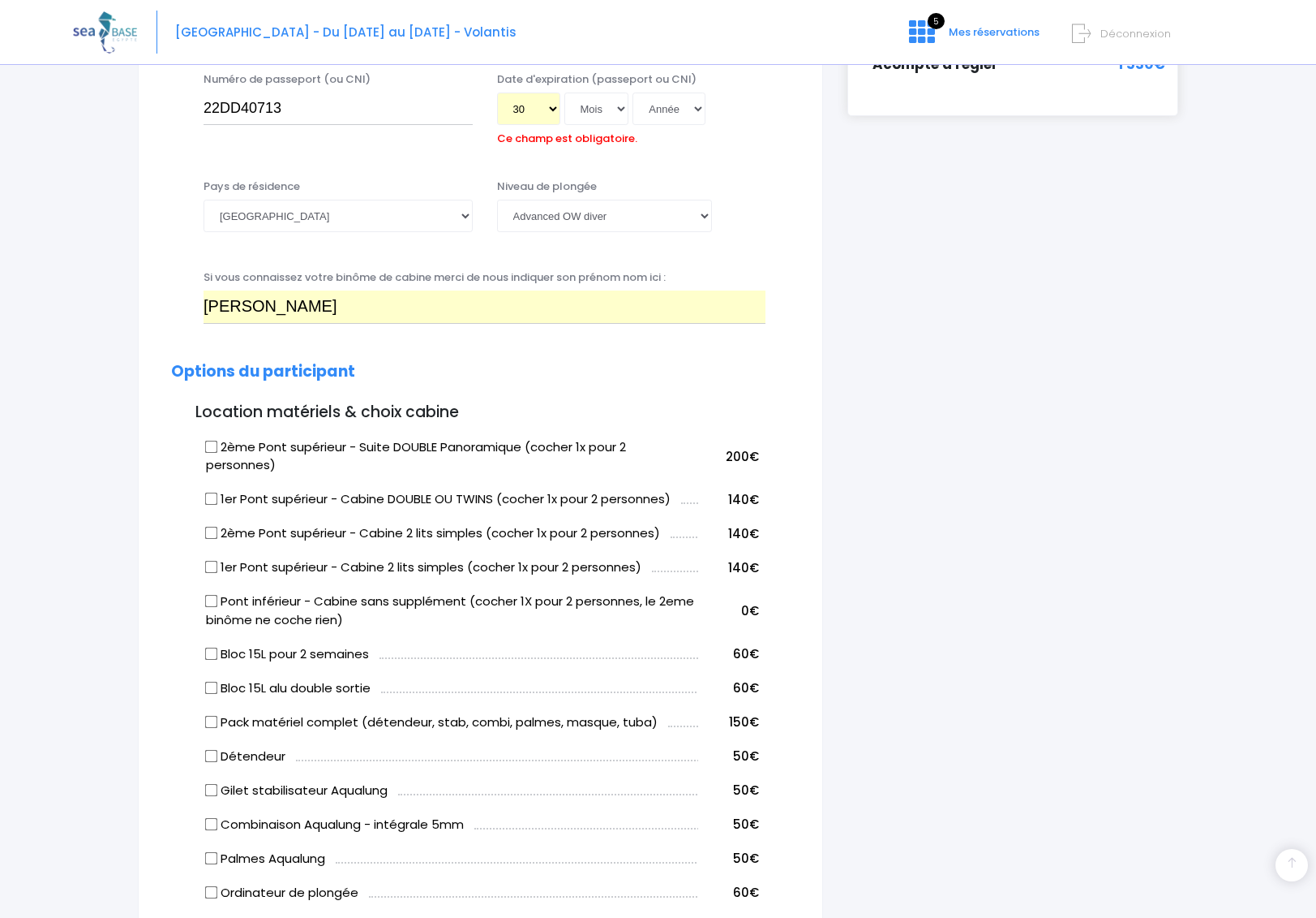
scroll to position [494, 0]
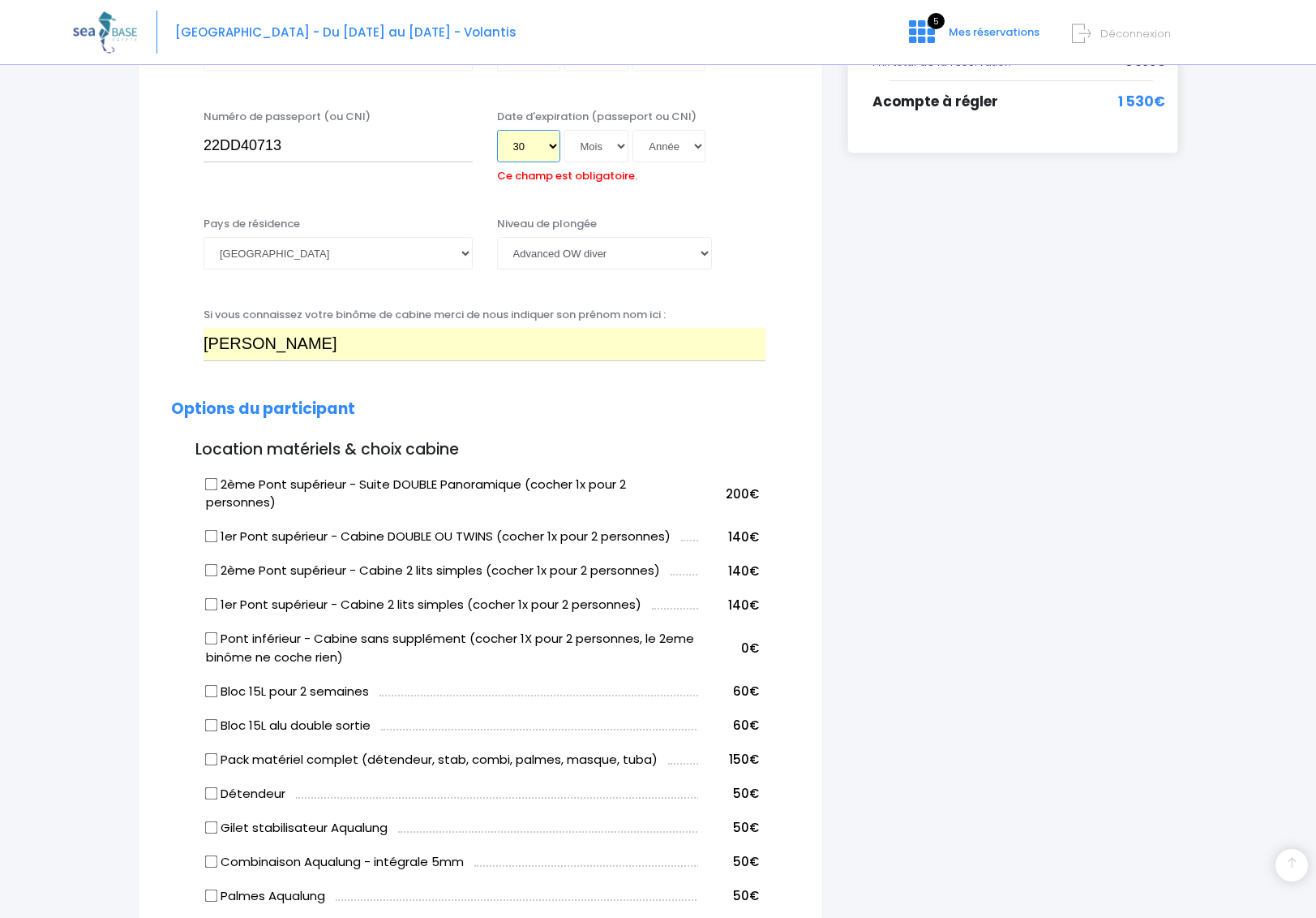
click at [541, 142] on select "Jour 01 02 03 04 05 06 07 08 09 10 11 12 13 14 15 16 17 18 19 20 21 22 23 24 25…" at bounding box center [529, 146] width 63 height 33
select select "16"
click at [497, 130] on select "Jour 01 02 03 04 05 06 07 08 09 10 11 12 13 14 15 16 17 18 19 20 21 22 23 24 25…" at bounding box center [529, 146] width 63 height 33
click at [602, 146] on select "Mois 01 02 03 04 05 06 07 08 09 10 11 12" at bounding box center [597, 146] width 65 height 33
select select "05"
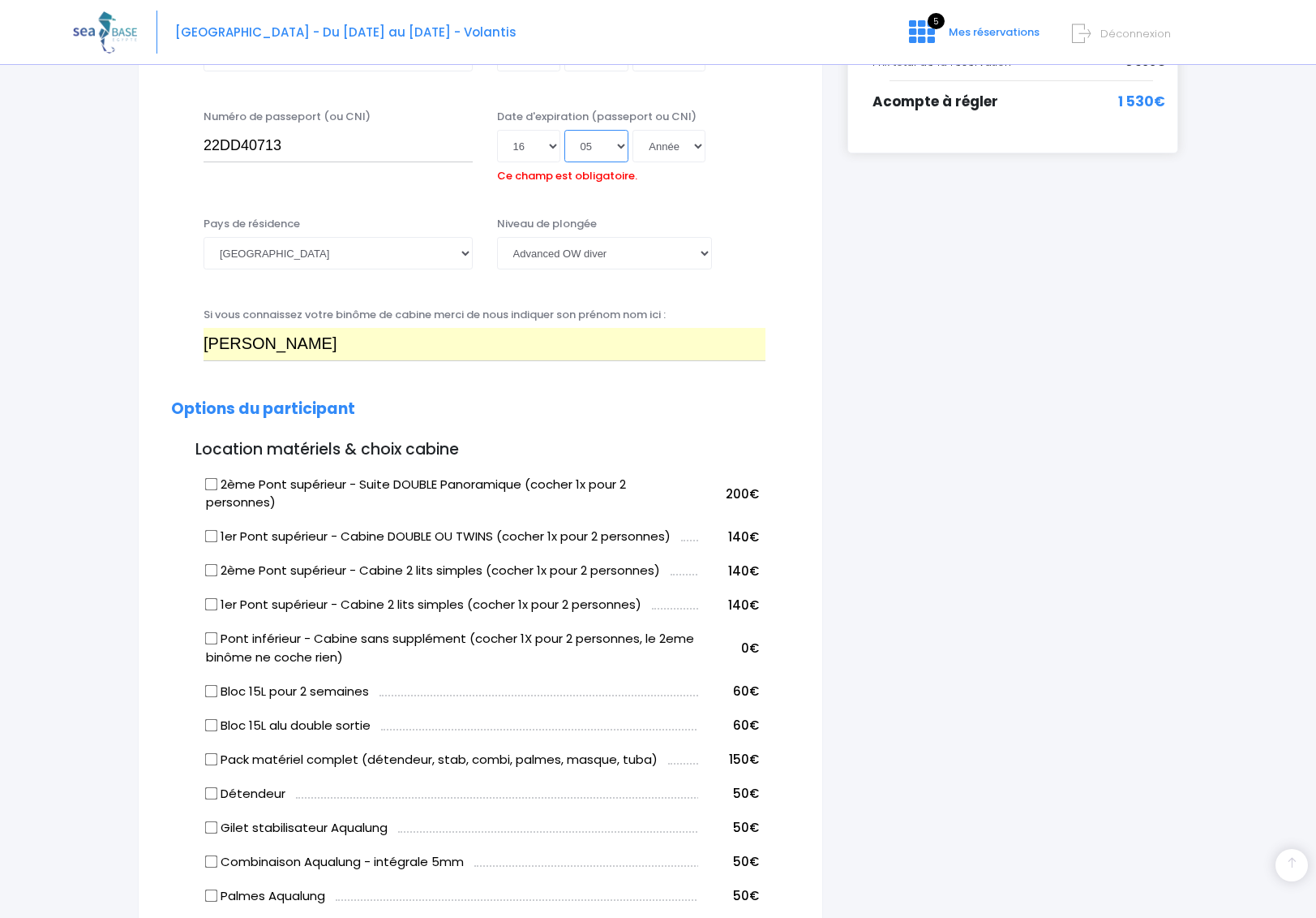
click at [564, 130] on select "Mois 01 02 03 04 05 06 07 08 09 10 11 12" at bounding box center [597, 146] width 65 height 33
click at [671, 146] on select "Année 2045 2044 2043 2042 2041 2040 2039 2038 2037 2036 2035 2034 2033 2032 203…" at bounding box center [669, 146] width 73 height 33
select select "2032"
click at [633, 130] on select "Année 2045 2044 2043 2042 2041 2040 2039 2038 2037 2036 2035 2034 2033 2032 203…" at bounding box center [669, 146] width 73 height 33
type input "2032-05-16"
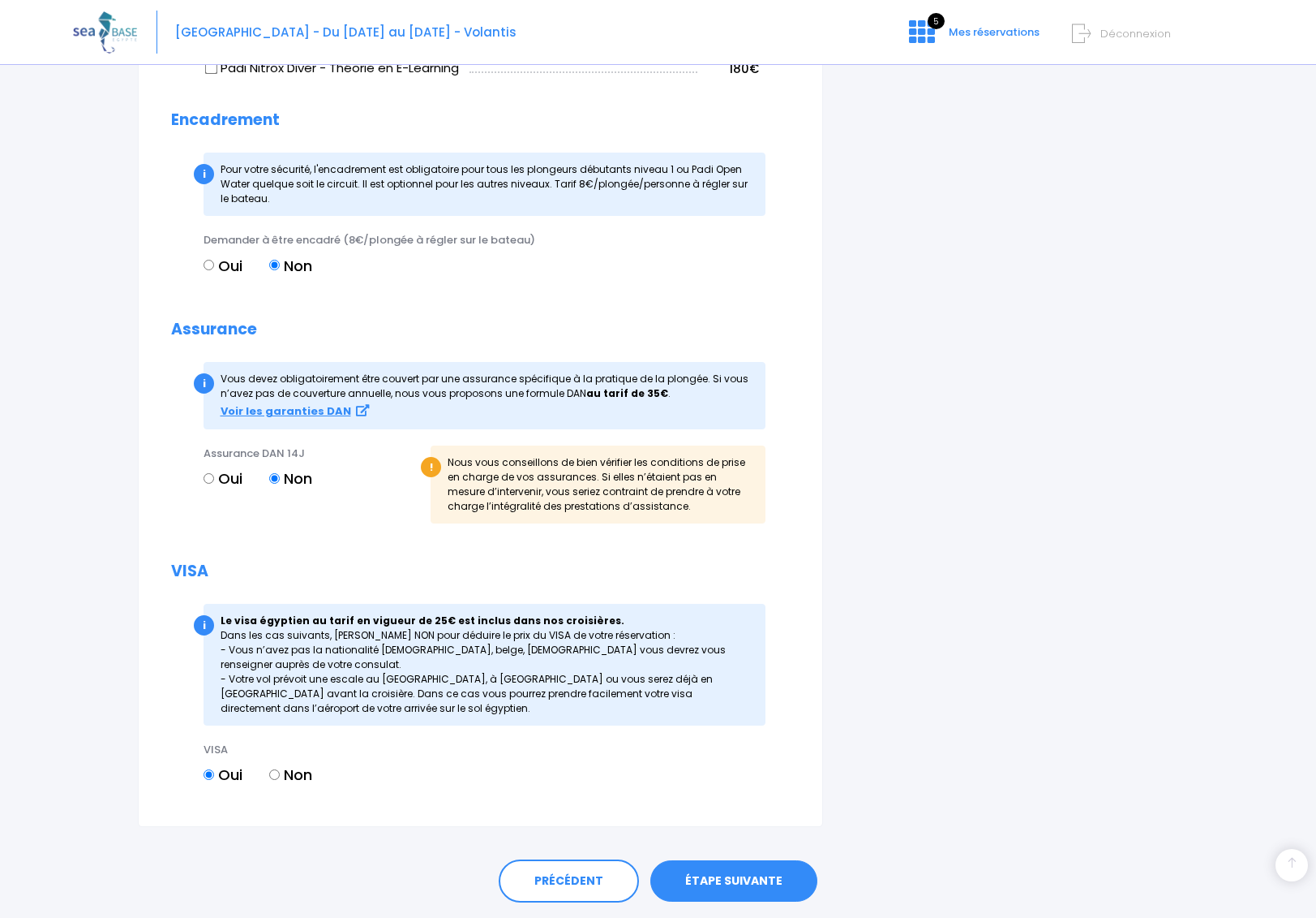
scroll to position [1611, 0]
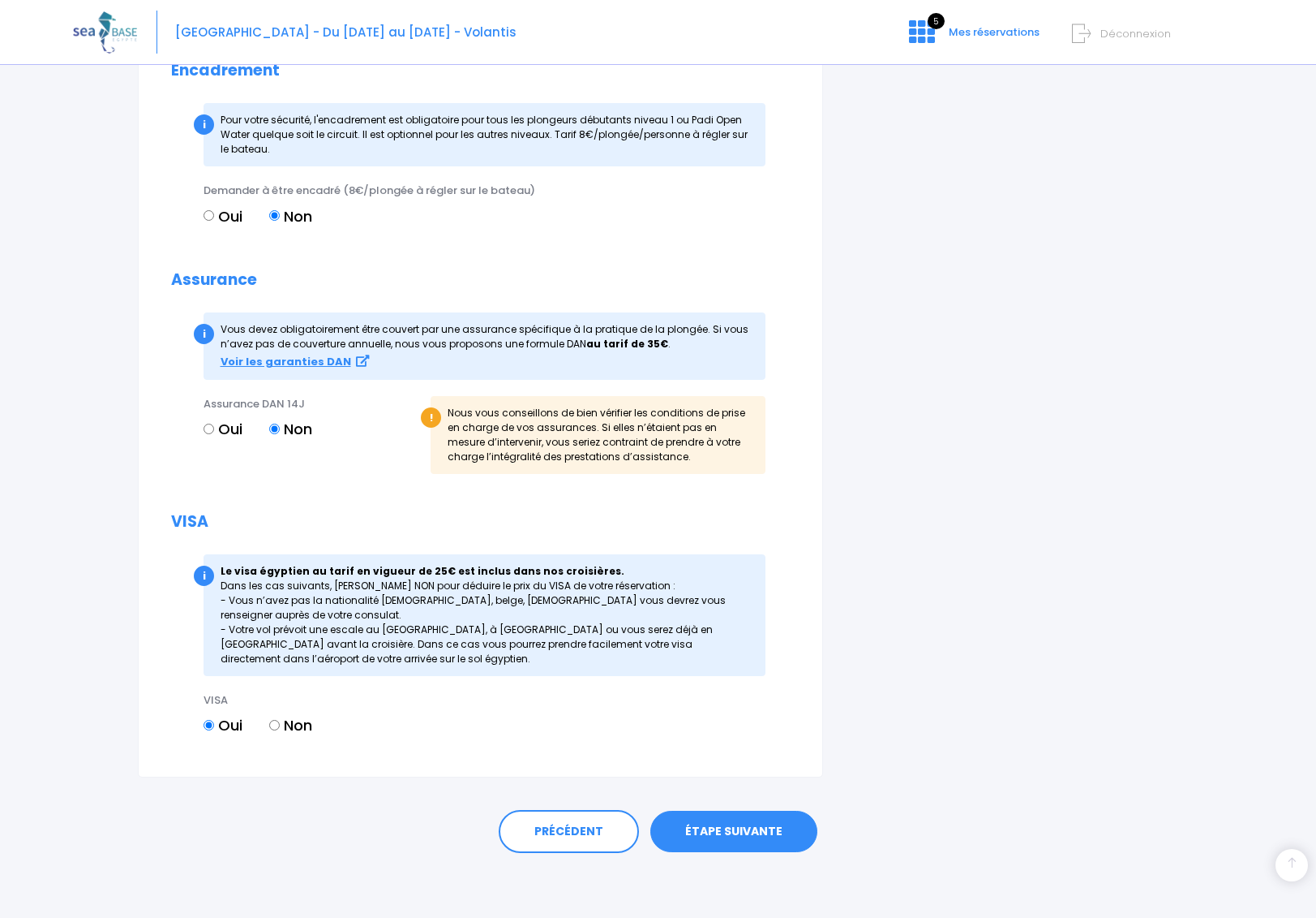
click at [741, 824] on link "ÉTAPE SUIVANTE" at bounding box center [734, 832] width 167 height 42
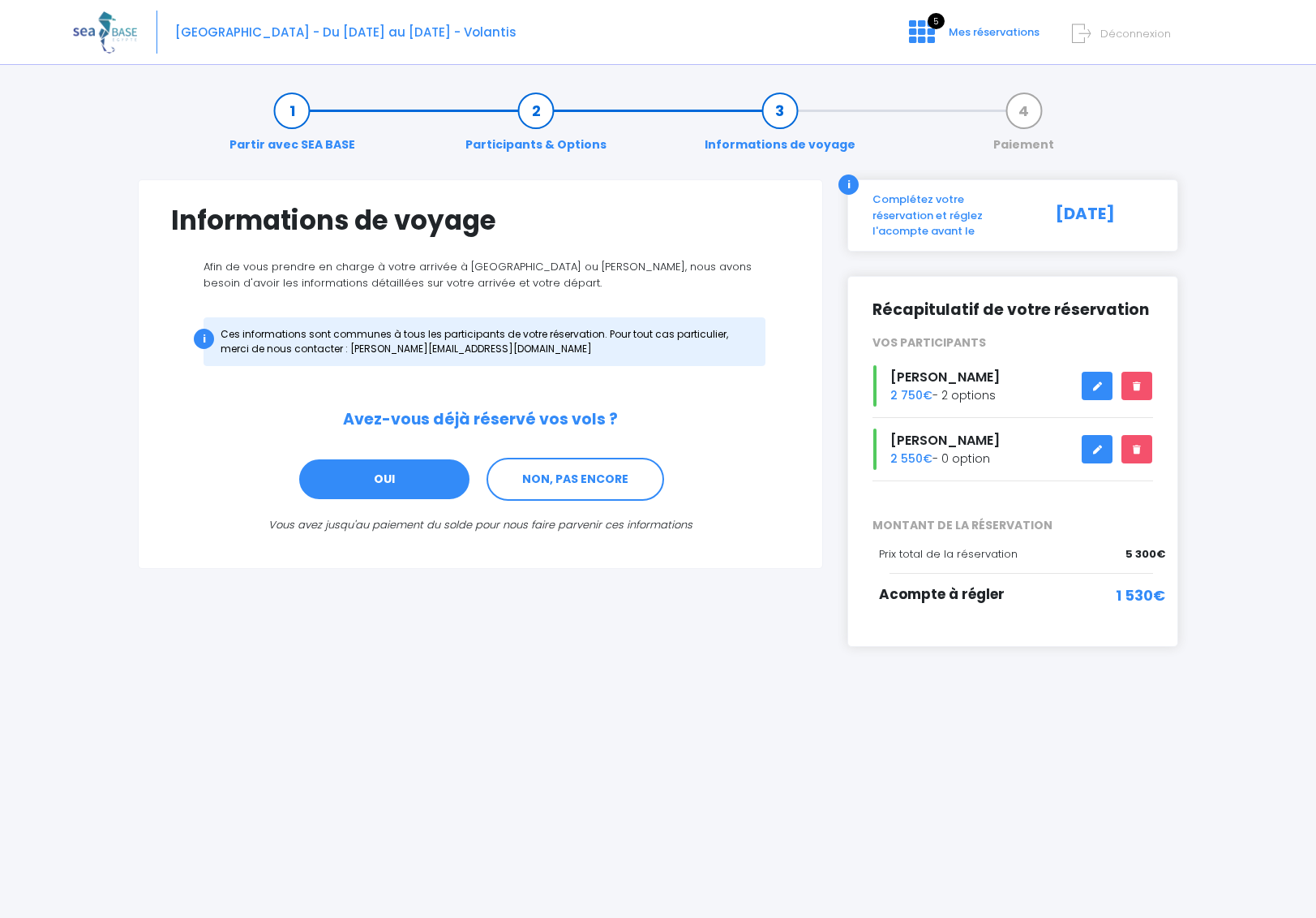
click at [410, 479] on link "OUI" at bounding box center [384, 480] width 174 height 44
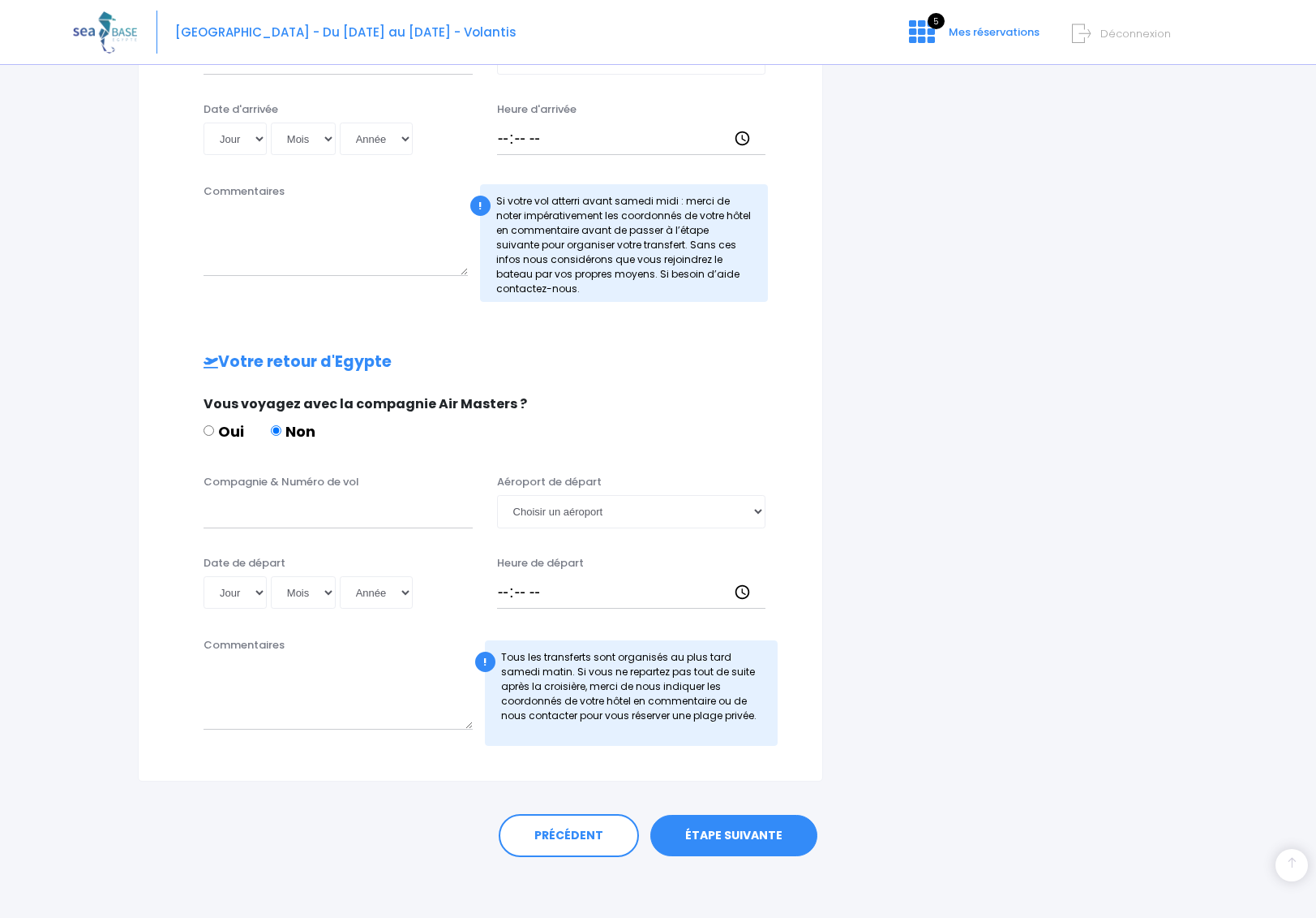
scroll to position [675, 0]
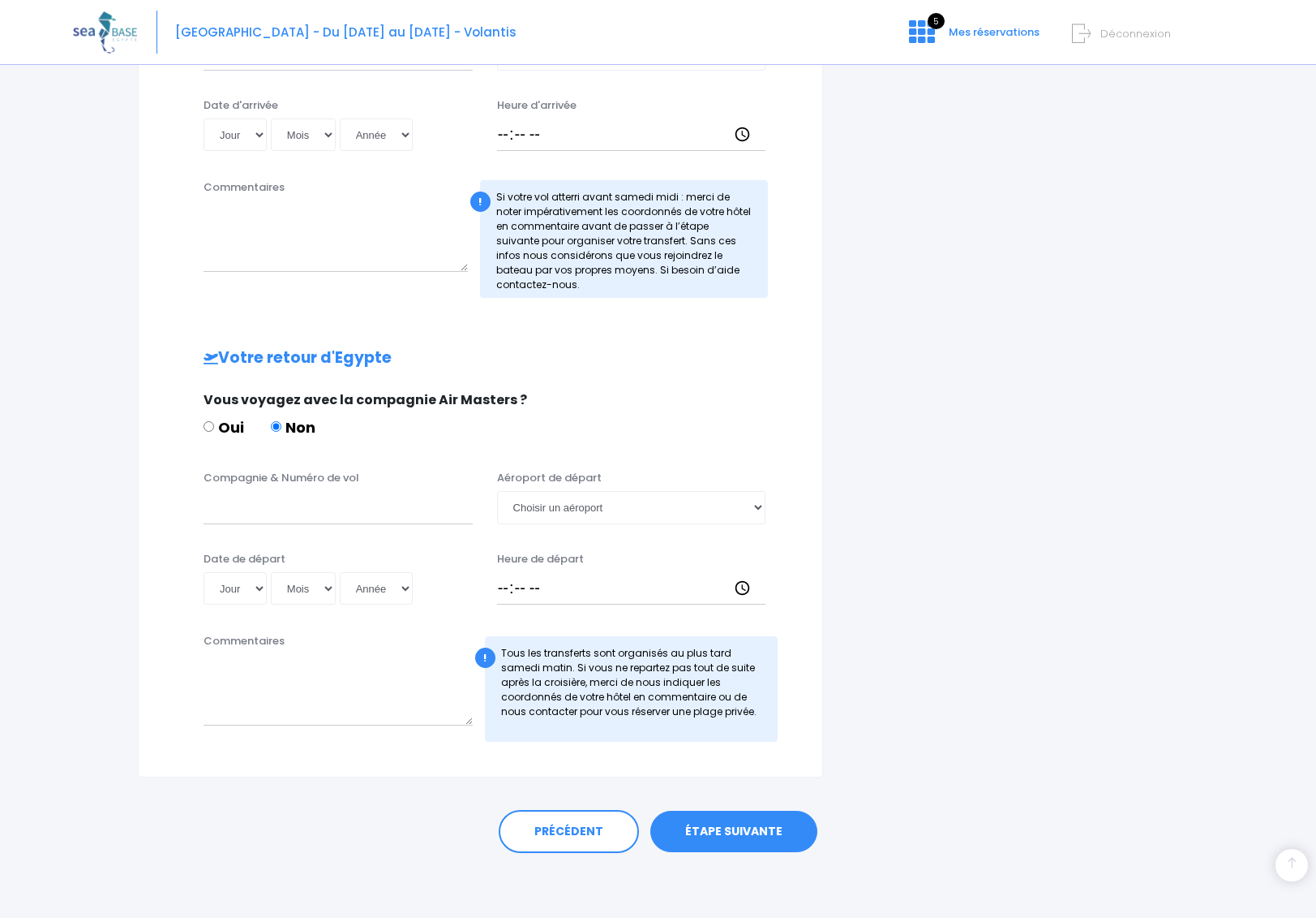
click at [734, 836] on link "ÉTAPE SUIVANTE" at bounding box center [734, 832] width 167 height 42
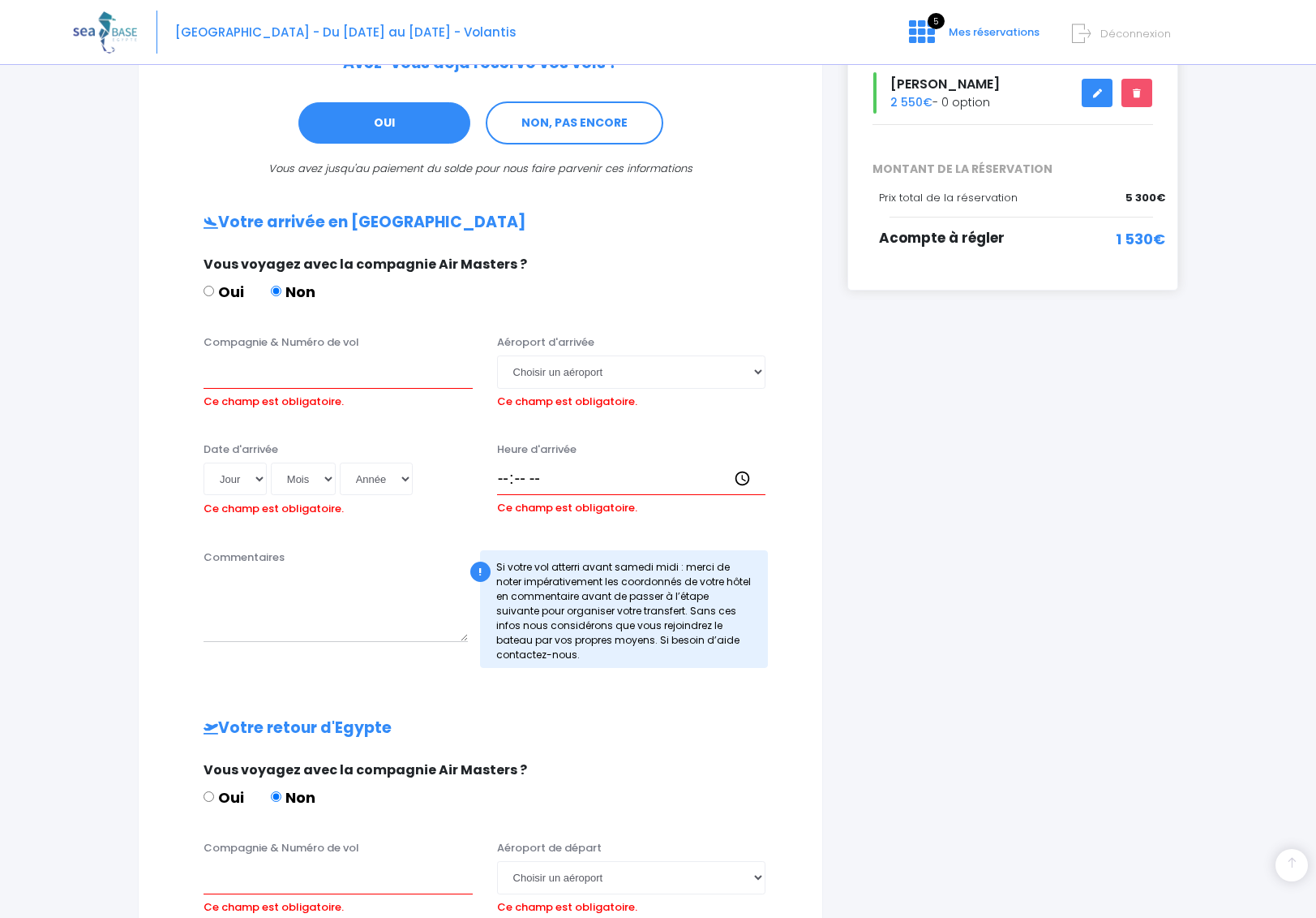
scroll to position [348, 0]
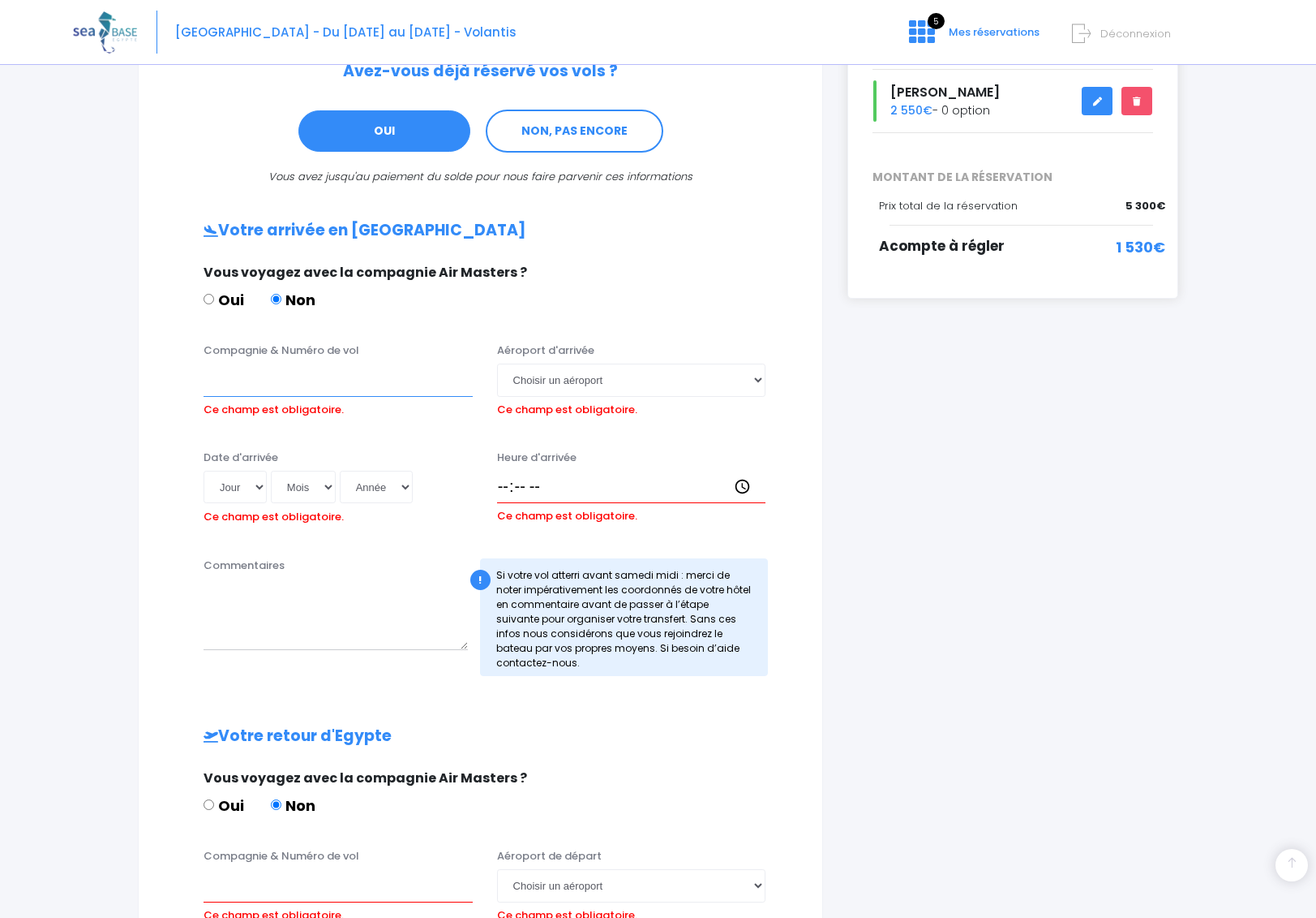
click at [302, 386] on input "Compagnie & Numéro de vol" at bounding box center [338, 379] width 269 height 33
type input "Transavia TO8048"
click at [661, 387] on select "Choisir un aéroport [GEOGRAPHIC_DATA][PERSON_NAME]" at bounding box center [631, 379] width 269 height 33
select select "Hurghada"
click at [497, 363] on select "Choisir un aéroport [GEOGRAPHIC_DATA][PERSON_NAME]" at bounding box center [631, 379] width 269 height 33
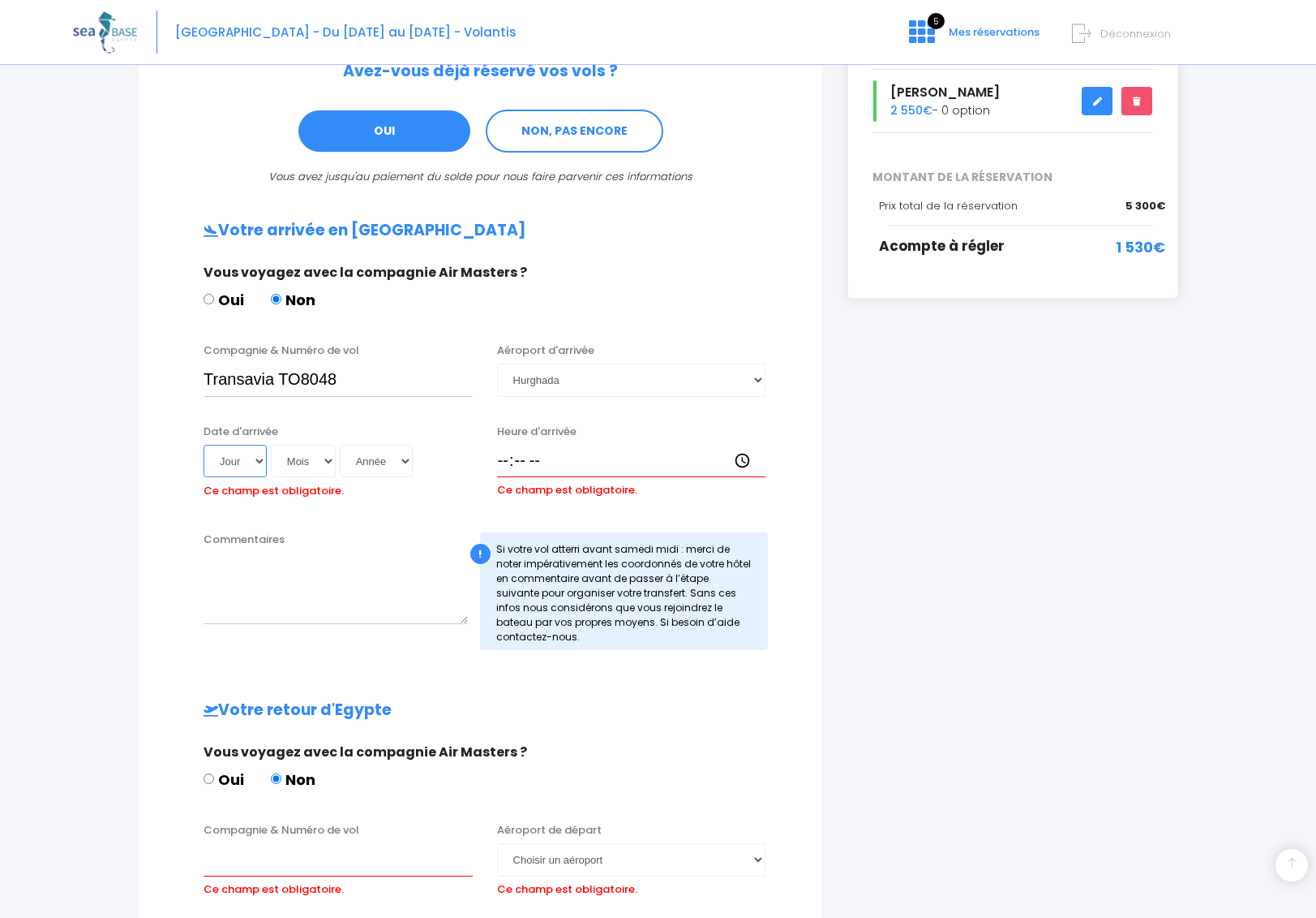
click at [249, 462] on select "Jour 01 02 03 04 05 06 07 08 09 10 11 12 13 14 15 16 17 18 19 20 21 22 23 24 25…" at bounding box center [235, 460] width 63 height 33
select select "01"
click at [204, 444] on select "Jour 01 02 03 04 05 06 07 08 09 10 11 12 13 14 15 16 17 18 19 20 21 22 23 24 25…" at bounding box center [235, 460] width 63 height 33
click at [304, 462] on select "Mois 01 02 03 04 05 06 07 08 09 10 11 12" at bounding box center [303, 460] width 65 height 33
select select "08"
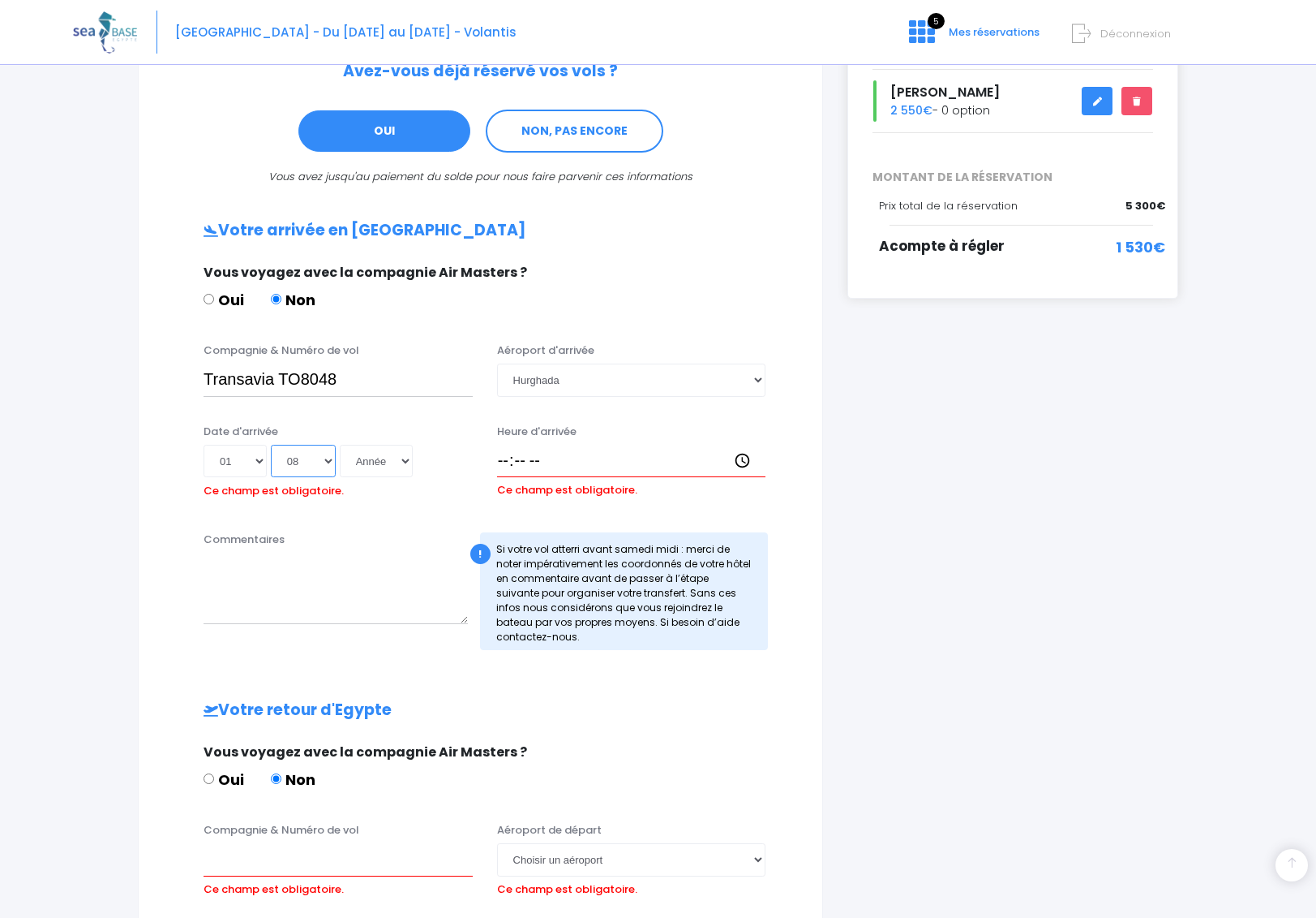
click at [271, 444] on select "Mois 01 02 03 04 05 06 07 08 09 10 11 12" at bounding box center [303, 460] width 65 height 33
click at [367, 466] on select "Année 2045 2044 2043 2042 2041 2040 2039 2038 2037 2036 2035 2034 2033 2032 203…" at bounding box center [376, 460] width 73 height 33
select select "2026"
click at [340, 444] on select "Année 2045 2044 2043 2042 2041 2040 2039 2038 2037 2036 2035 2034 2033 2032 203…" at bounding box center [376, 460] width 73 height 33
type input "2026-08-01"
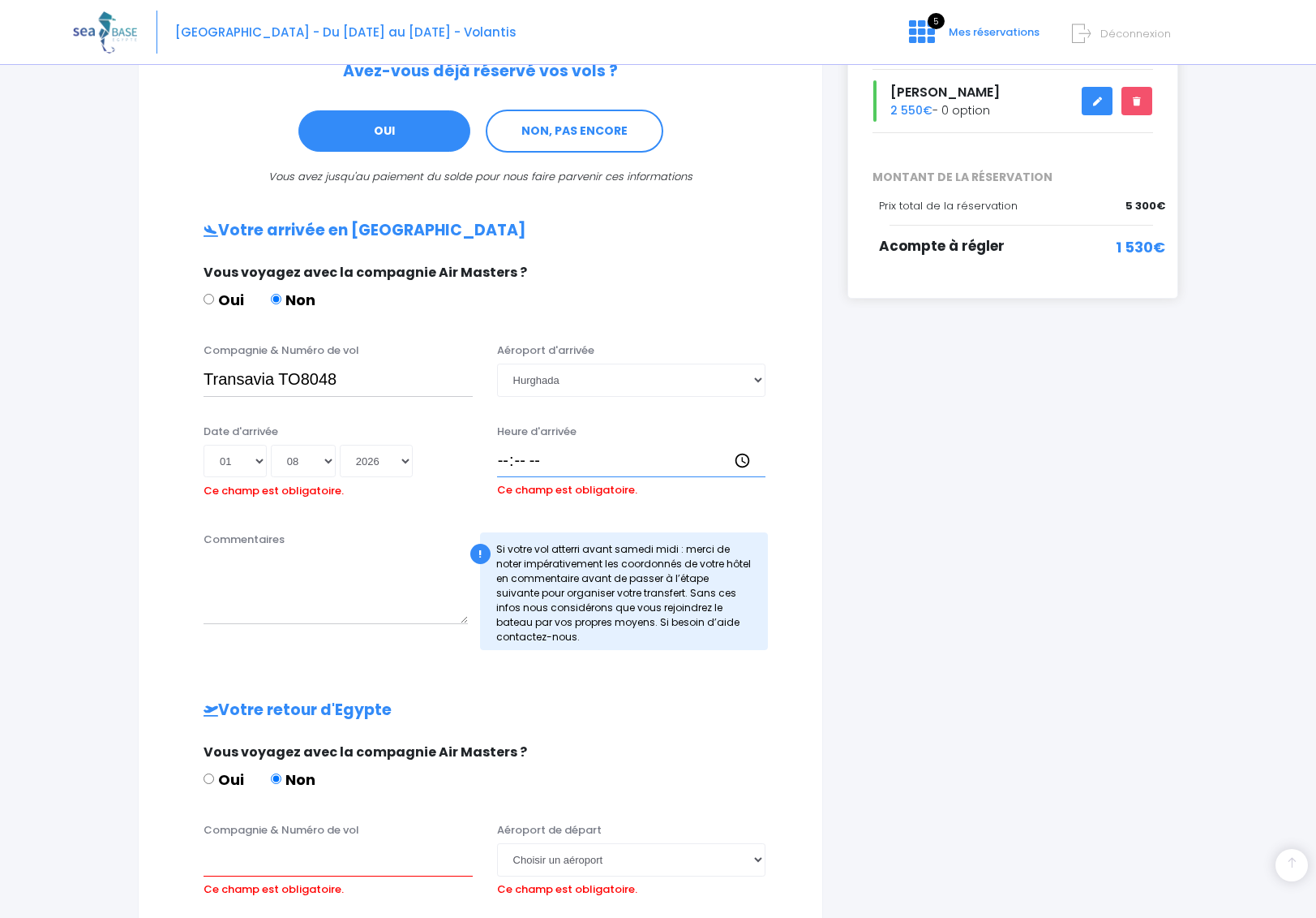
click at [542, 459] on input "Heure d'arrivée" at bounding box center [631, 460] width 269 height 33
type input "13:45"
click at [289, 608] on textarea "Commentaires" at bounding box center [336, 588] width 264 height 71
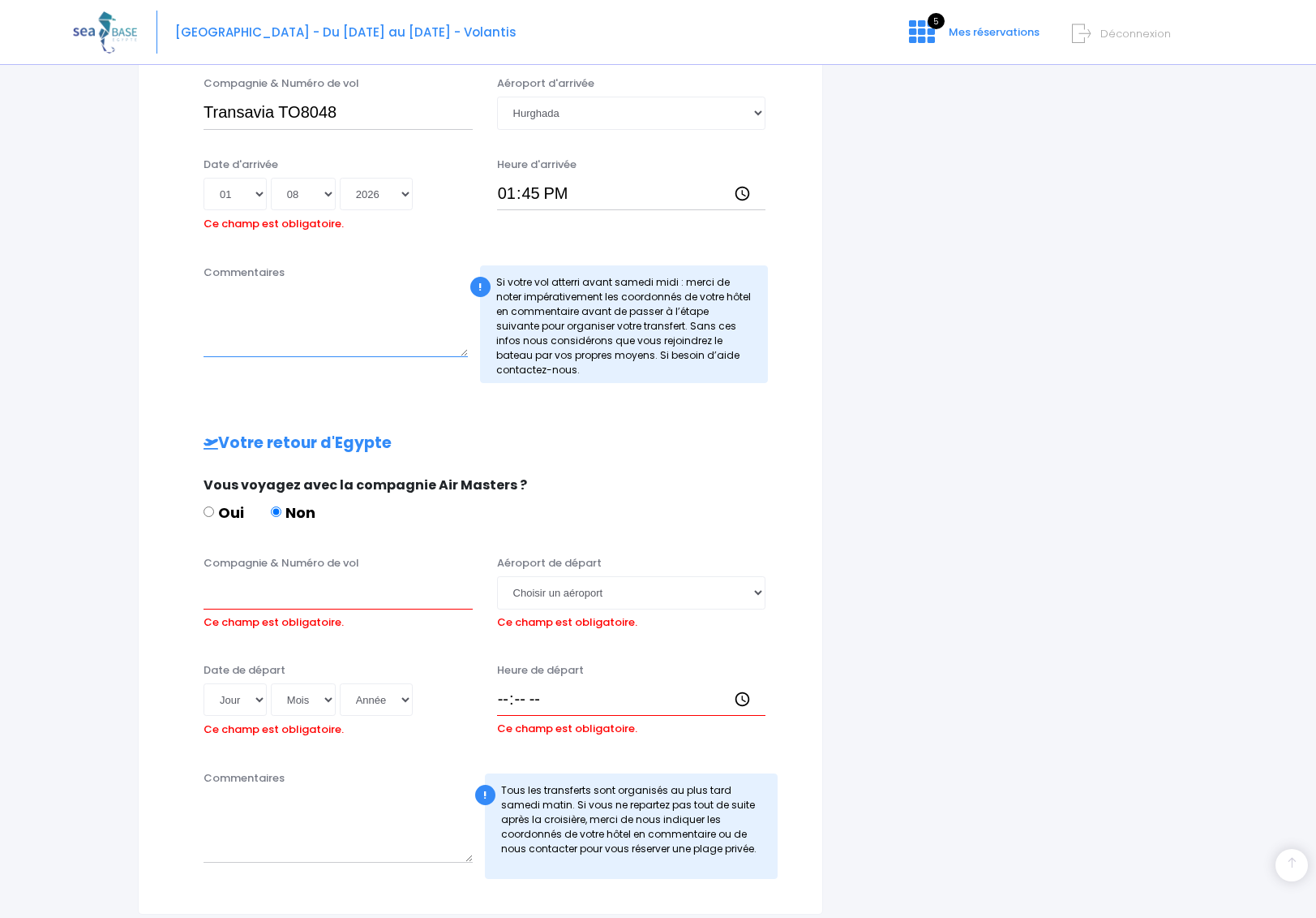
scroll to position [617, 0]
click at [274, 587] on input "Compagnie & Numéro de vol" at bounding box center [338, 590] width 269 height 33
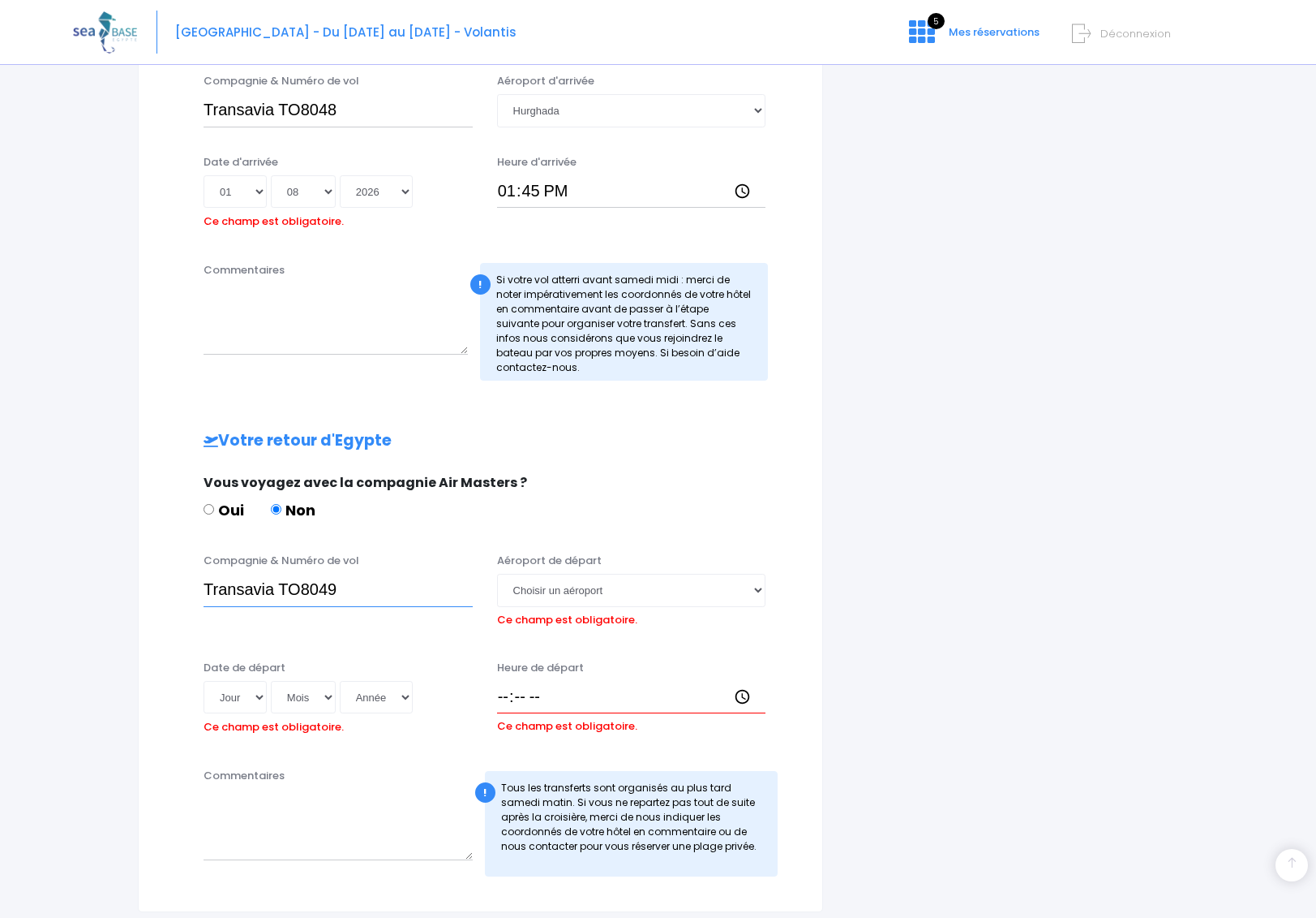
type input "Transavia TO8049"
click at [586, 591] on select "Choisir un aéroport Hurghada Marsa Alam" at bounding box center [631, 590] width 269 height 33
select select "Hurghada"
click at [497, 574] on select "Choisir un aéroport Hurghada Marsa Alam" at bounding box center [631, 590] width 269 height 33
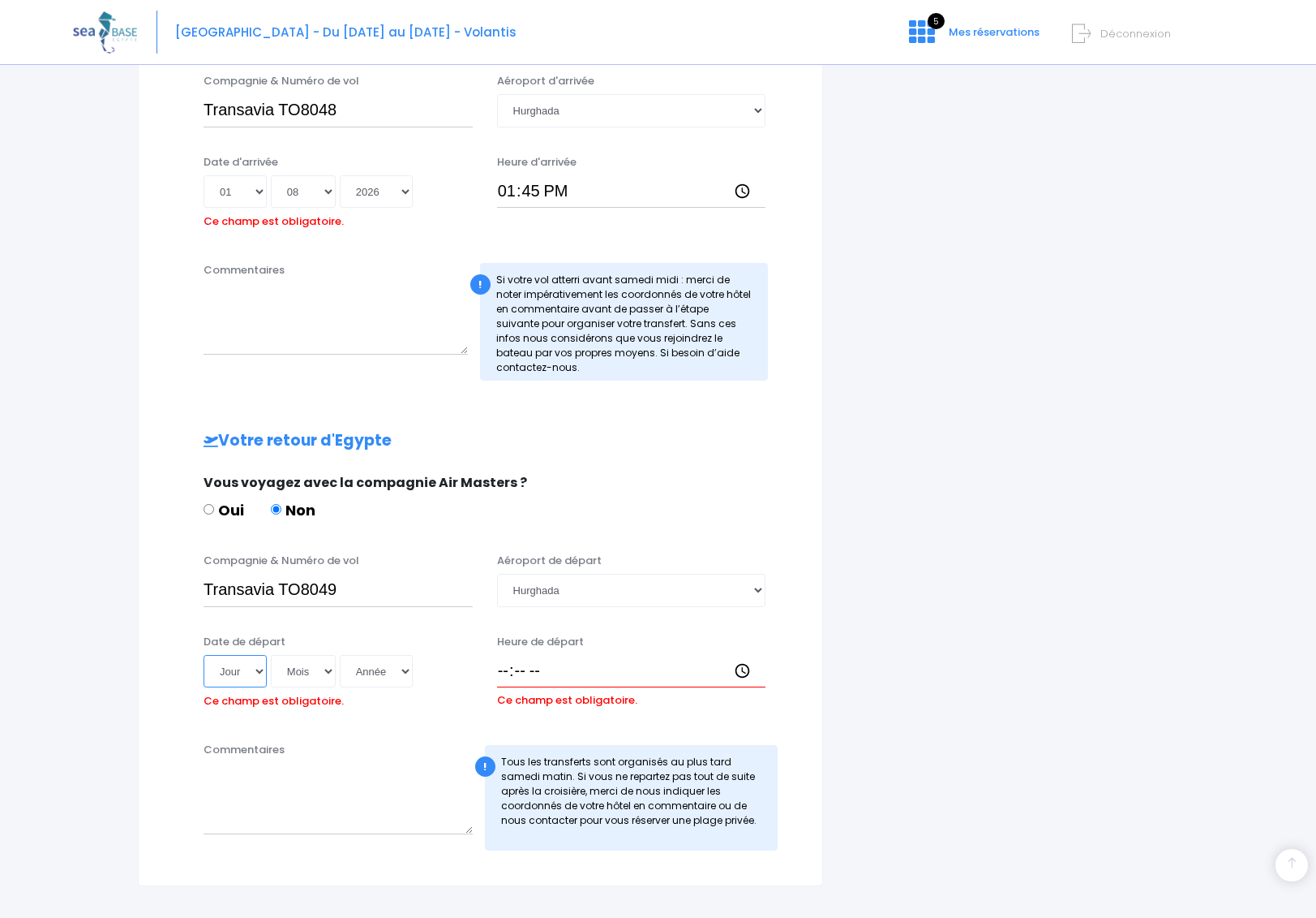
click at [245, 675] on select "Jour 01 02 03 04 05 06 07 08 09 10 11 12 13 14 15 16 17 18 19 20 21 22 23 24 25…" at bounding box center [235, 671] width 63 height 33
select select "15"
click at [204, 655] on select "Jour 01 02 03 04 05 06 07 08 09 10 11 12 13 14 15 16 17 18 19 20 21 22 23 24 25…" at bounding box center [235, 671] width 63 height 33
click at [307, 673] on select "Mois 01 02 03 04 05 06 07 08 09 10 11 12" at bounding box center [303, 671] width 65 height 33
select select "08"
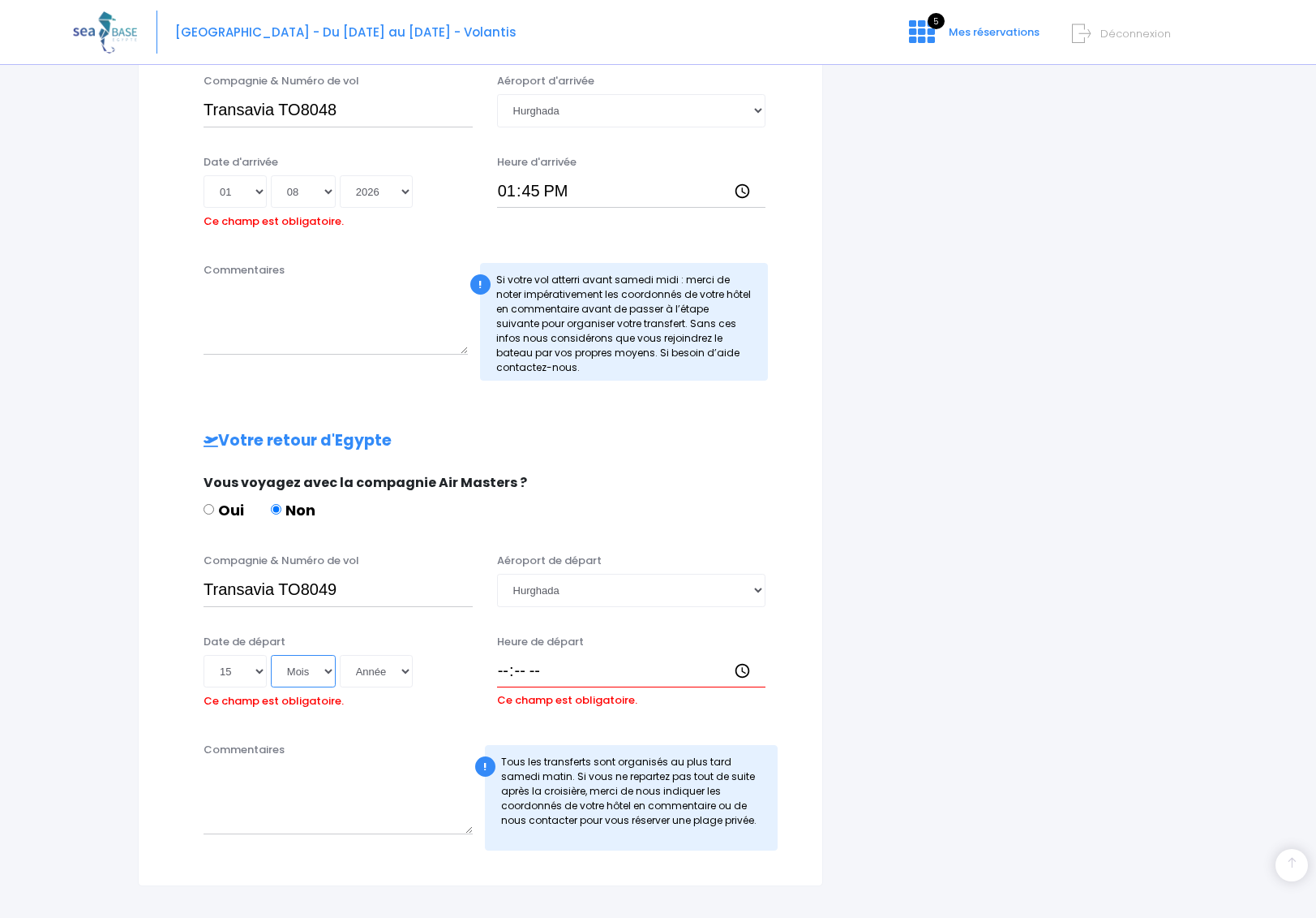
click at [271, 655] on select "Mois 01 02 03 04 05 06 07 08 09 10 11 12" at bounding box center [303, 671] width 65 height 33
click at [379, 667] on select "Année 2045 2044 2043 2042 2041 2040 2039 2038 2037 2036 2035 2034 2033 2032 203…" at bounding box center [376, 671] width 73 height 33
select select "2026"
click at [340, 655] on select "Année 2045 2044 2043 2042 2041 2040 2039 2038 2037 2036 2035 2034 2033 2032 203…" at bounding box center [376, 671] width 73 height 33
type input "2026-08-15"
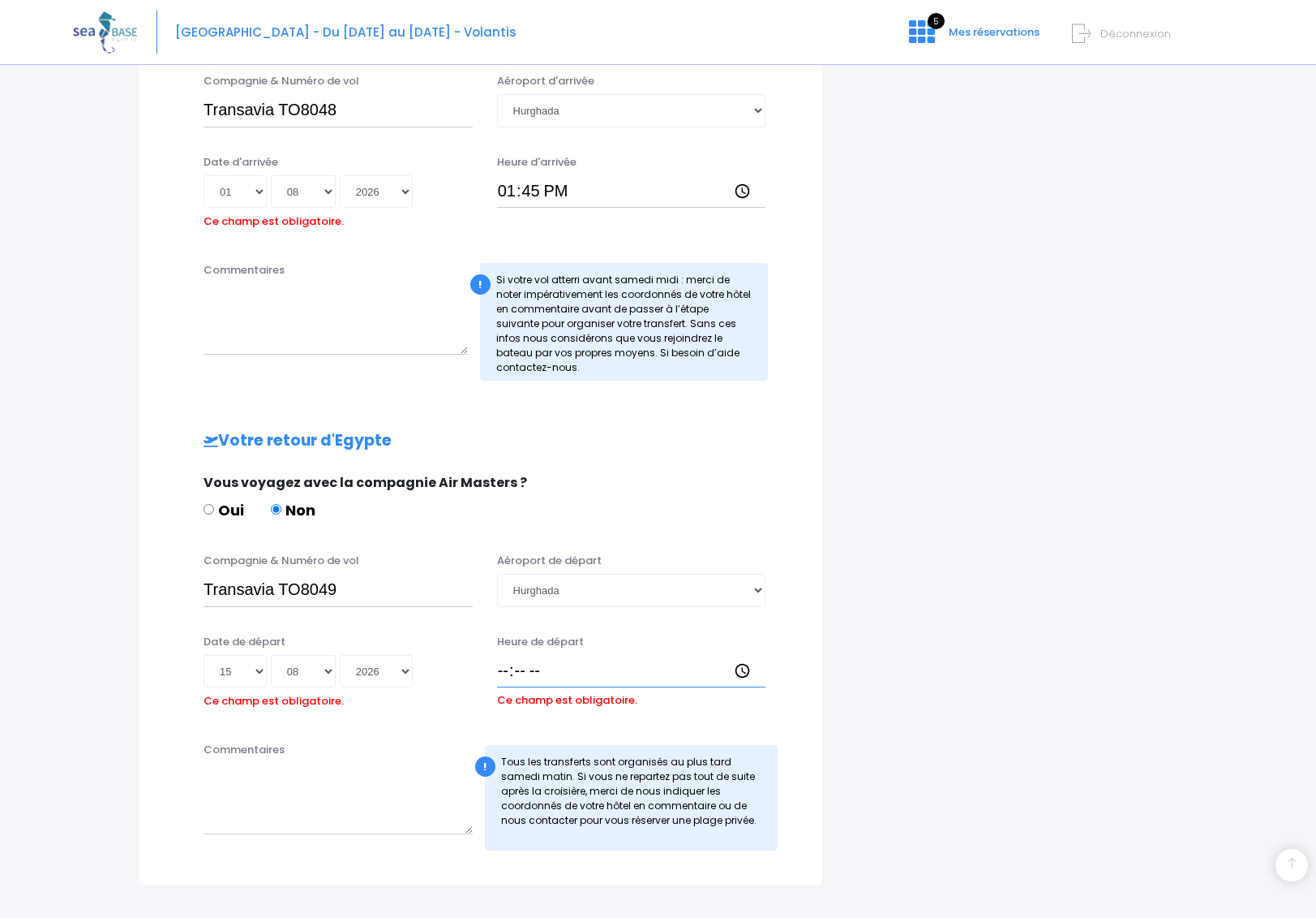
click at [526, 673] on input "Heure de départ" at bounding box center [631, 671] width 269 height 33
type input "14:40"
click at [396, 756] on div "Commentaires" at bounding box center [338, 795] width 294 height 108
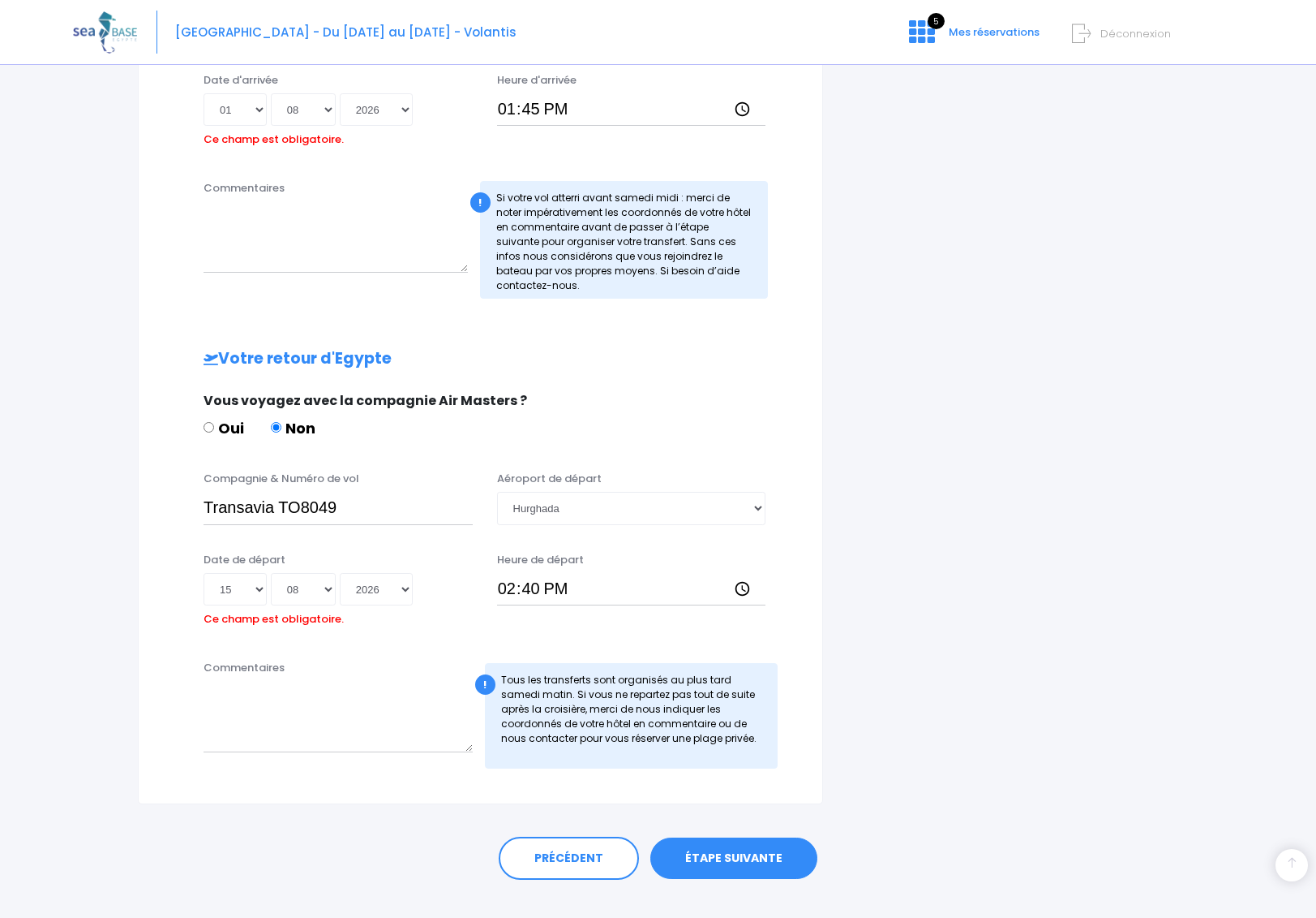
scroll to position [727, 0]
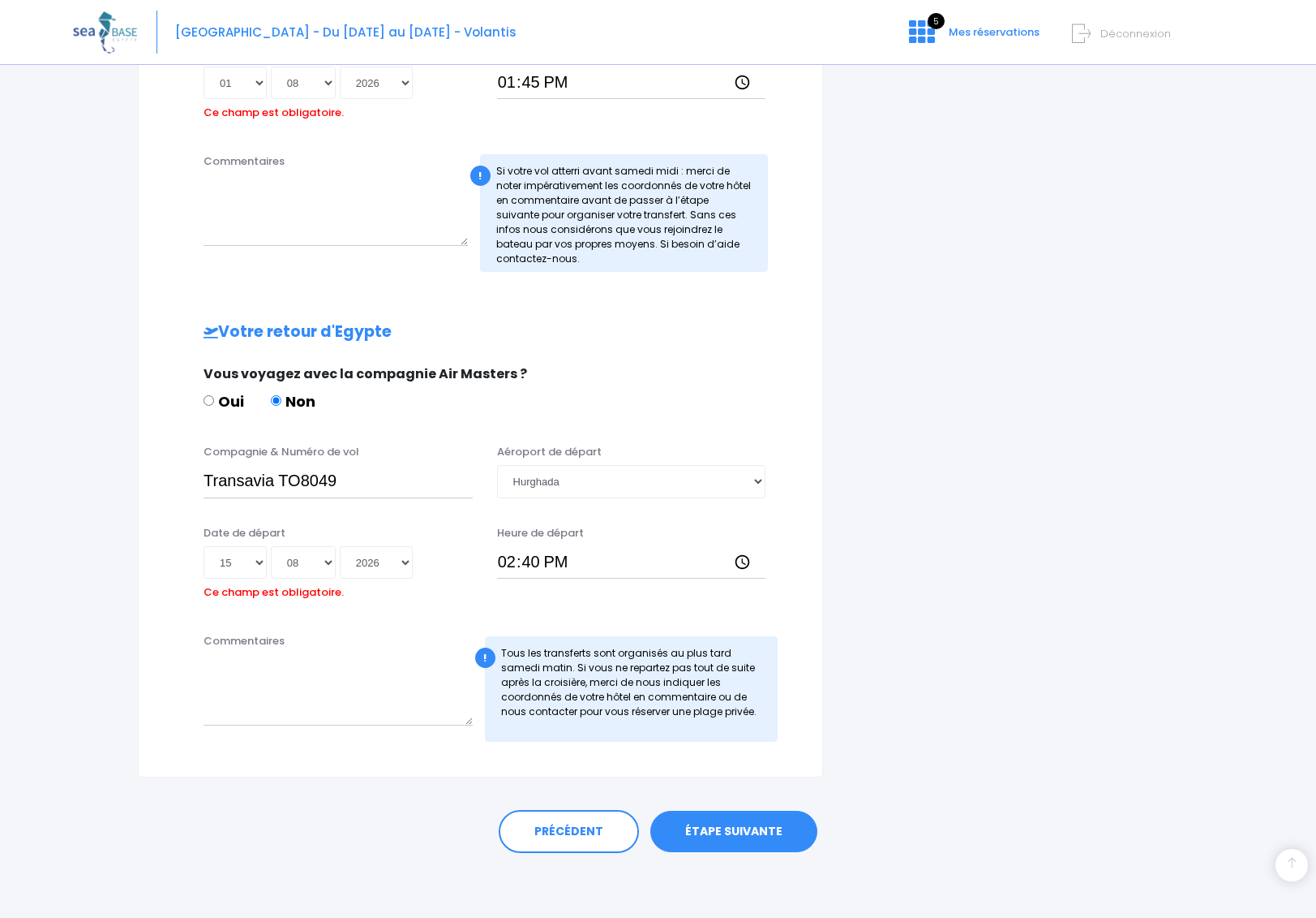
click at [723, 840] on link "ÉTAPE SUIVANTE" at bounding box center [734, 832] width 167 height 42
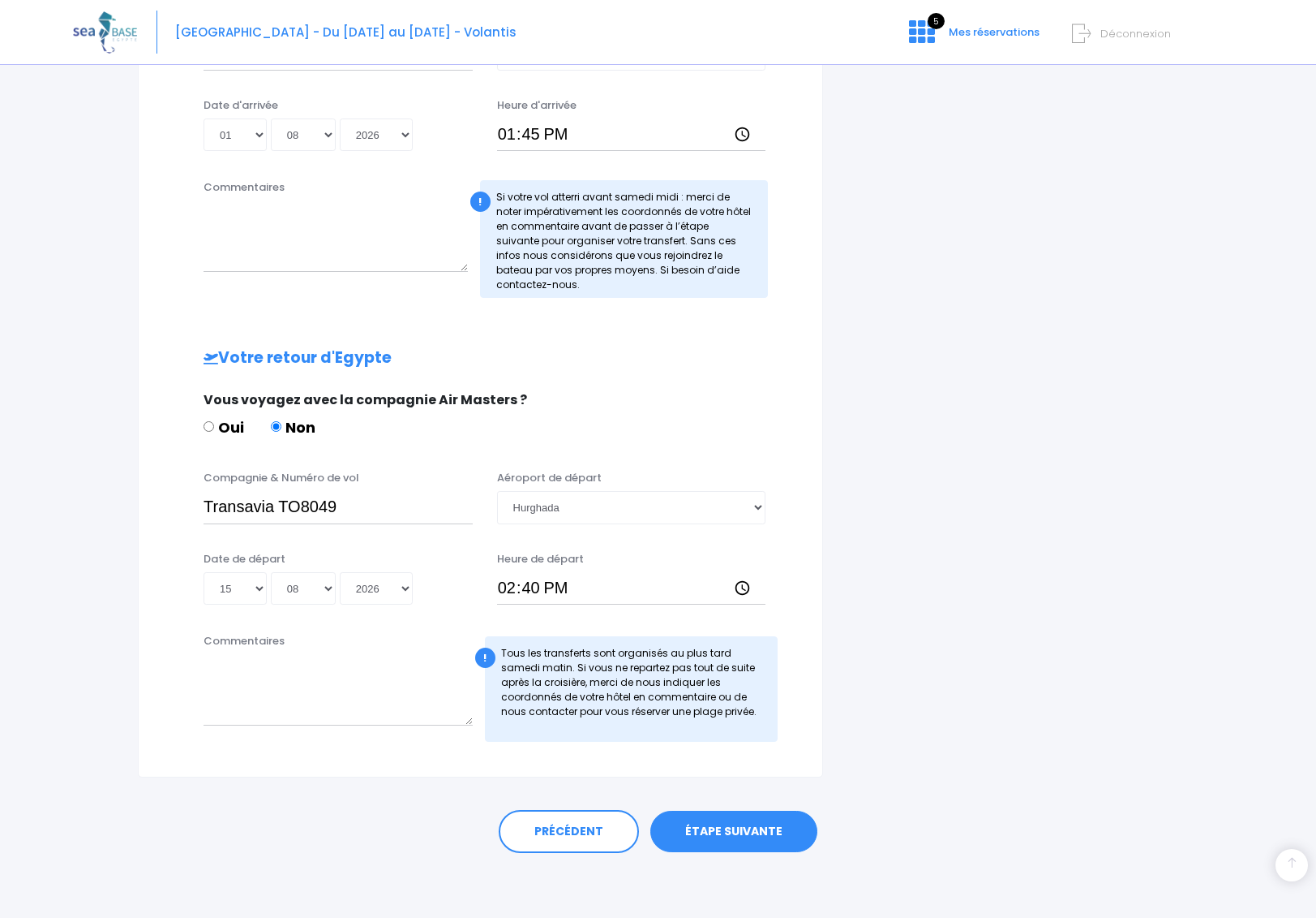
scroll to position [675, 0]
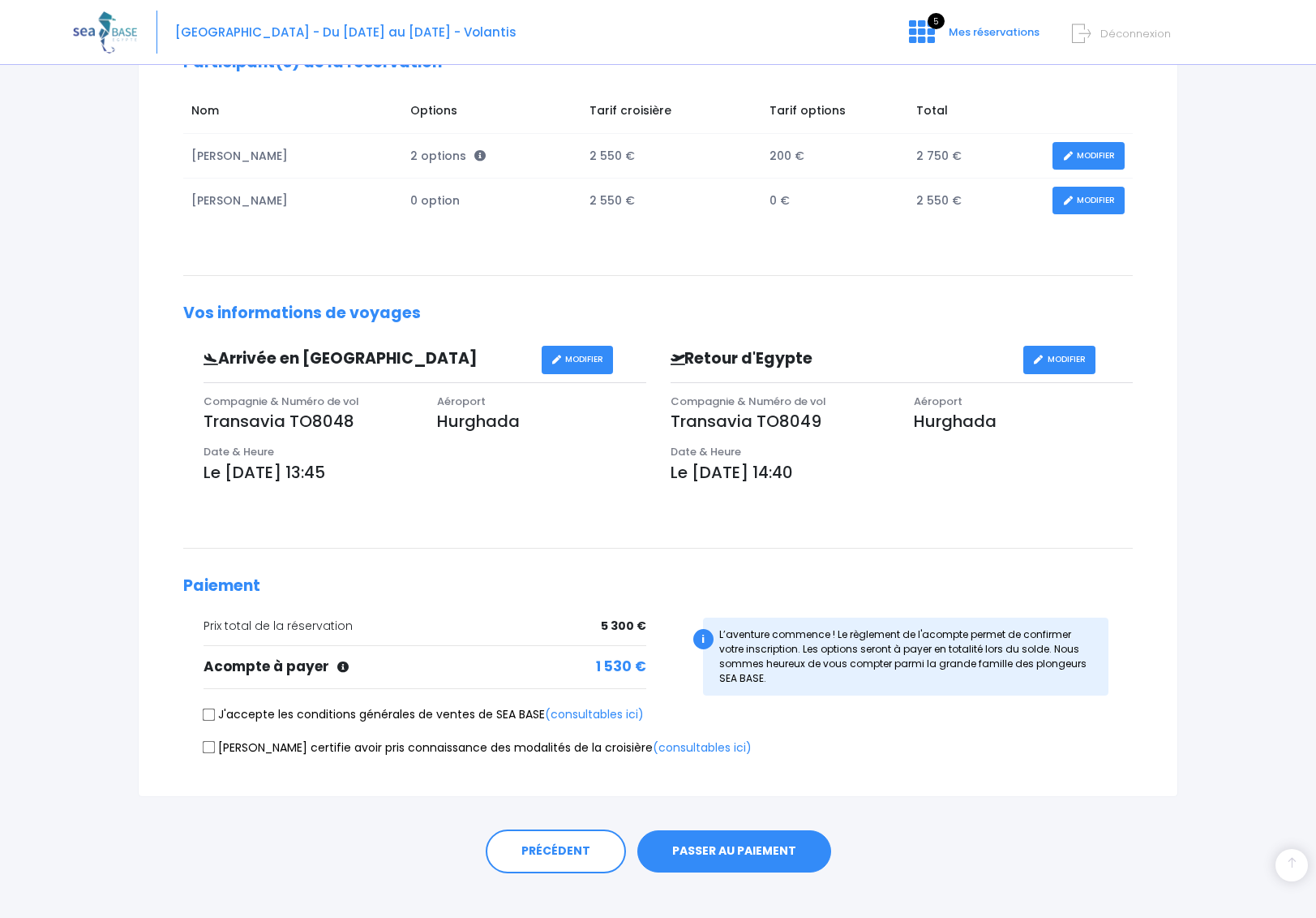
scroll to position [270, 0]
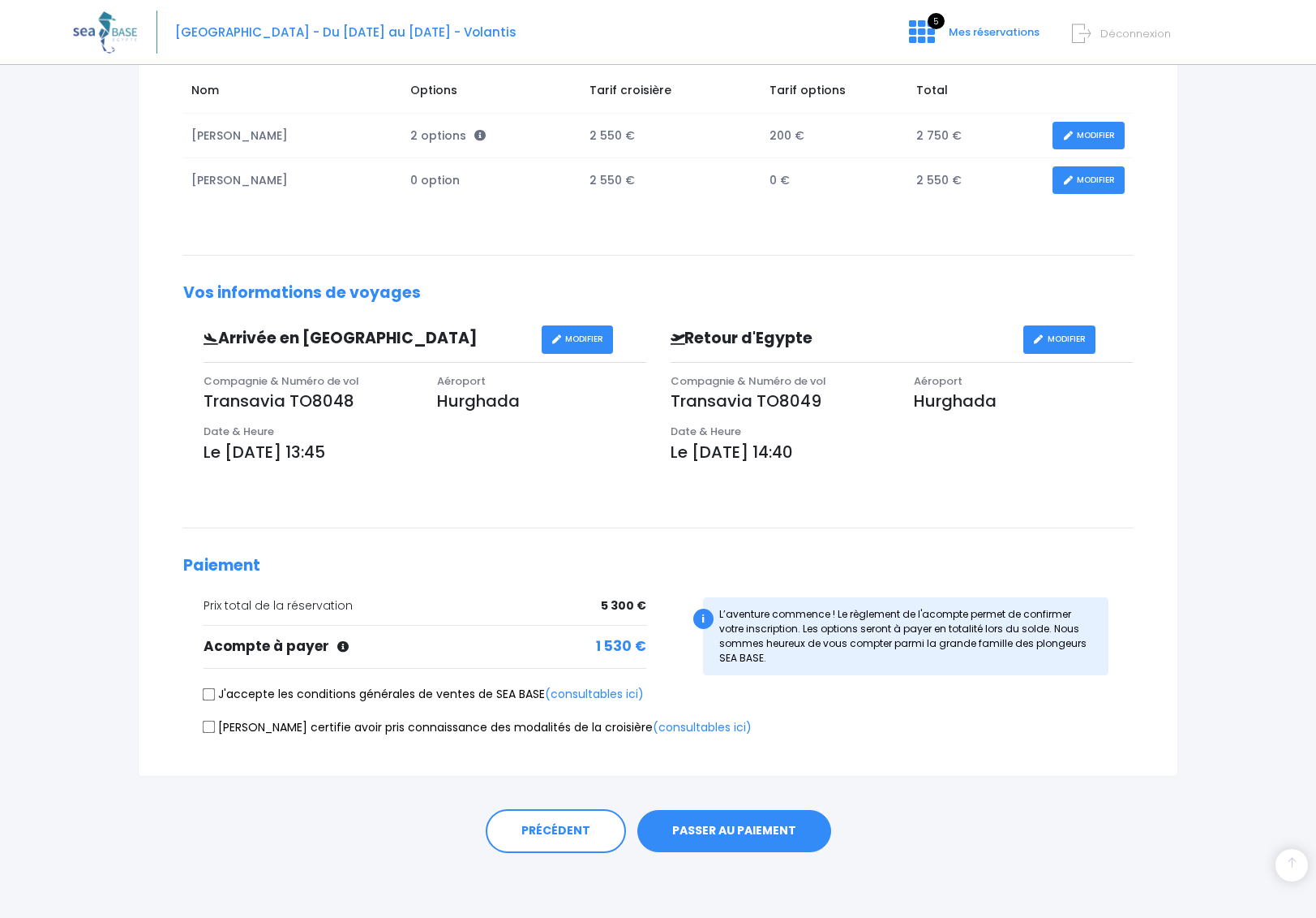
click at [212, 694] on input "J'accepte les conditions générales de ventes de SEA BASE (consultables ici)" at bounding box center [209, 693] width 13 height 13
checkbox input "true"
click at [212, 729] on input "[PERSON_NAME] certifie avoir pris connaissance des modalités de la croisière (c…" at bounding box center [209, 727] width 13 height 13
checkbox input "true"
click at [785, 827] on button "PASSER AU PAIEMENT" at bounding box center [734, 831] width 194 height 42
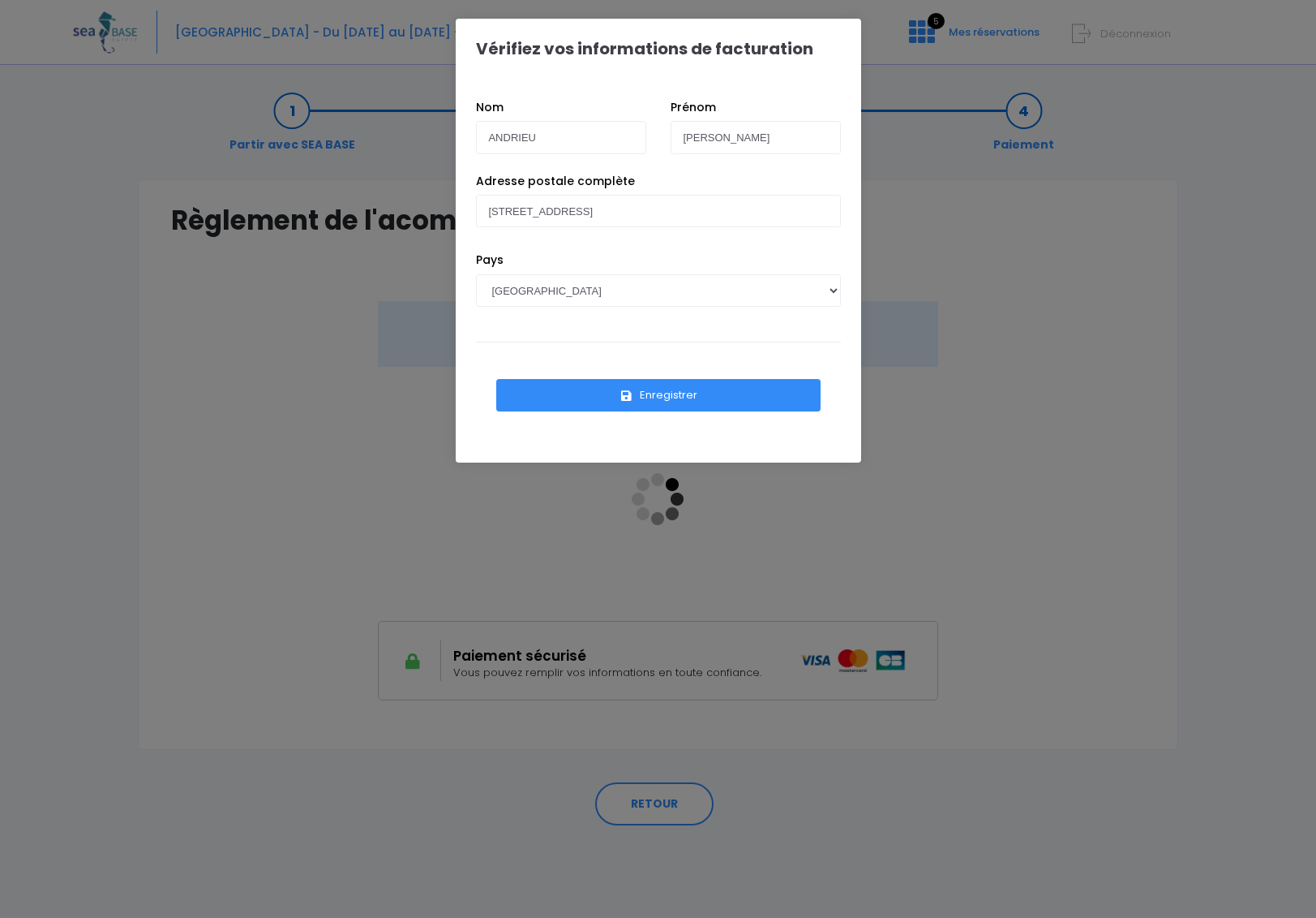
drag, startPoint x: 634, startPoint y: 26, endPoint x: 885, endPoint y: 80, distance: 256.7
click at [863, 46] on div "Vérifiez vos informations de facturation Nom [PERSON_NAME] Prénom Pascal Pays […" at bounding box center [658, 459] width 1316 height 918
click at [1193, 392] on div "Vérifiez vos informations de facturation Nom [PERSON_NAME] Prénom Pascal Pays […" at bounding box center [658, 459] width 1316 height 918
click at [656, 392] on button "Enregistrer" at bounding box center [658, 395] width 324 height 33
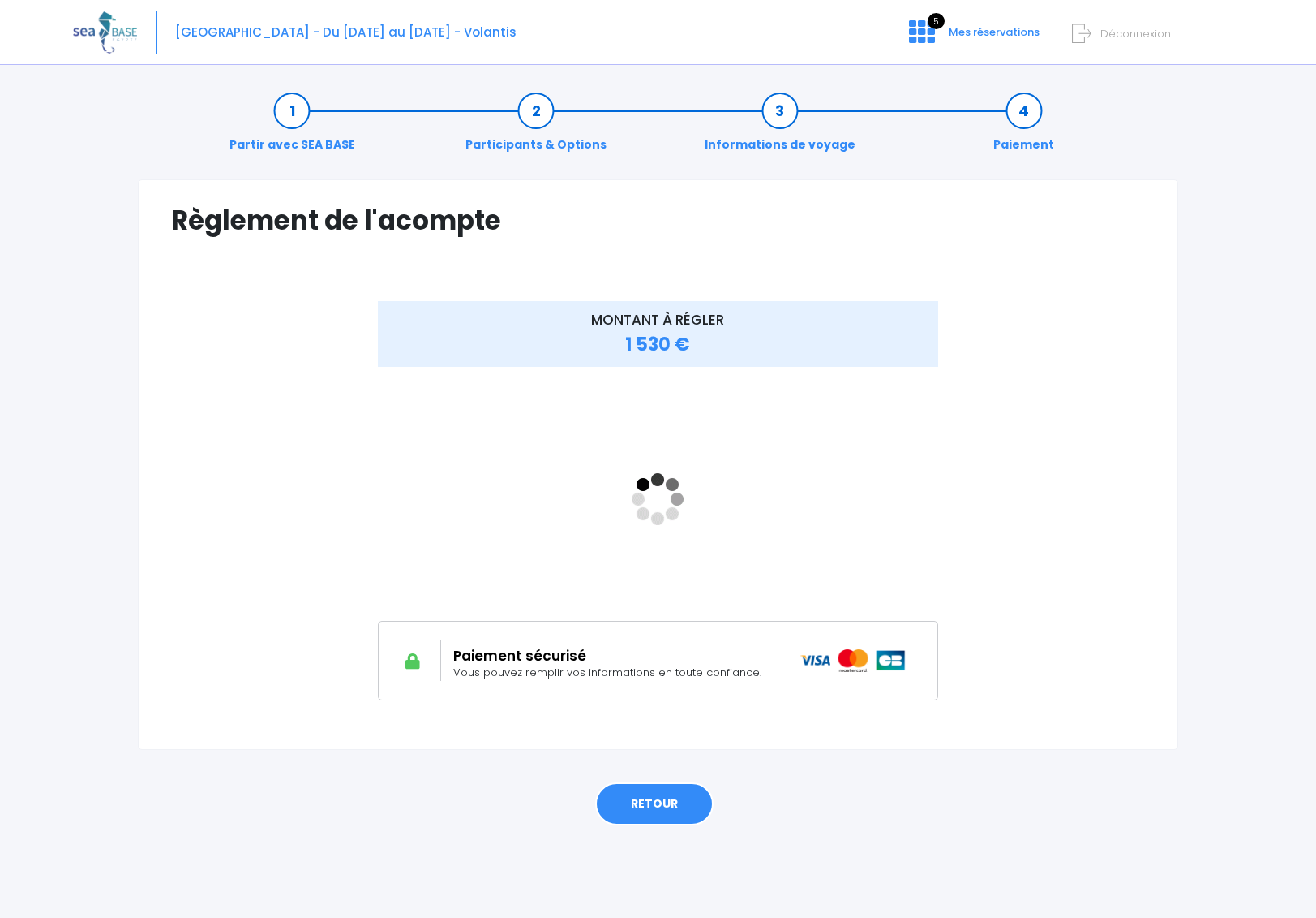
click at [645, 816] on link "RETOUR" at bounding box center [654, 804] width 118 height 44
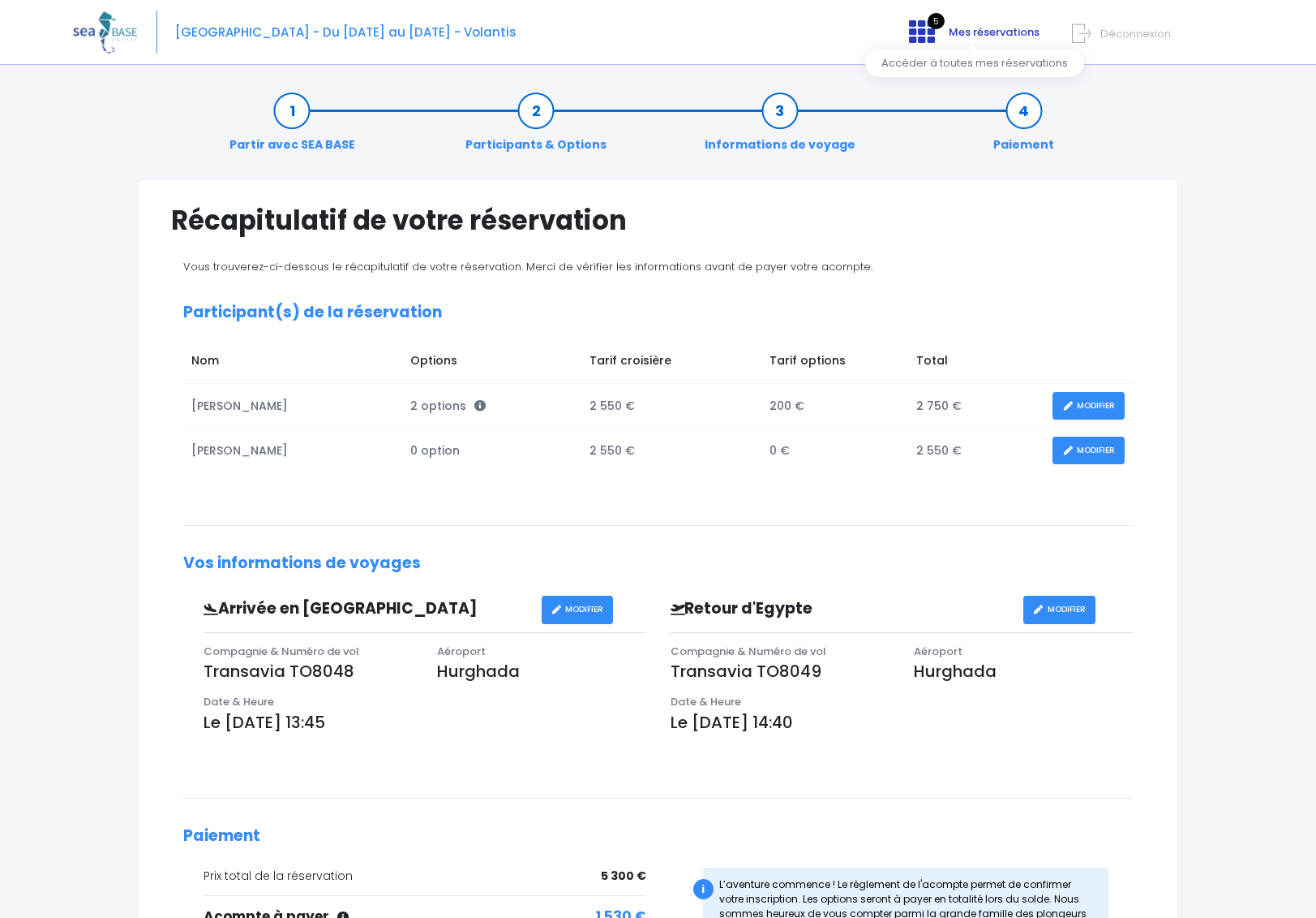
click at [928, 35] on icon at bounding box center [922, 31] width 26 height 26
click at [1133, 41] on div "5 Mes réservations Déconnexion" at bounding box center [1156, 50] width 153 height 56
click at [1132, 36] on span "Déconnexion" at bounding box center [1136, 33] width 71 height 15
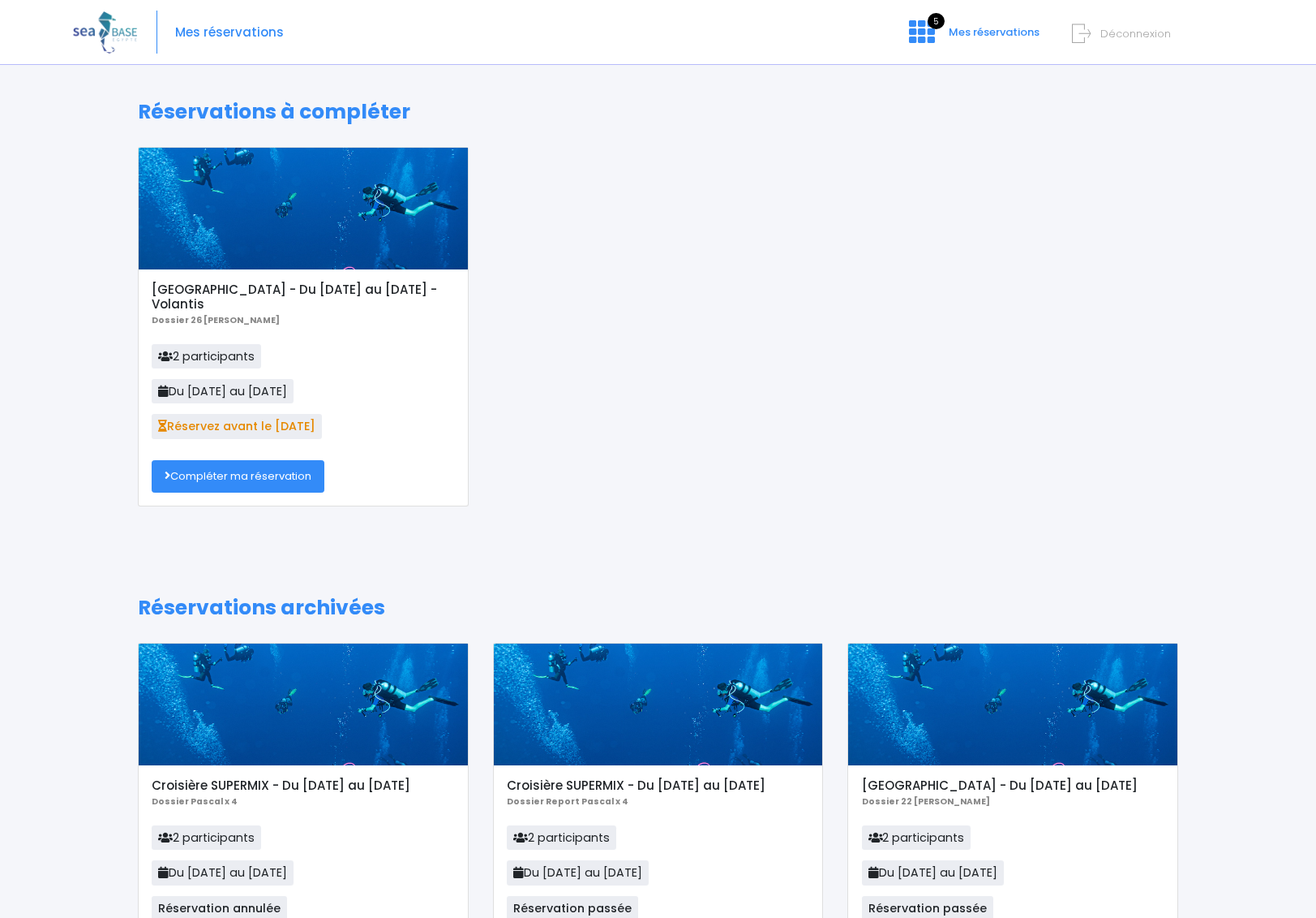
click at [112, 33] on img at bounding box center [105, 32] width 64 height 41
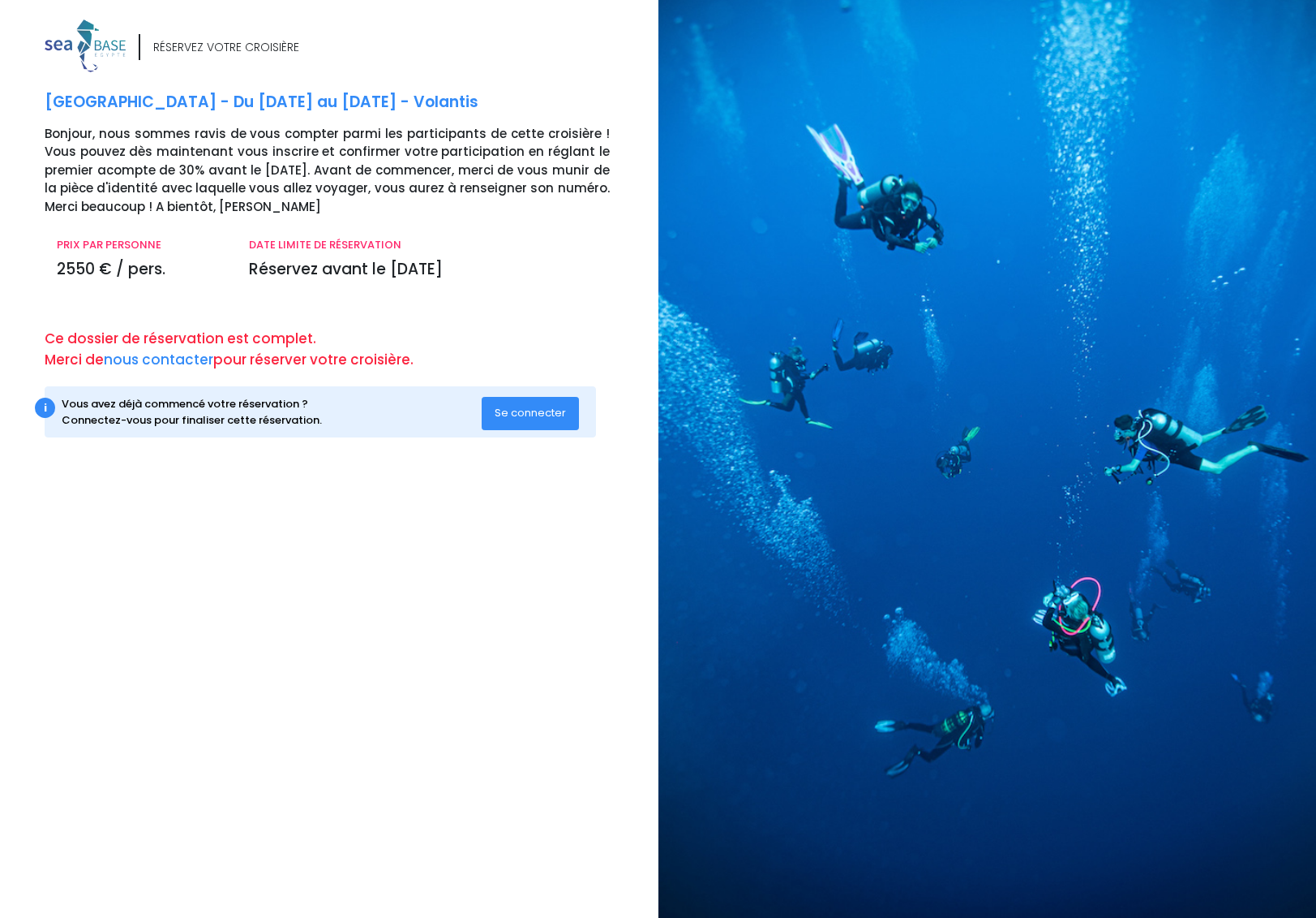
click at [510, 405] on button "Se connecter" at bounding box center [531, 413] width 97 height 33
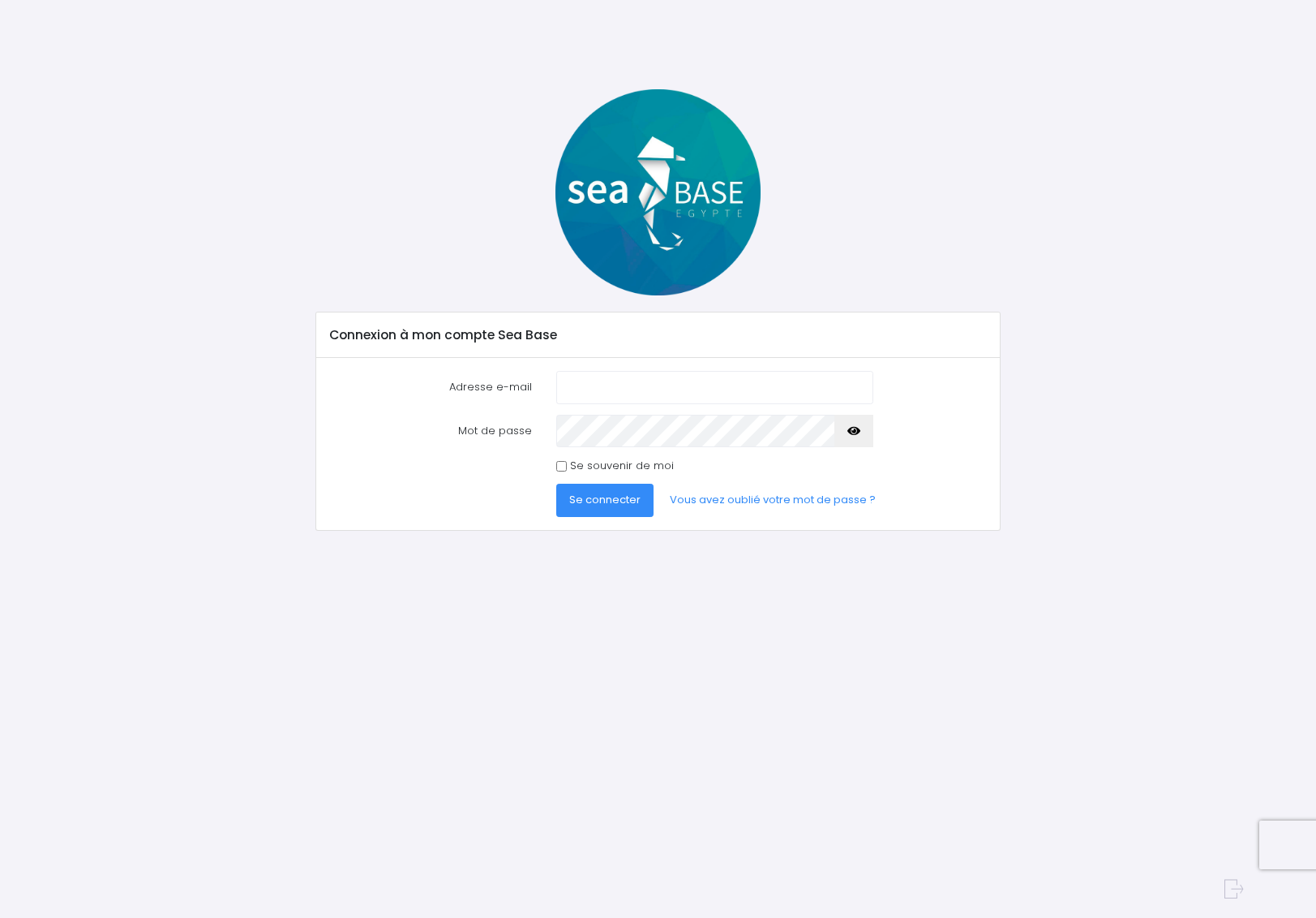
click at [574, 392] on input "Adresse e-mail" at bounding box center [714, 387] width 316 height 33
type input "[EMAIL_ADDRESS][DOMAIN_NAME]"
drag, startPoint x: 635, startPoint y: 509, endPoint x: 625, endPoint y: 513, distance: 10.8
click at [635, 510] on button "Se connecter" at bounding box center [605, 499] width 97 height 33
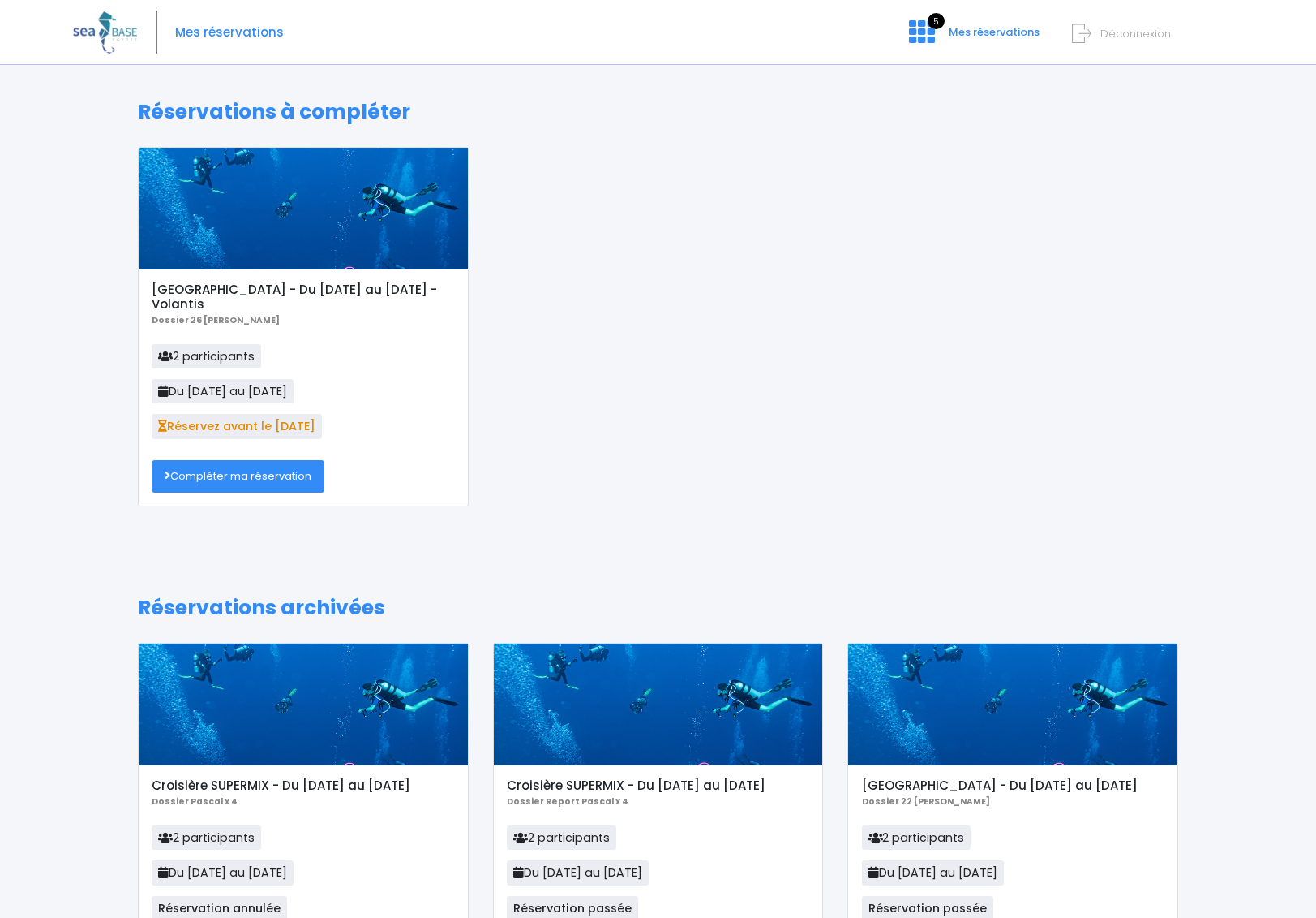
click at [230, 476] on link "Compléter ma réservation" at bounding box center [238, 476] width 173 height 33
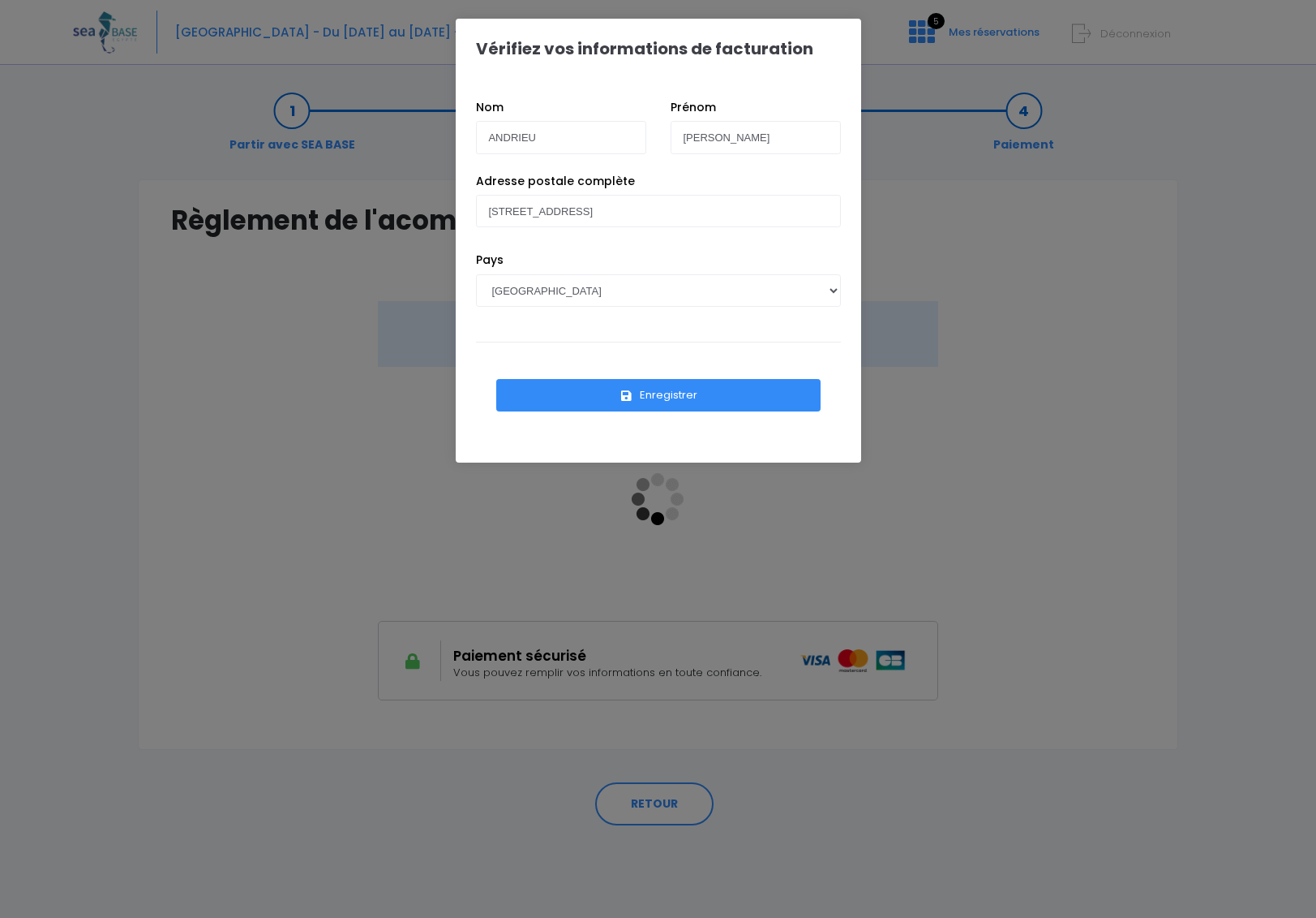
click at [641, 401] on button "Enregistrer" at bounding box center [658, 395] width 324 height 33
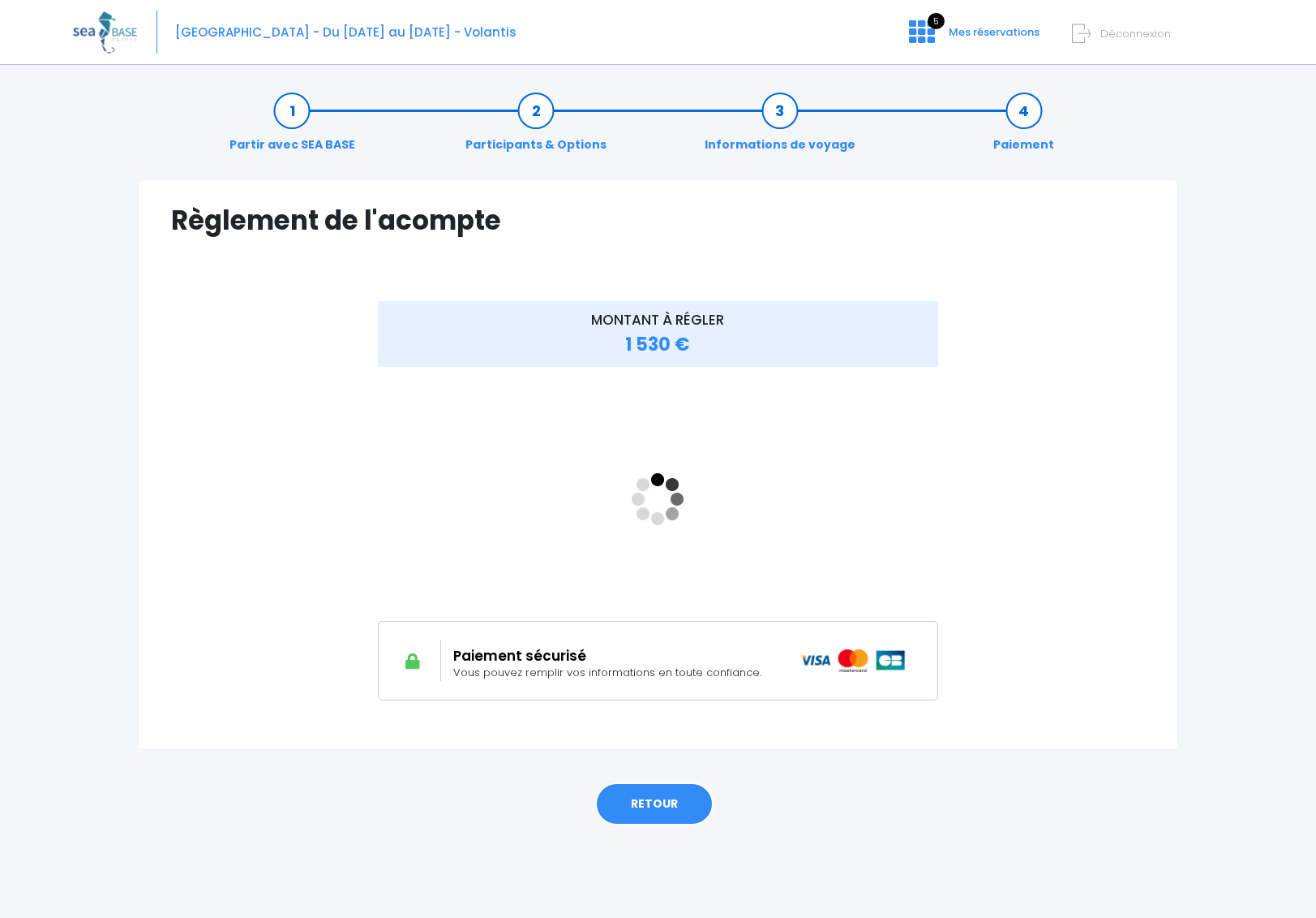
click at [693, 799] on link "RETOUR" at bounding box center [654, 804] width 118 height 44
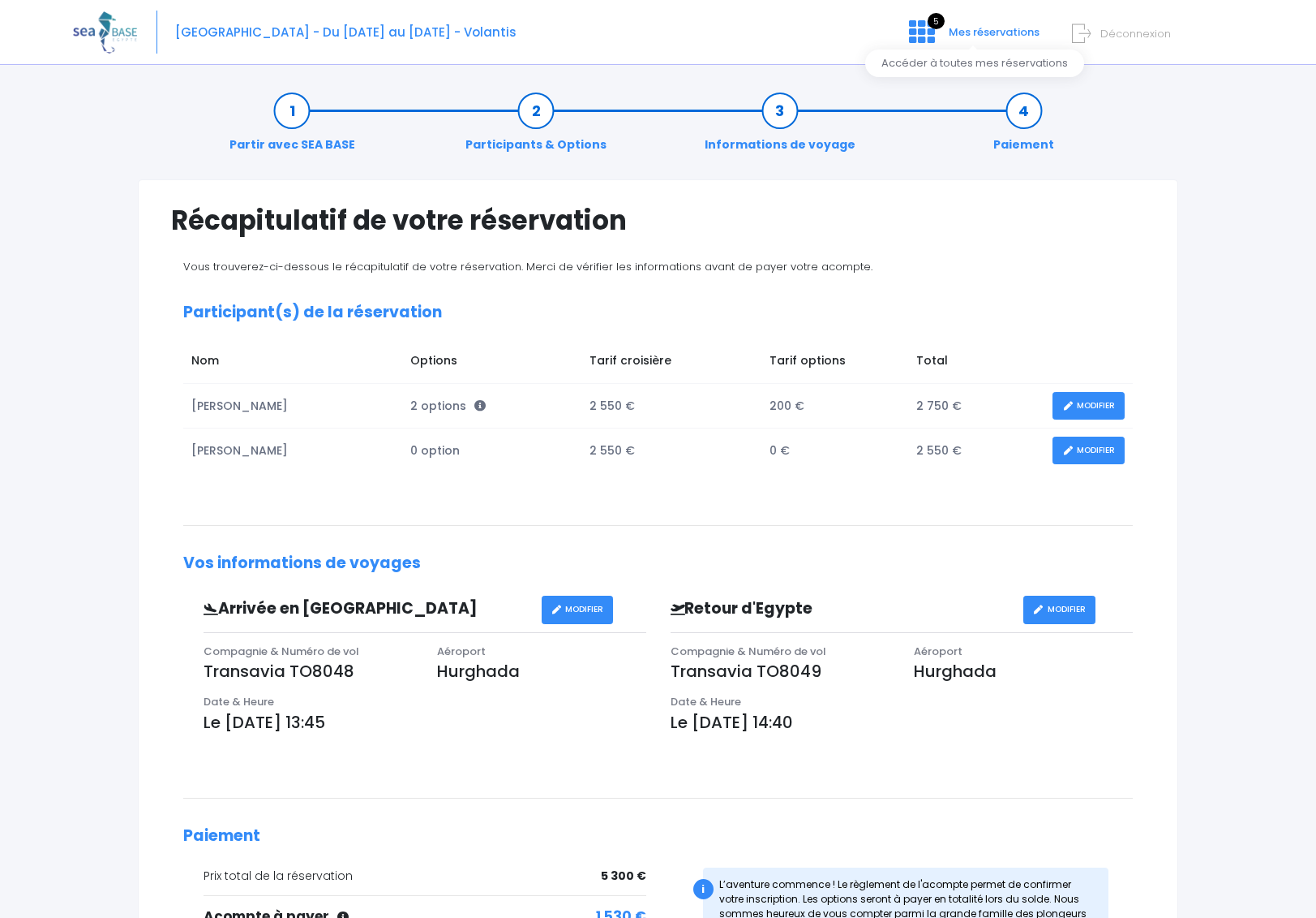
drag, startPoint x: 926, startPoint y: 34, endPoint x: 970, endPoint y: 144, distance: 118.5
click at [926, 34] on icon at bounding box center [922, 31] width 26 height 26
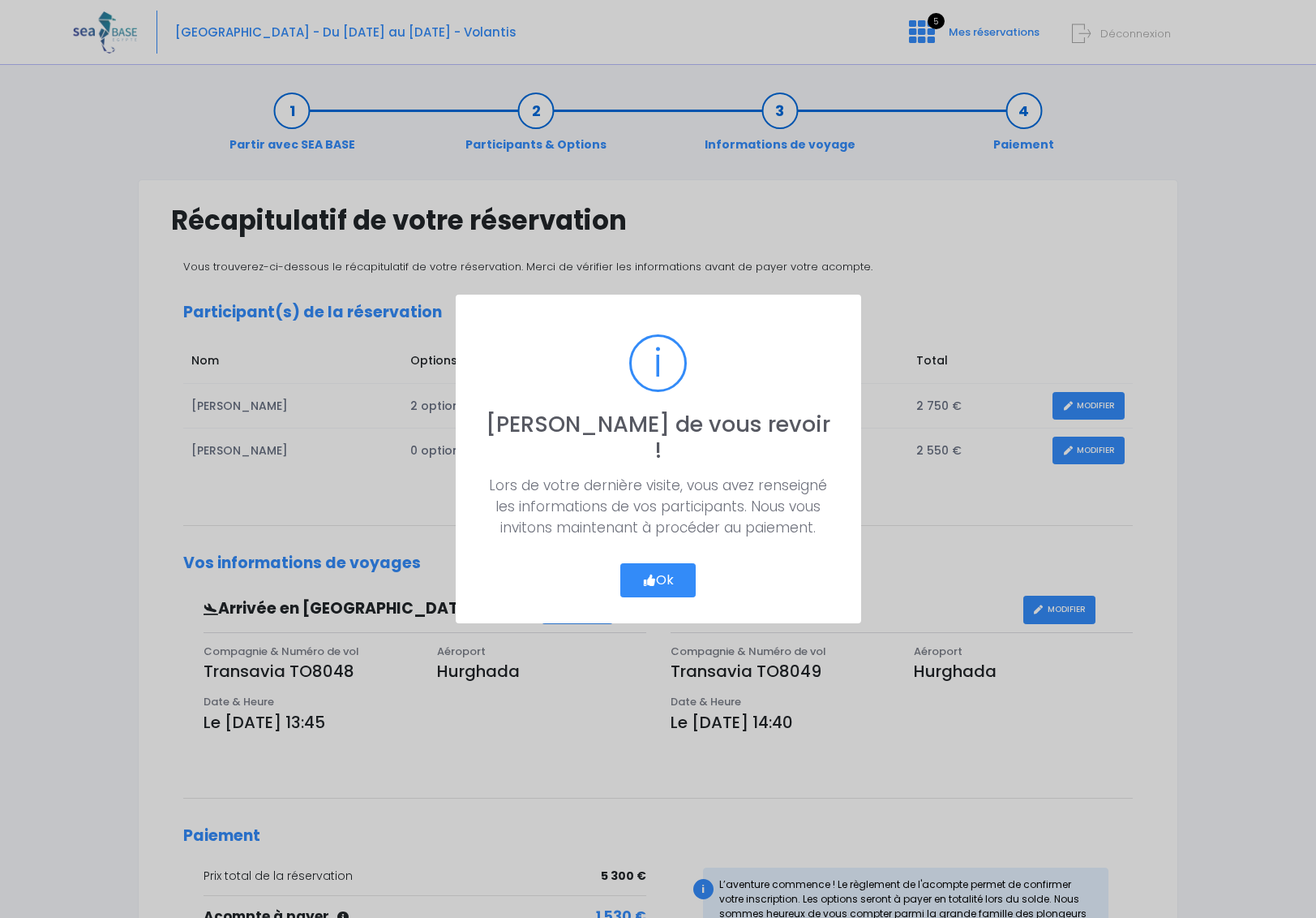
drag, startPoint x: 645, startPoint y: 562, endPoint x: 636, endPoint y: 561, distance: 9.1
click at [645, 580] on icon "button" at bounding box center [650, 580] width 15 height 0
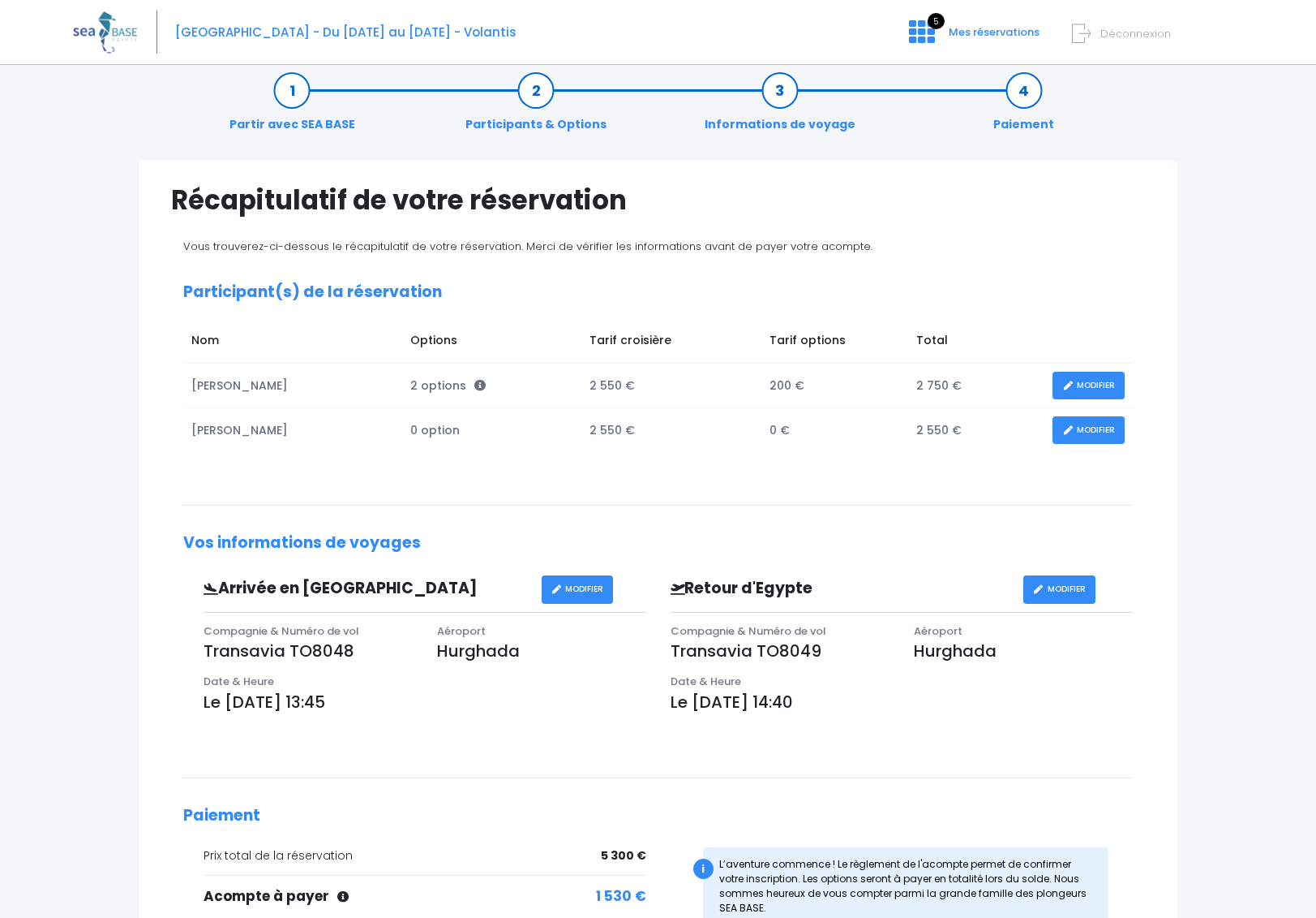
scroll to position [270, 0]
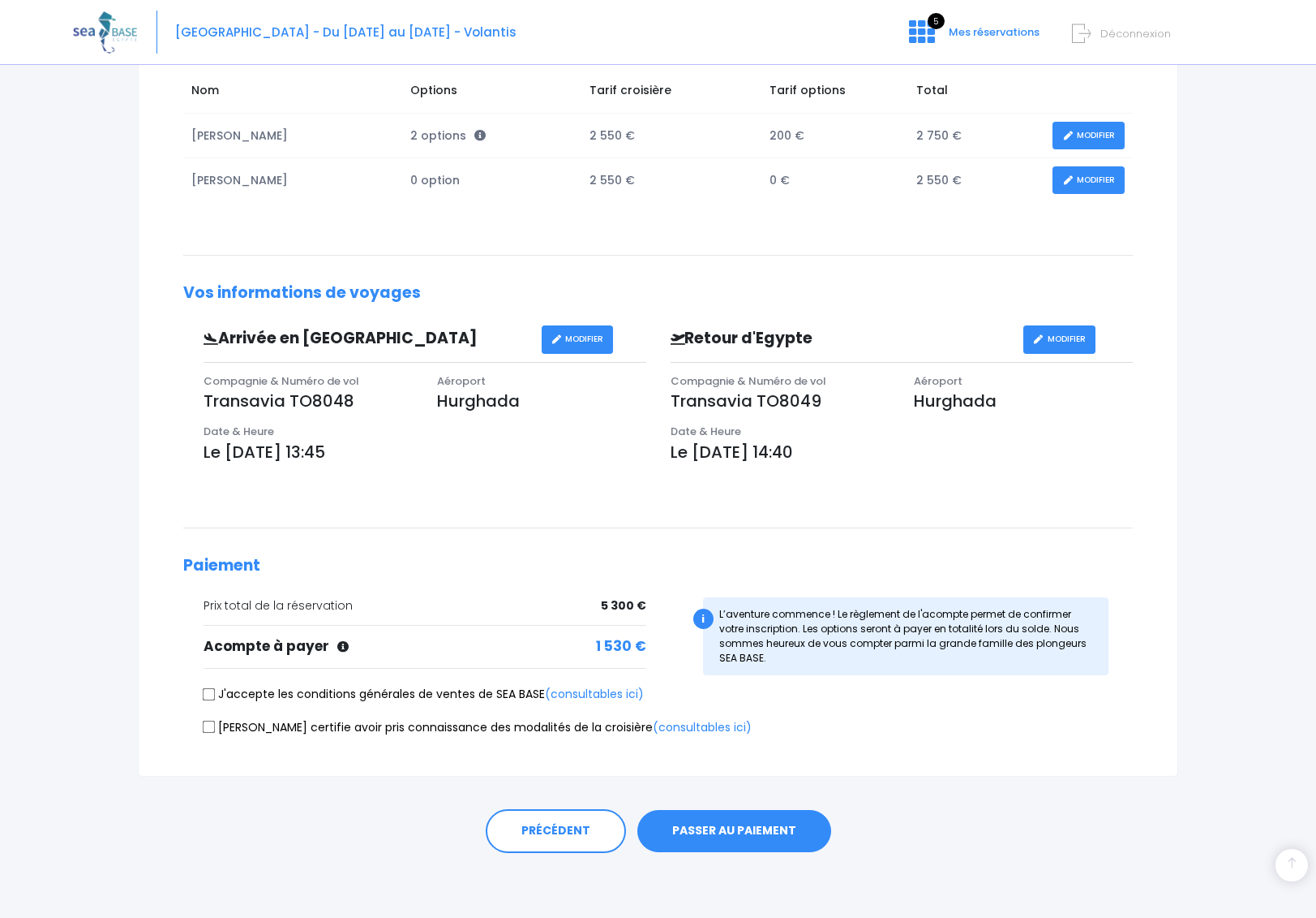
click at [747, 828] on button "PASSER AU PAIEMENT" at bounding box center [734, 831] width 194 height 42
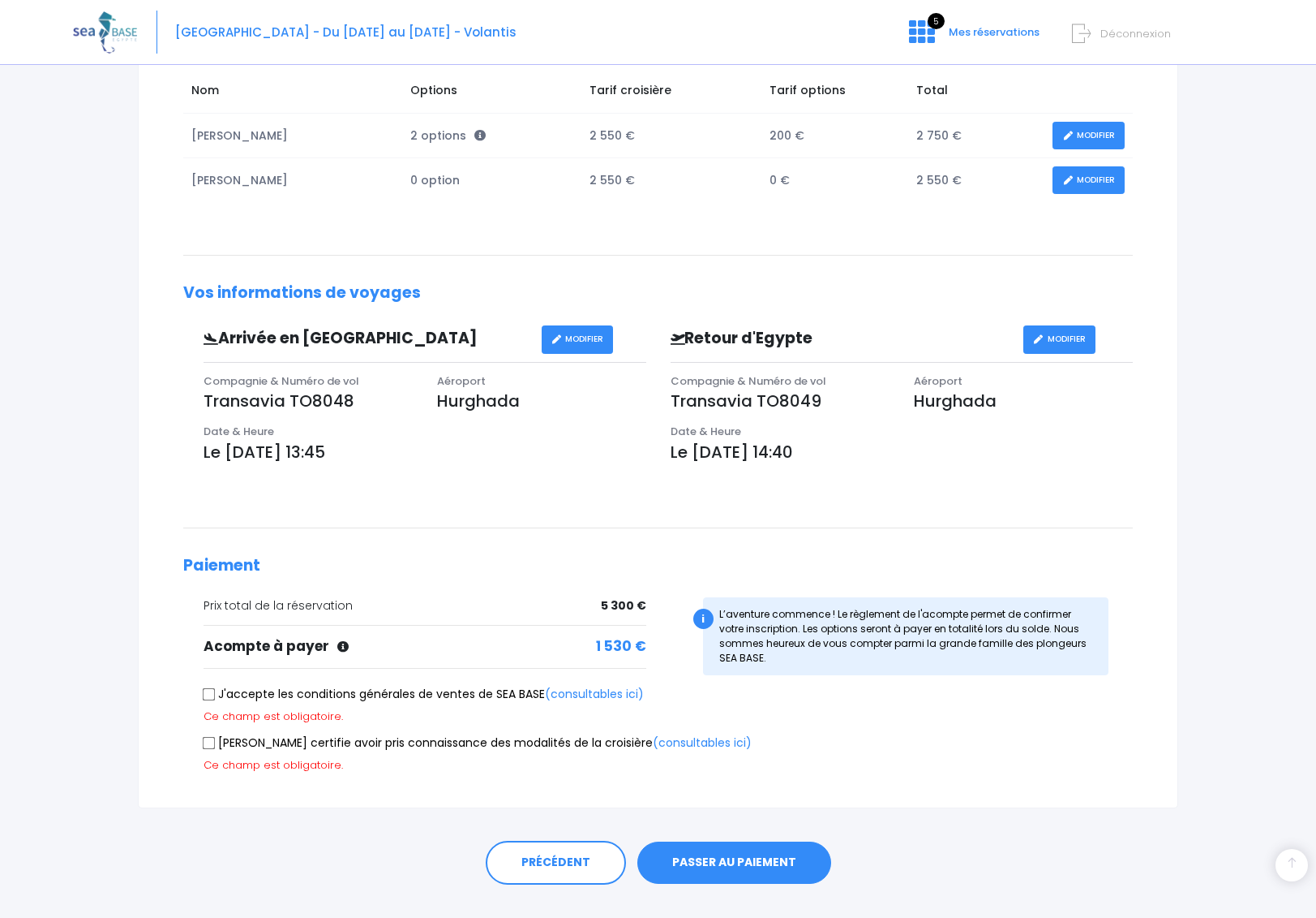
scroll to position [302, 0]
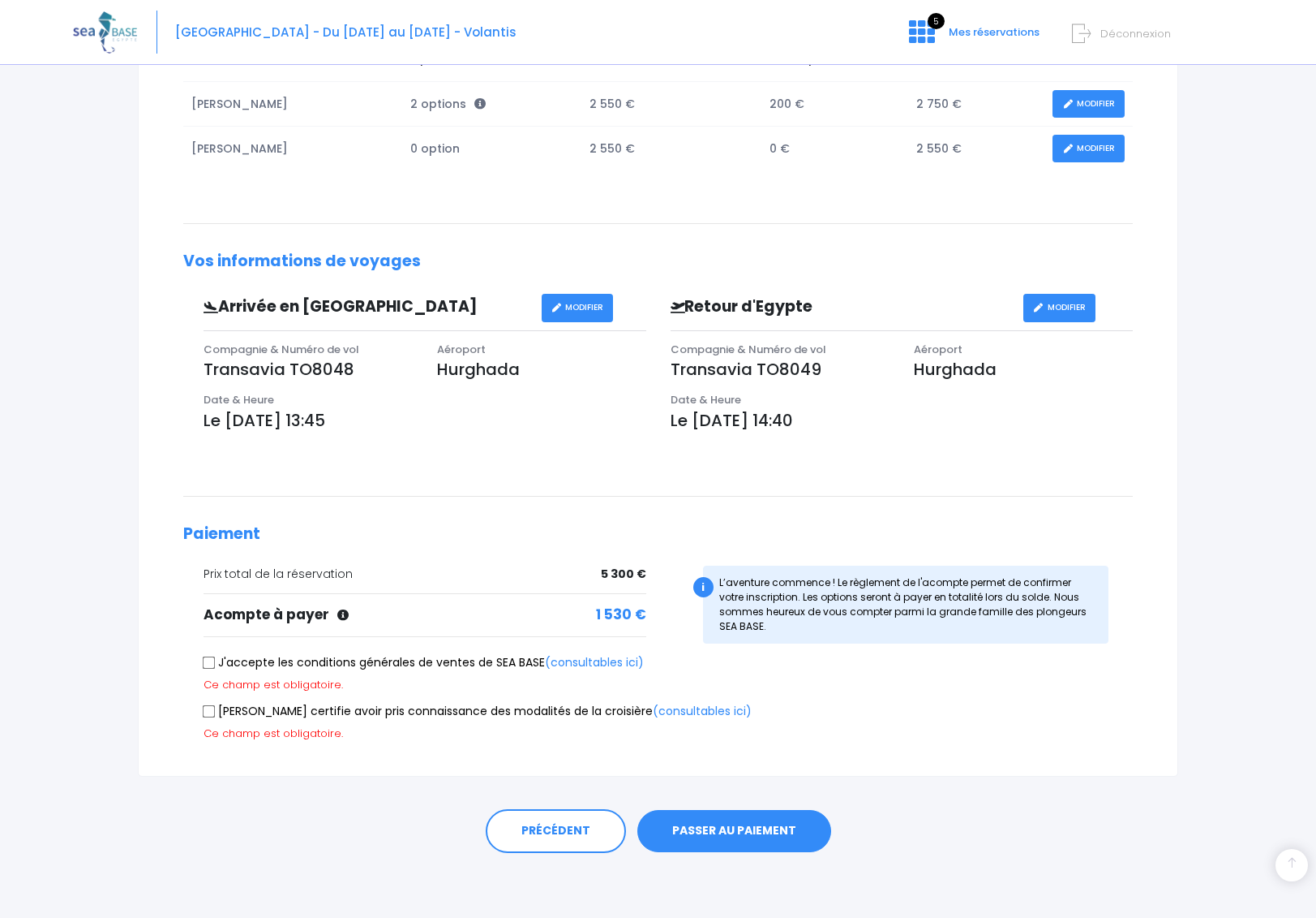
click at [745, 826] on button "PASSER AU PAIEMENT" at bounding box center [734, 831] width 194 height 42
drag, startPoint x: 209, startPoint y: 665, endPoint x: 215, endPoint y: 703, distance: 38.5
click at [209, 666] on input "J'accepte les conditions générales de ventes de SEA BASE (consultables ici)" at bounding box center [209, 661] width 13 height 13
checkbox input "true"
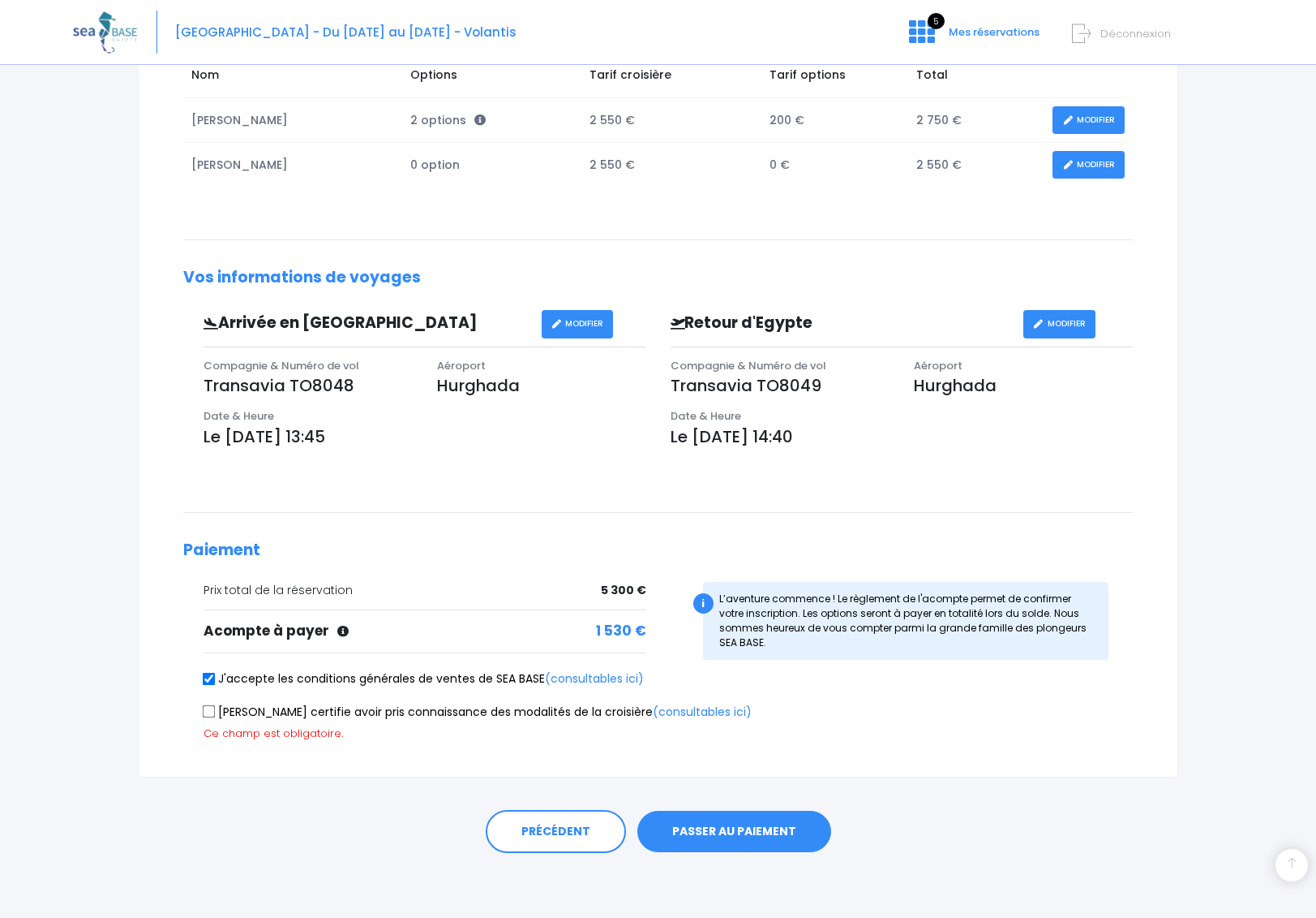
drag, startPoint x: 209, startPoint y: 713, endPoint x: 239, endPoint y: 731, distance: 35.0
click at [210, 713] on input "Je certifie avoir pris connaissance des modalités de la croisière (consultables…" at bounding box center [209, 712] width 13 height 13
checkbox input "true"
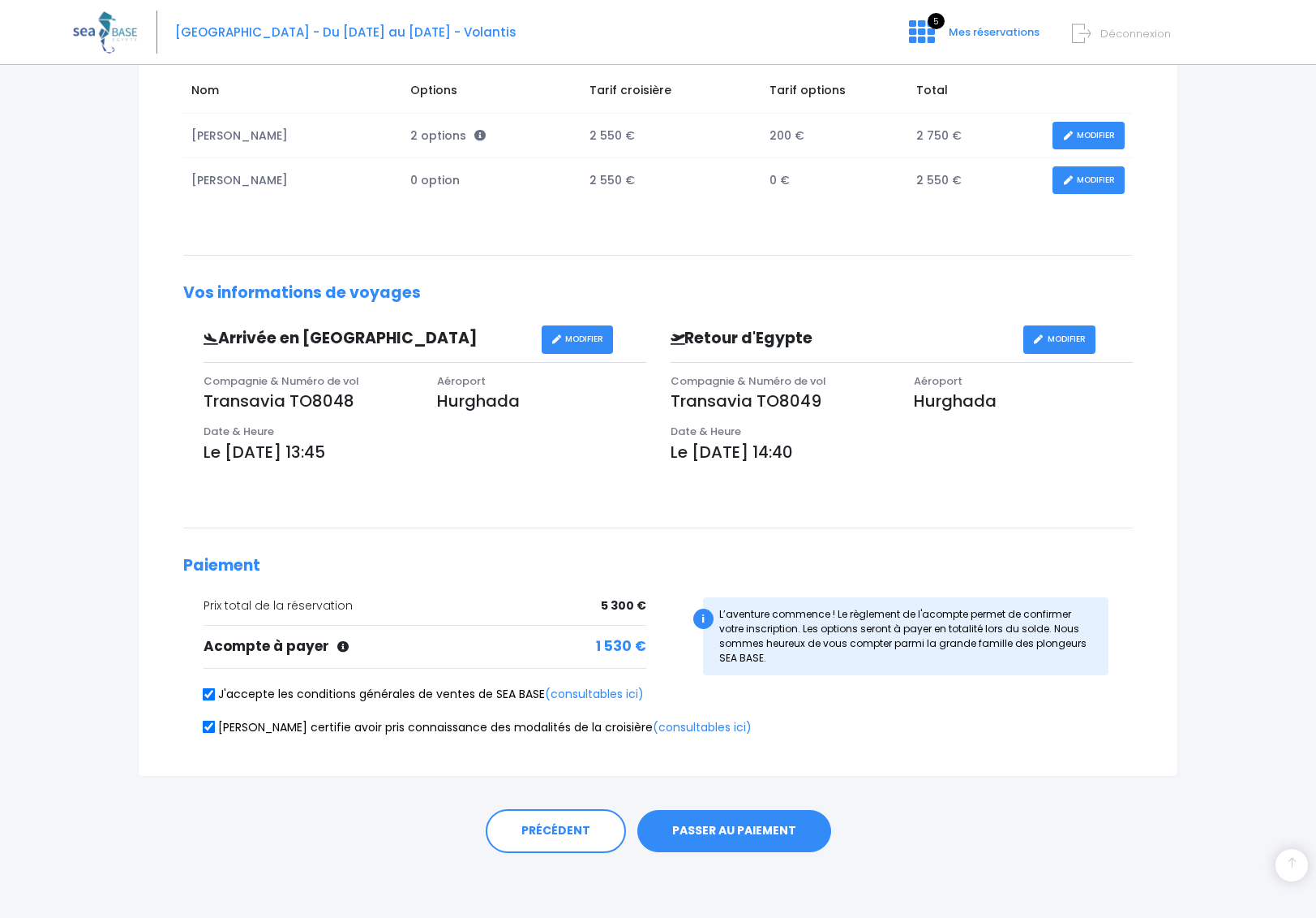
click at [732, 832] on button "PASSER AU PAIEMENT" at bounding box center [734, 831] width 194 height 42
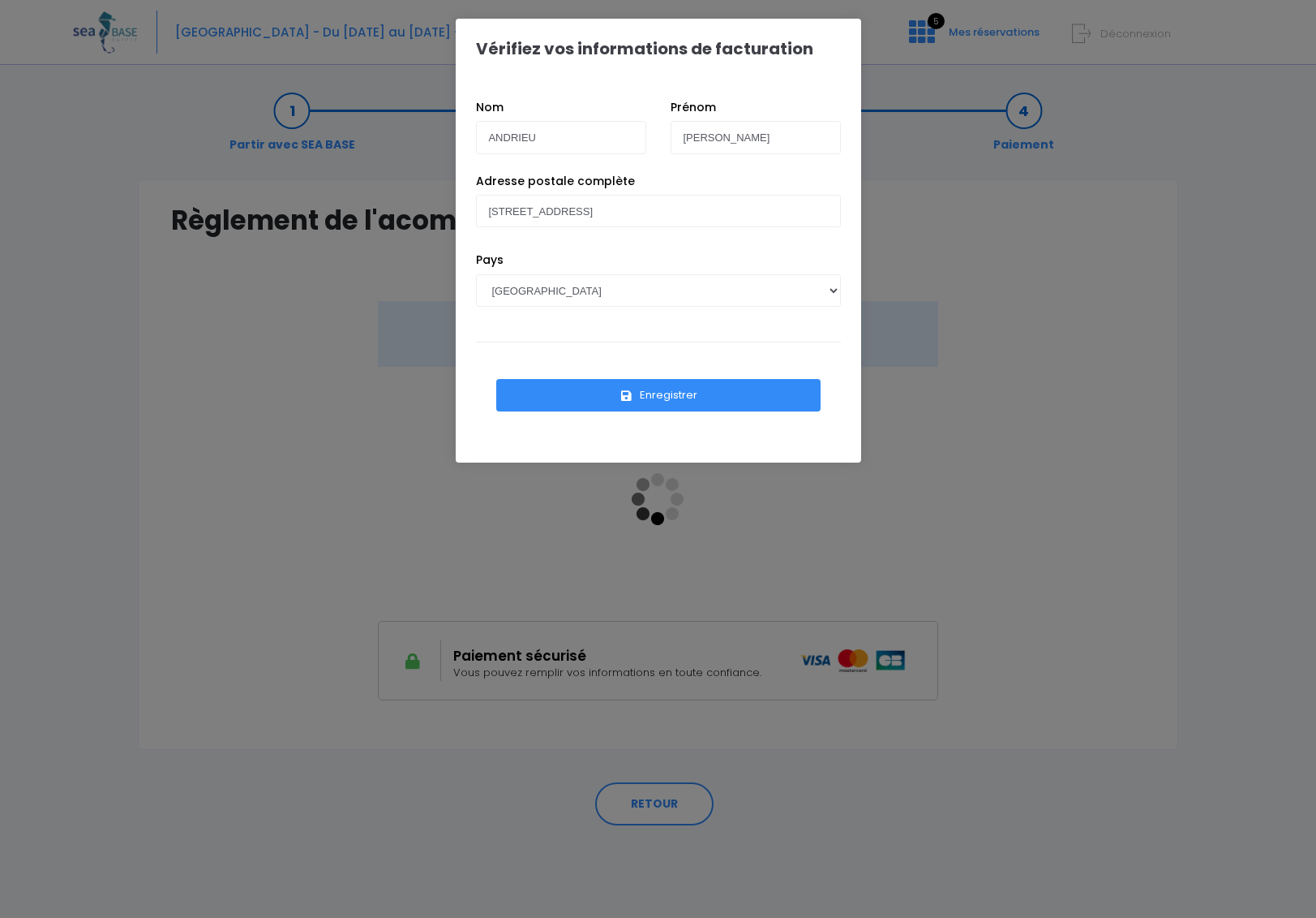
click at [632, 395] on button "Enregistrer" at bounding box center [658, 395] width 324 height 33
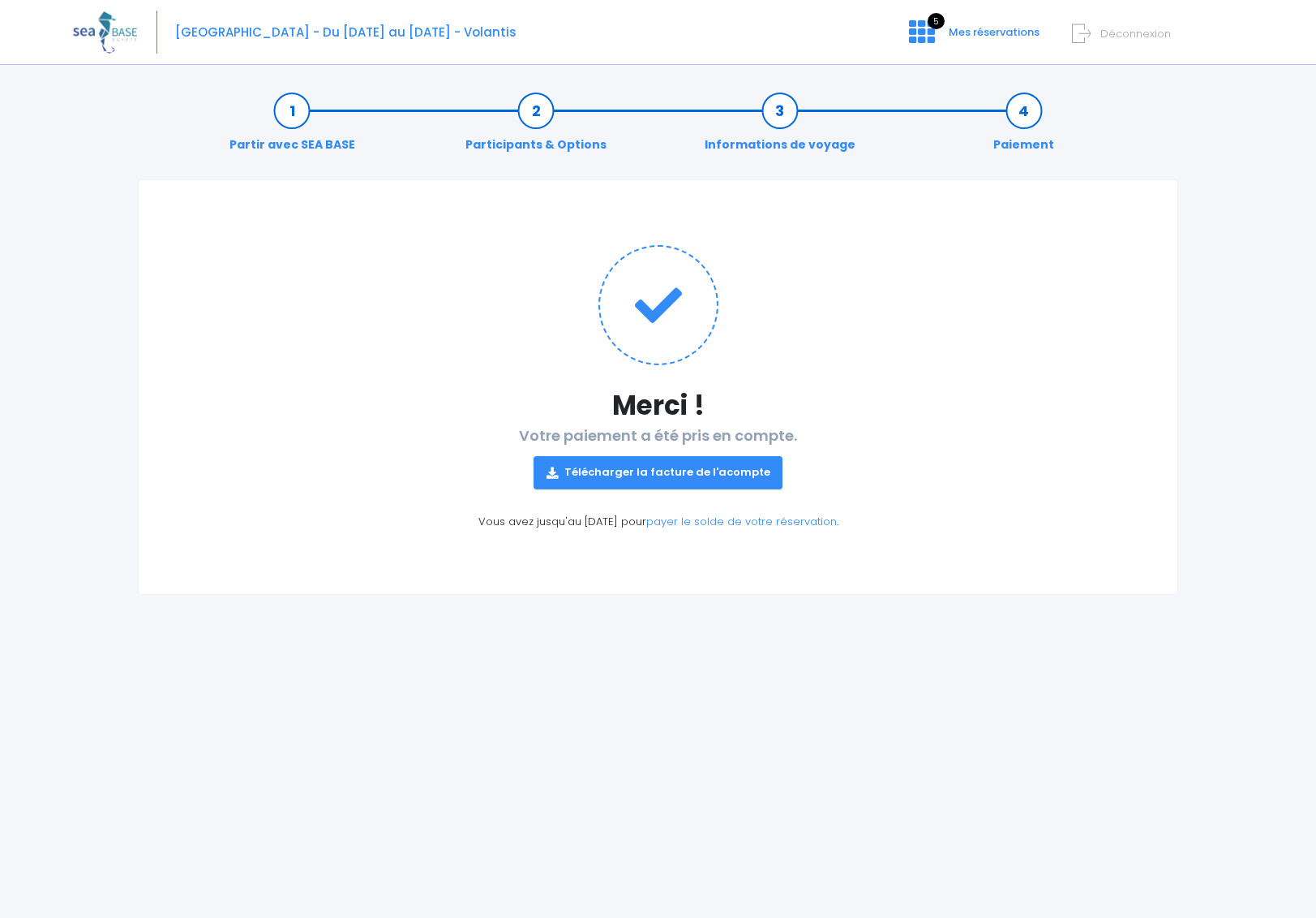
click at [709, 474] on link "Télécharger la facture de l'acompte" at bounding box center [658, 472] width 249 height 33
drag, startPoint x: 917, startPoint y: 26, endPoint x: 909, endPoint y: 113, distance: 87.4
click at [917, 26] on icon at bounding box center [922, 31] width 26 height 26
